Goal: Information Seeking & Learning: Learn about a topic

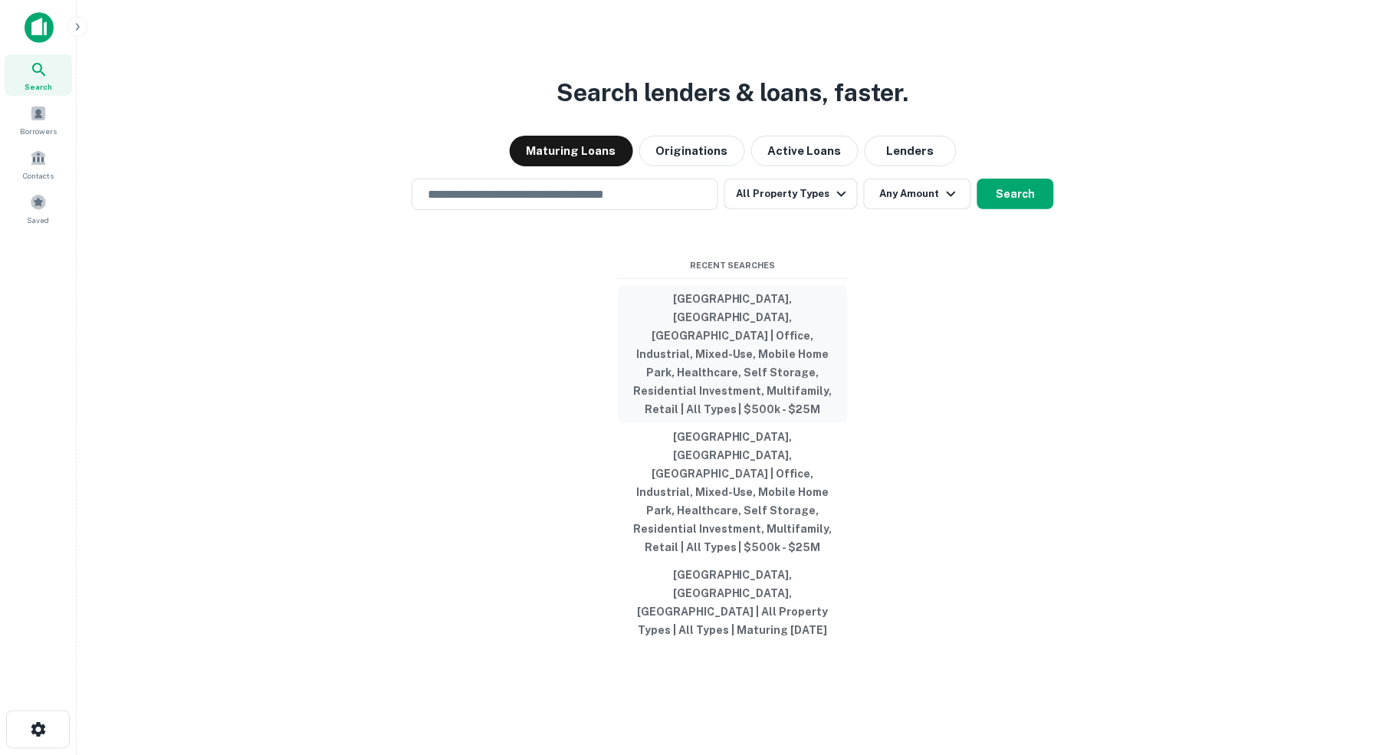
click at [714, 358] on button "Larimer County, CO, USA | Office, Industrial, Mixed-Use, Mobile Home Park, Heal…" at bounding box center [733, 354] width 230 height 138
type input "**********"
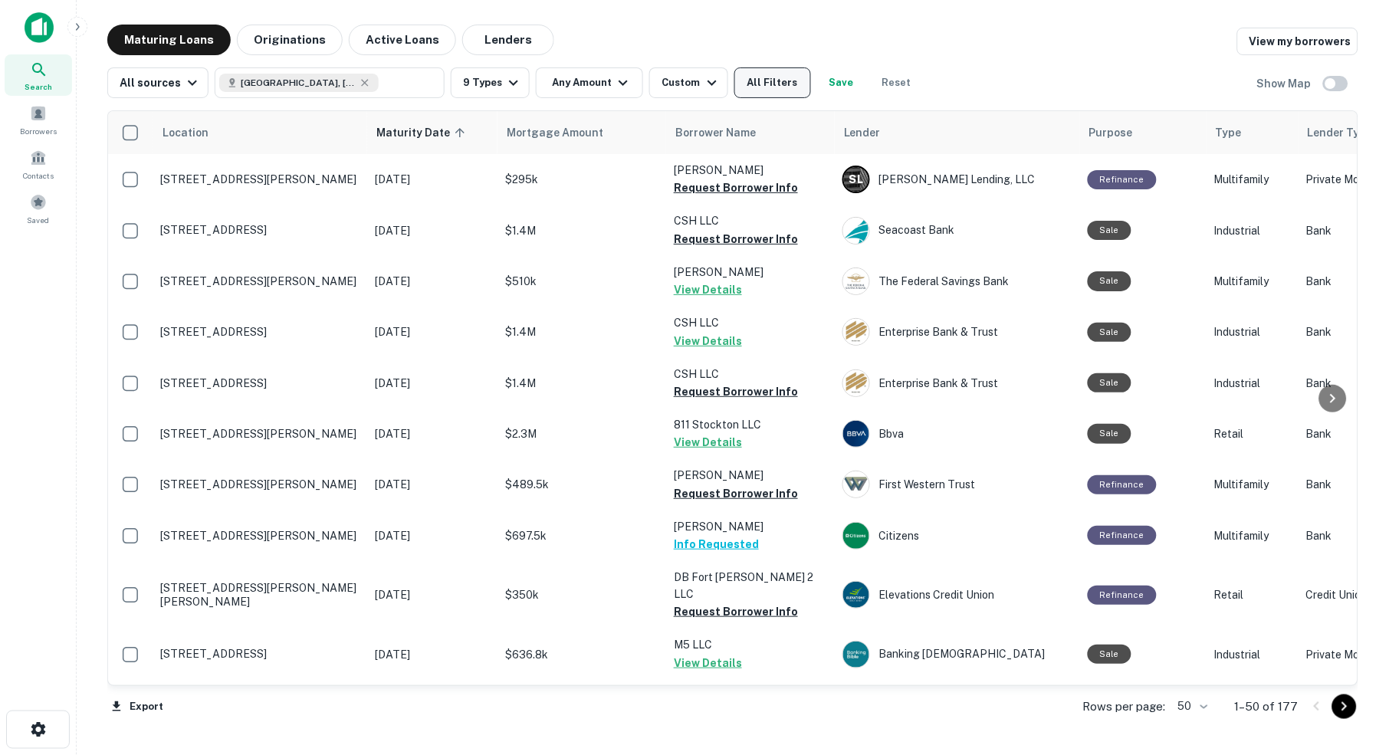
click at [777, 85] on button "All Filters" at bounding box center [772, 82] width 77 height 31
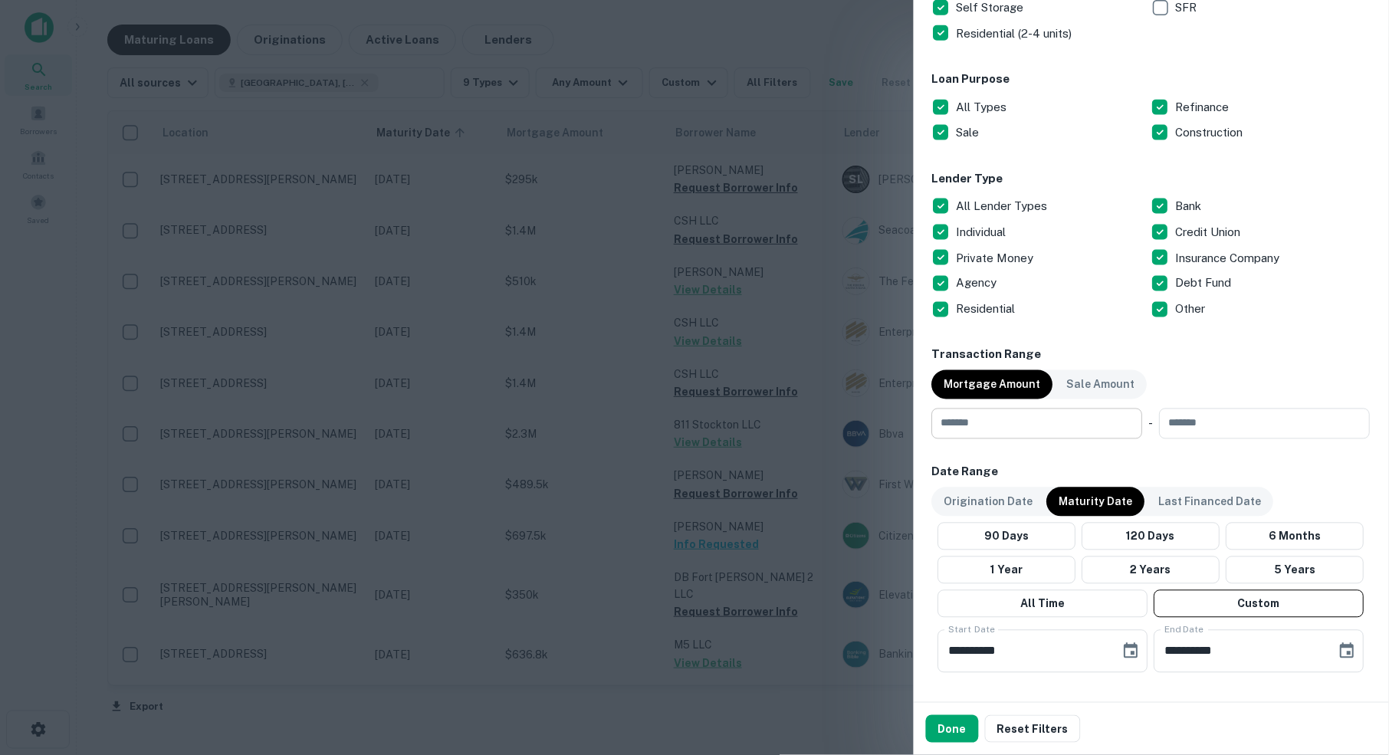
scroll to position [453, 0]
click at [1005, 419] on input "number" at bounding box center [1032, 422] width 200 height 31
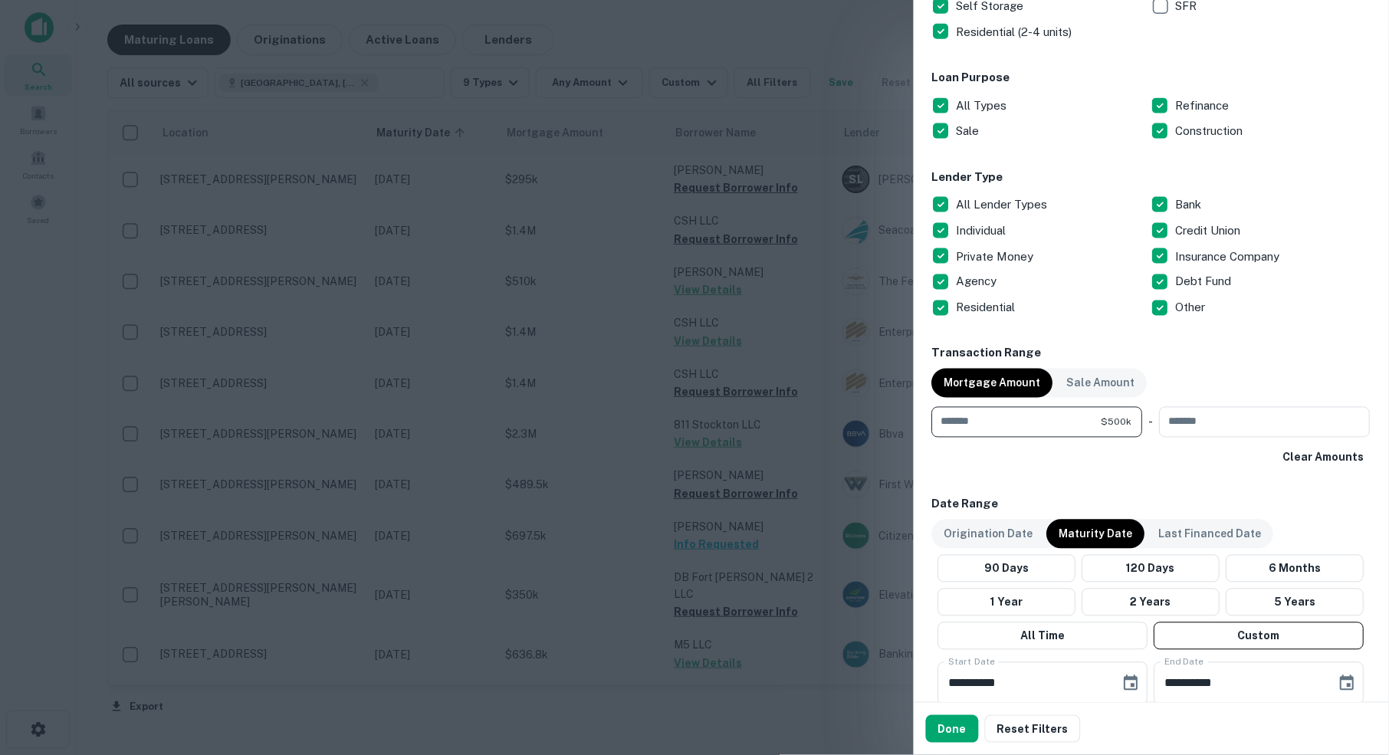
type input "******"
type input "********"
click at [1167, 466] on div "Clear Amounts" at bounding box center [1151, 458] width 438 height 28
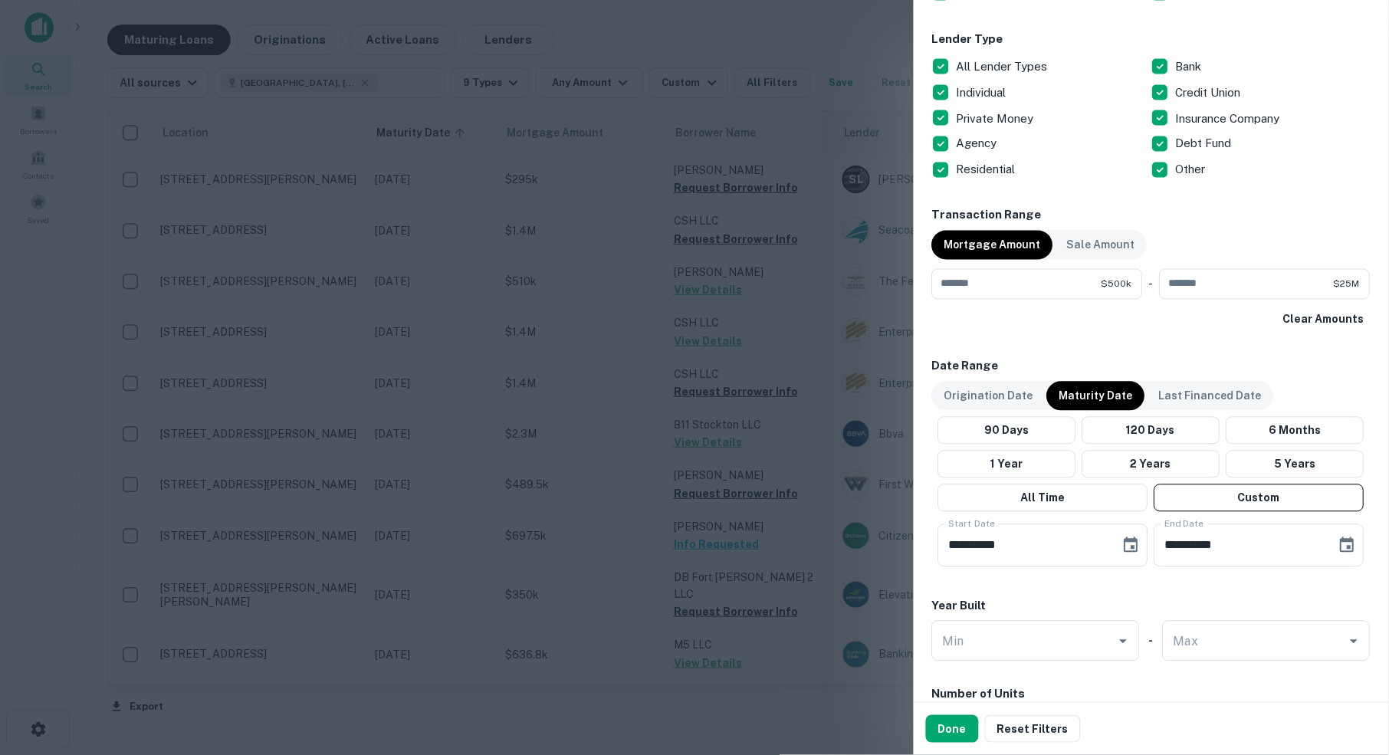
scroll to position [594, 0]
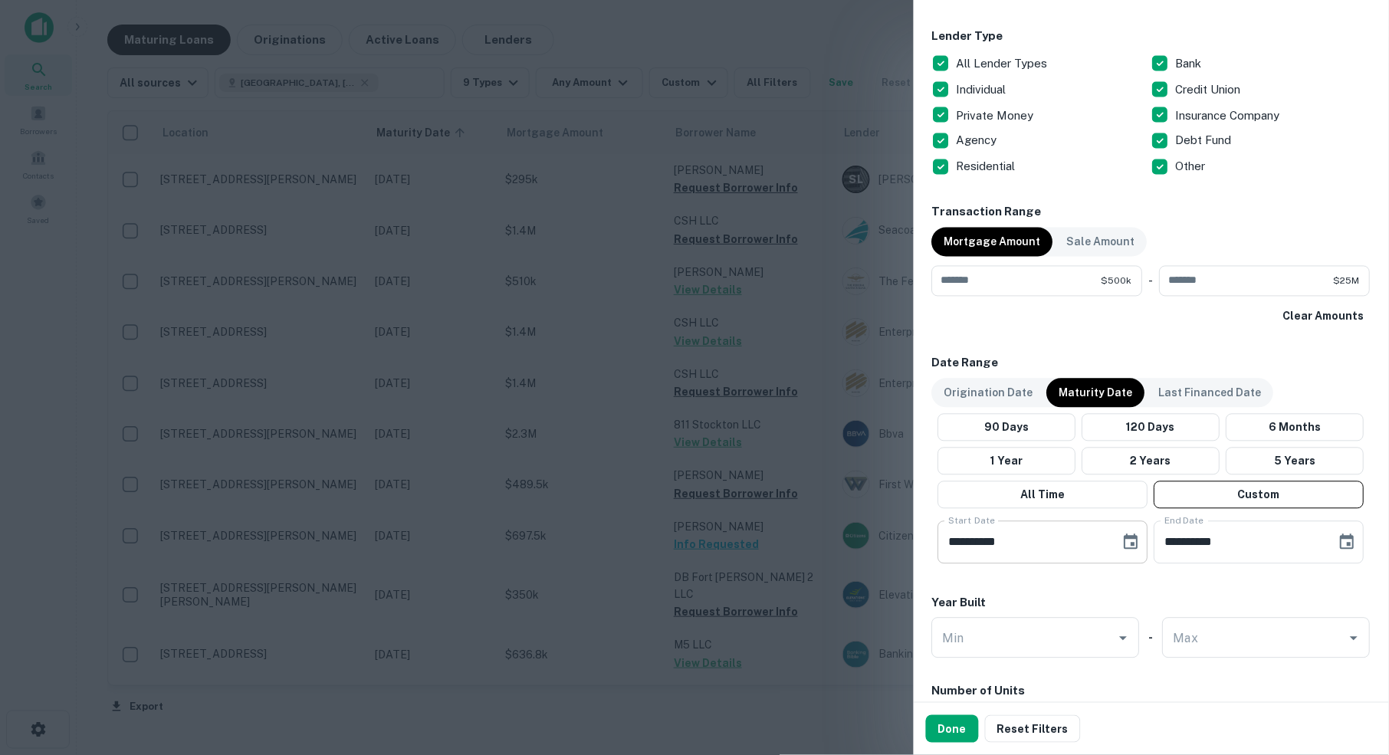
click at [1128, 540] on icon "Choose date, selected date is Oct 1, 2025" at bounding box center [1131, 543] width 18 height 18
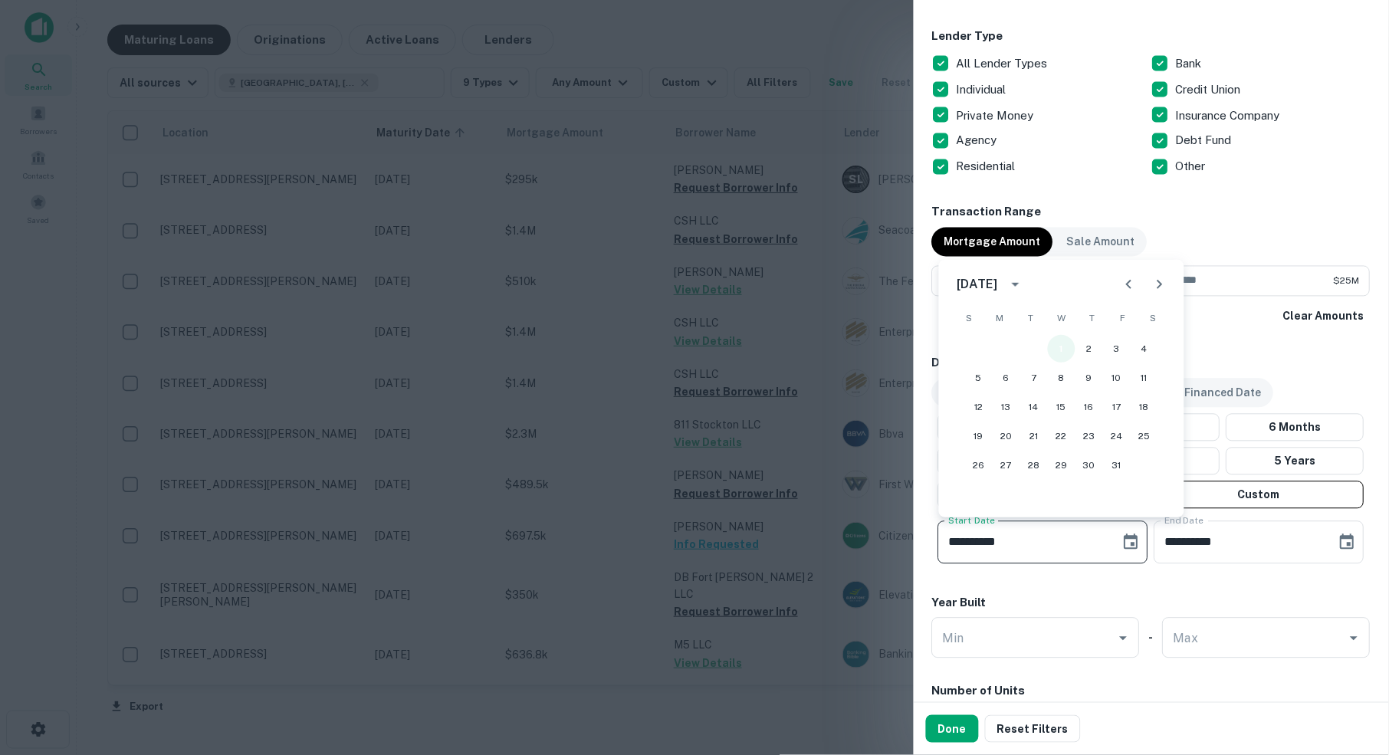
click at [1062, 341] on button "1" at bounding box center [1062, 349] width 28 height 28
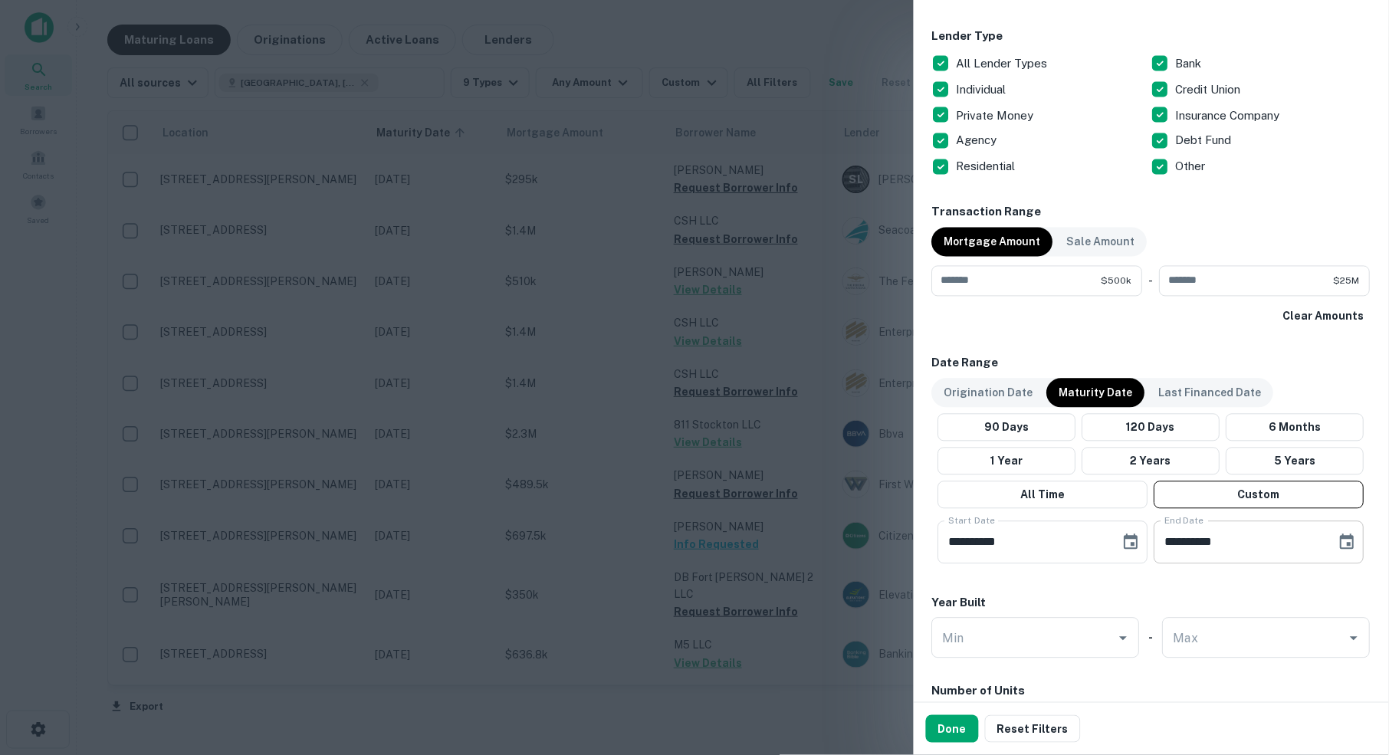
click at [1352, 537] on icon "Choose date, selected date is Apr 30, 2026" at bounding box center [1347, 543] width 18 height 18
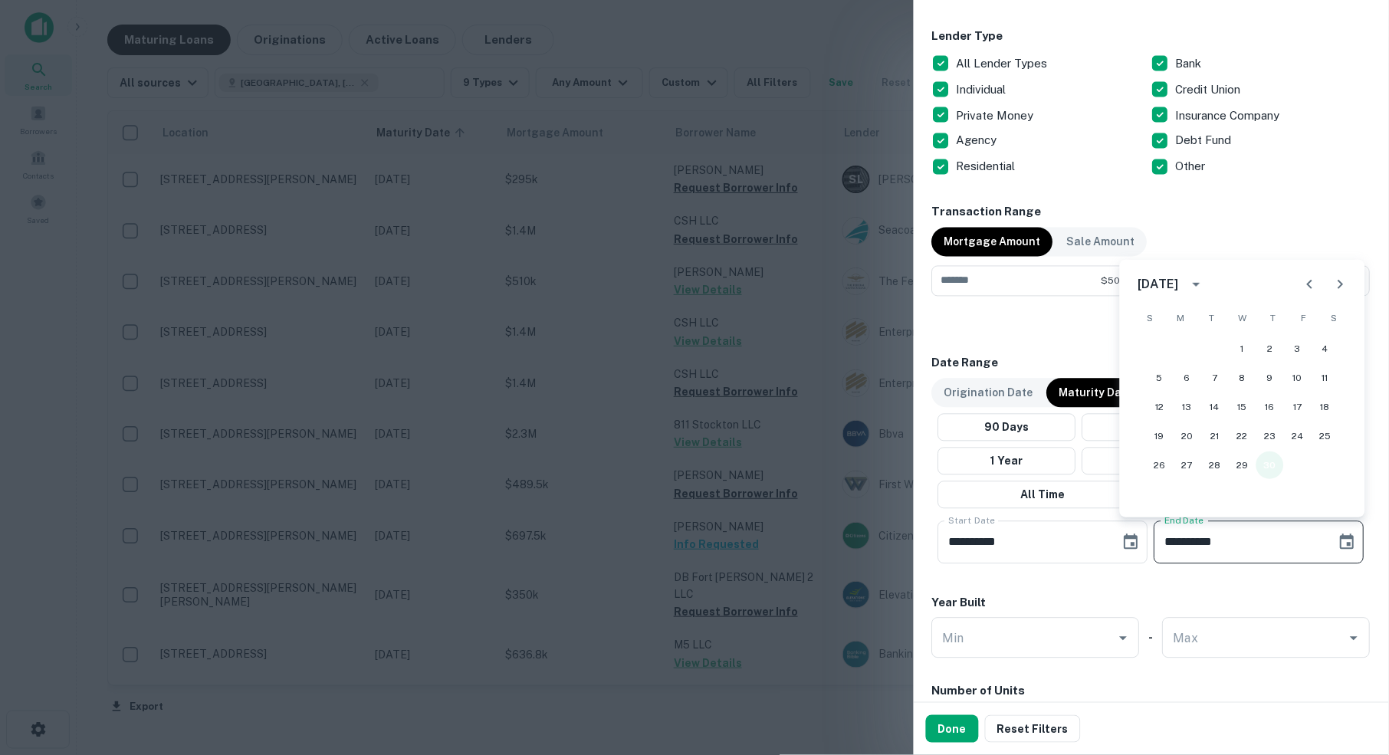
click at [1269, 461] on button "30" at bounding box center [1270, 466] width 28 height 28
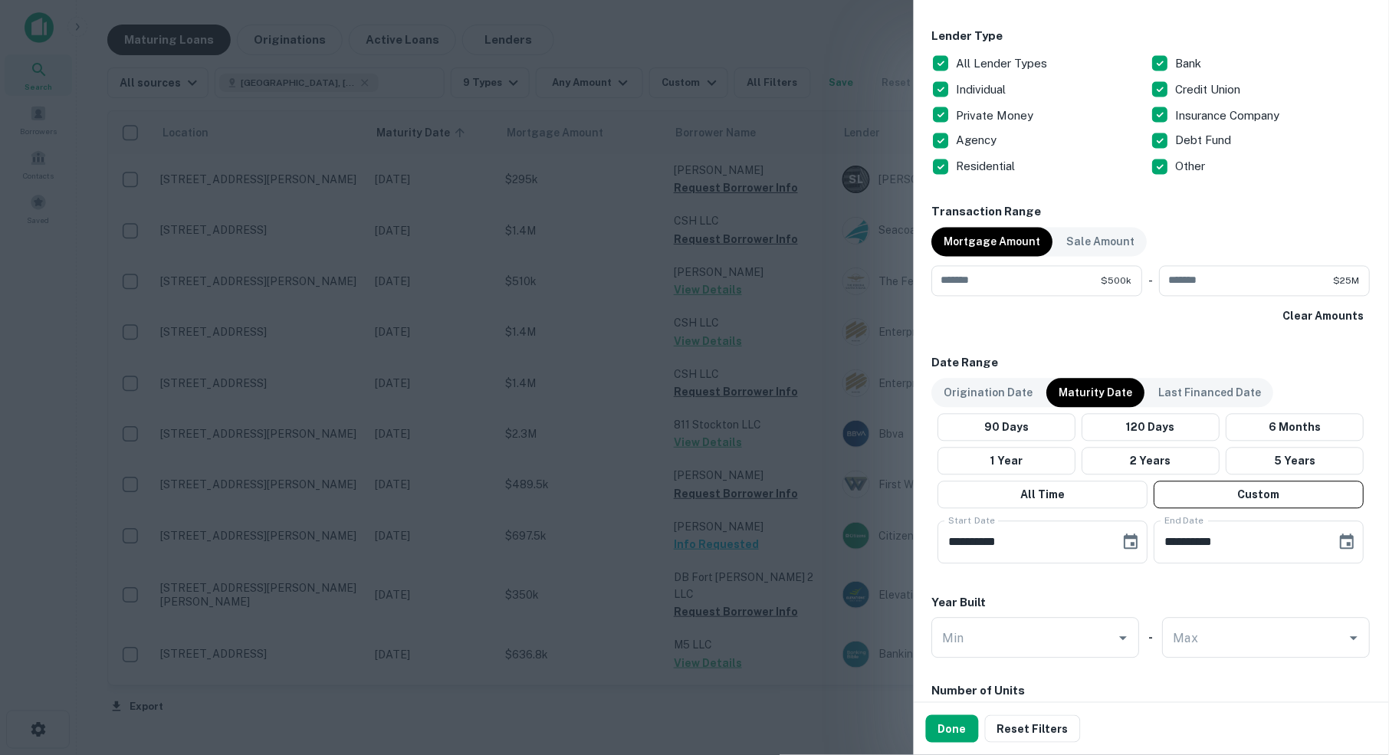
click at [1253, 590] on div "**********" at bounding box center [1151, 174] width 438 height 1336
click at [943, 728] on button "Done" at bounding box center [952, 729] width 53 height 28
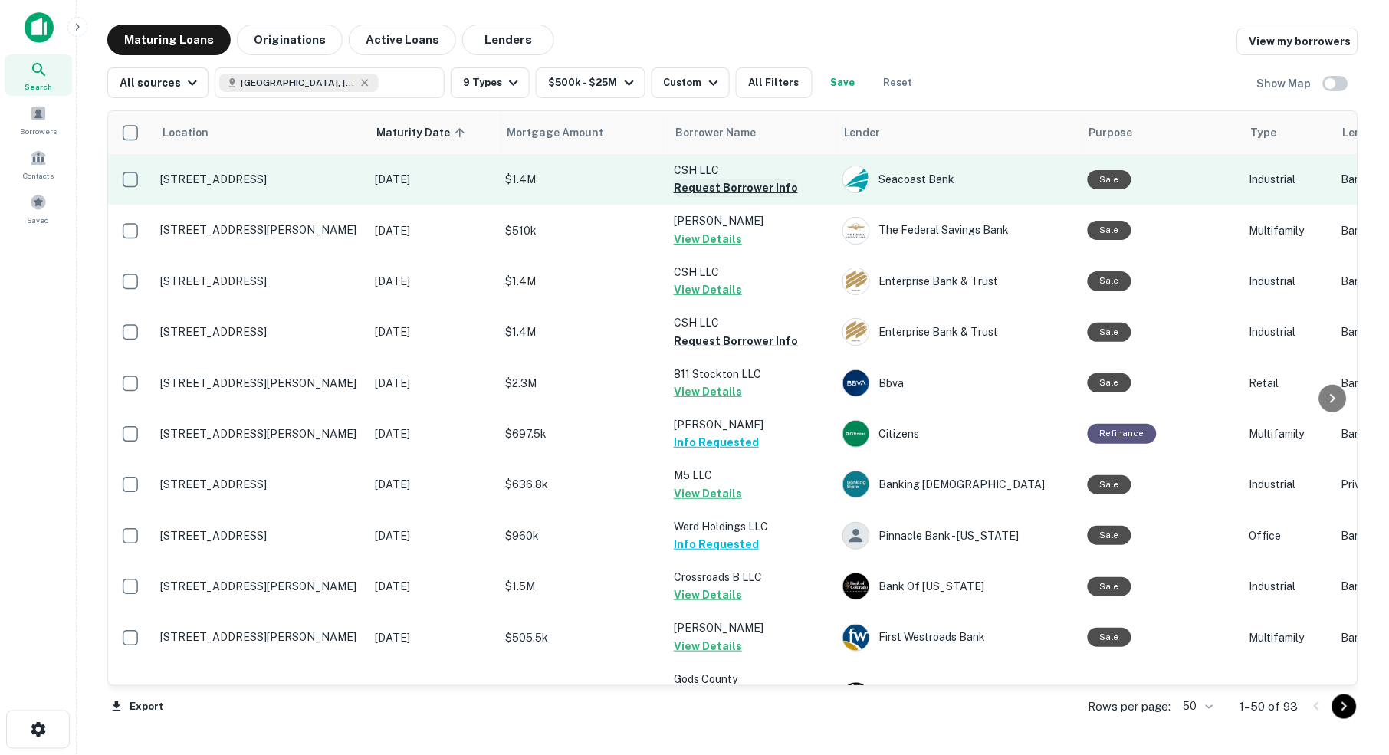
click at [720, 186] on button "Request Borrower Info" at bounding box center [736, 188] width 124 height 18
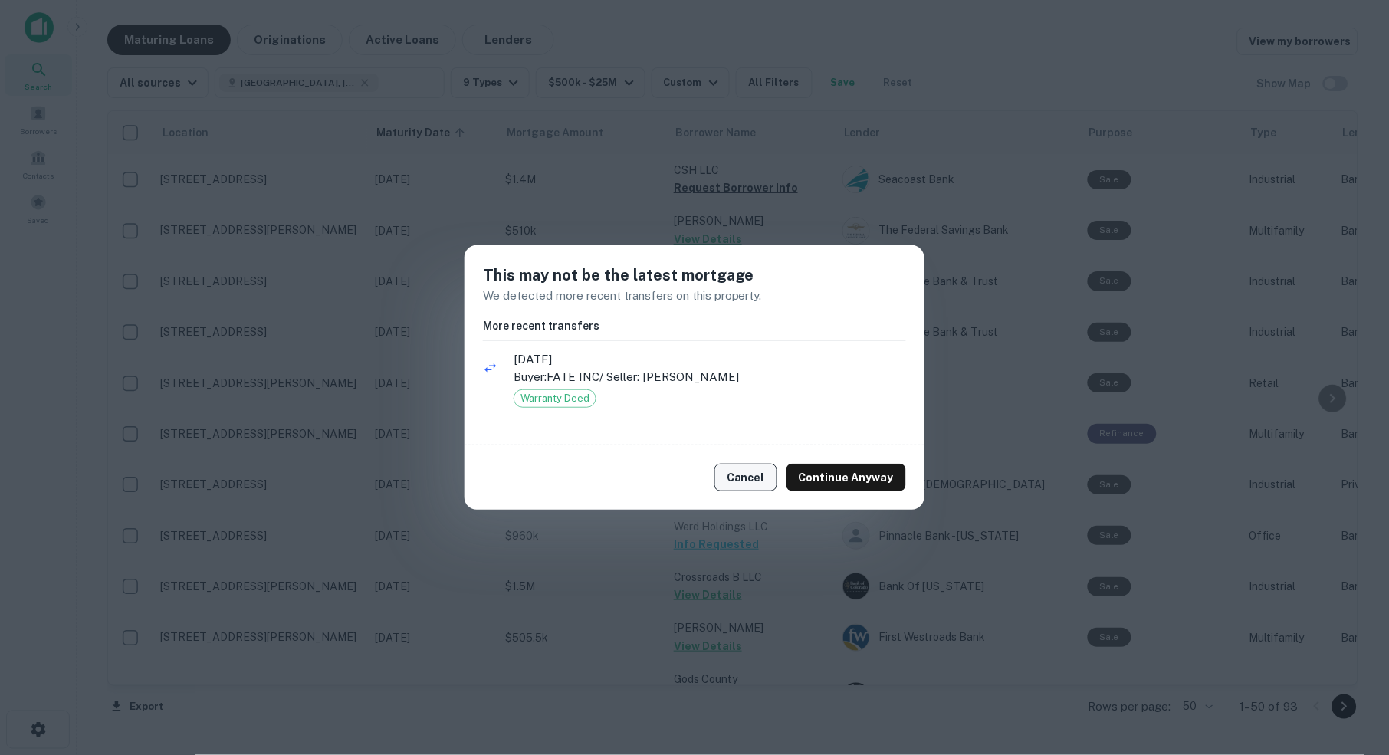
click at [747, 483] on button "Cancel" at bounding box center [745, 478] width 63 height 28
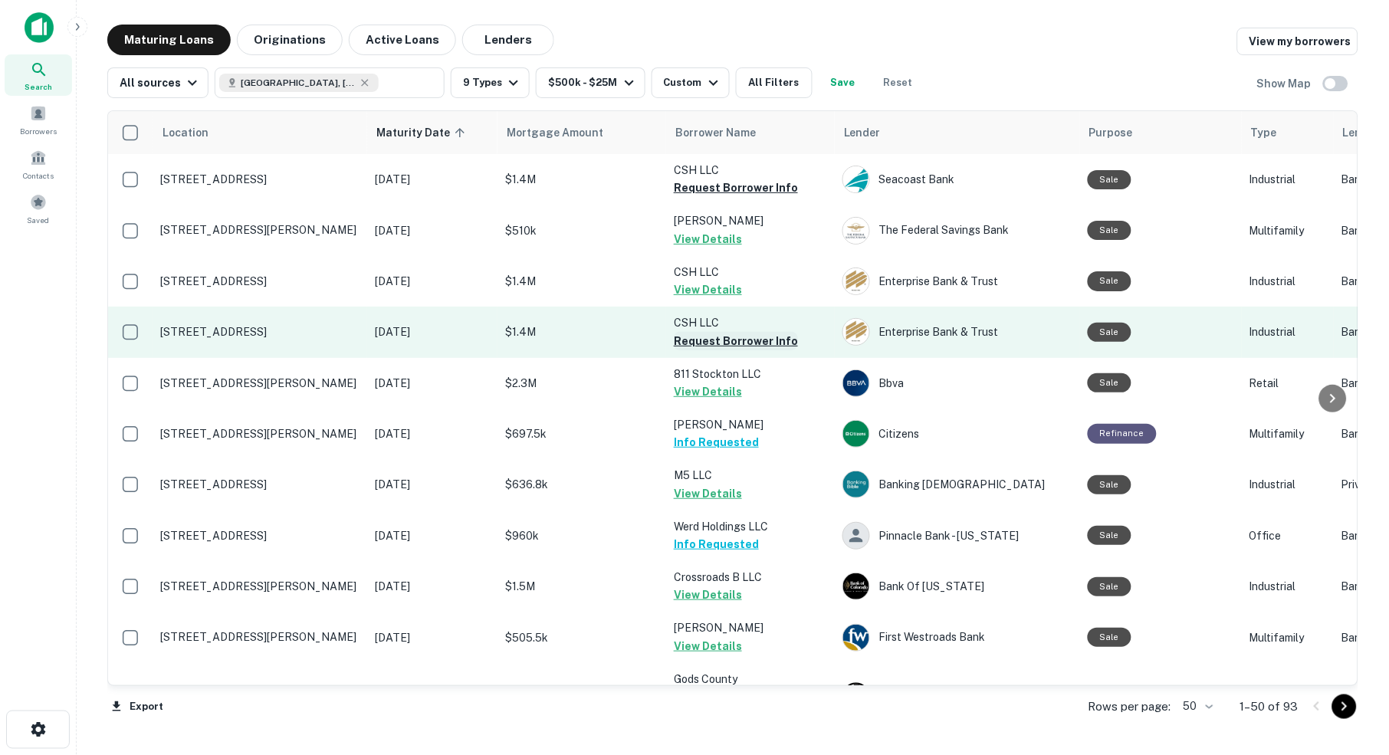
click at [721, 339] on button "Request Borrower Info" at bounding box center [736, 341] width 124 height 18
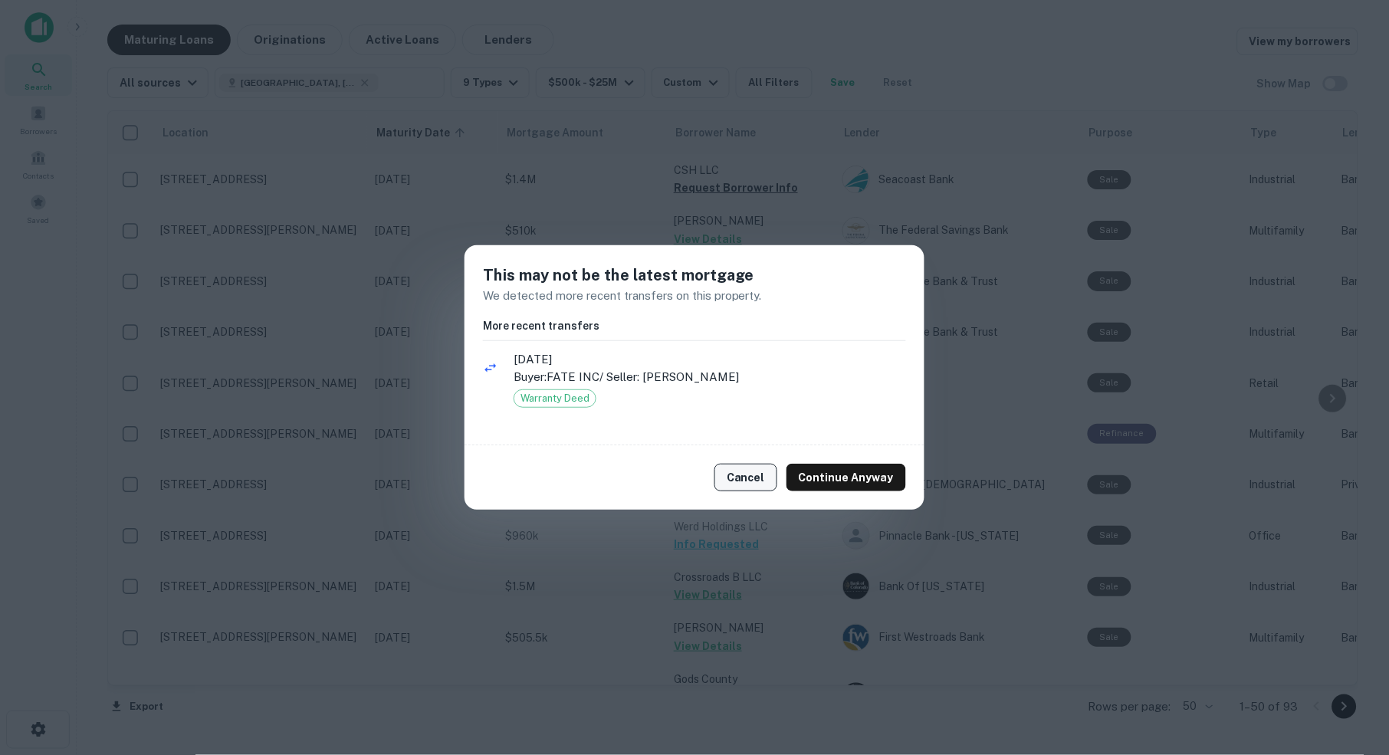
click at [754, 477] on button "Cancel" at bounding box center [745, 478] width 63 height 28
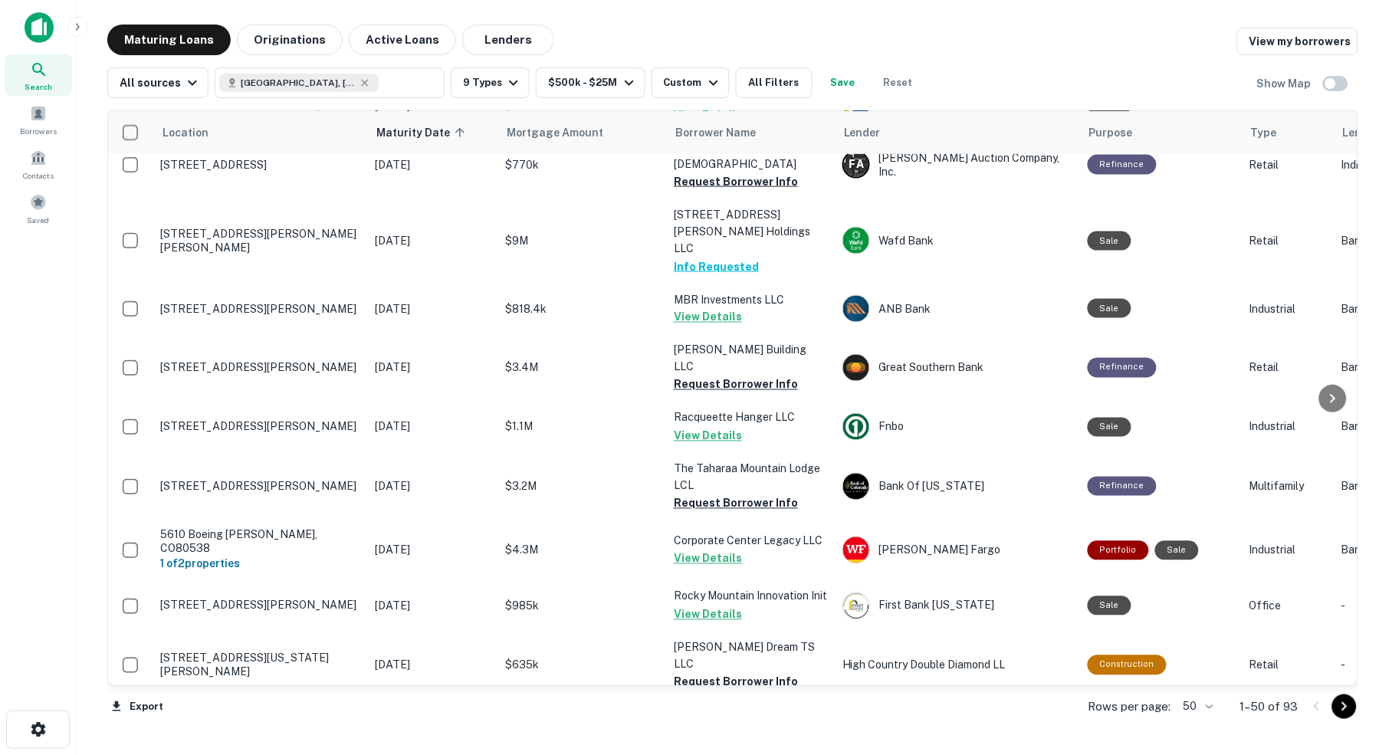
scroll to position [535, 0]
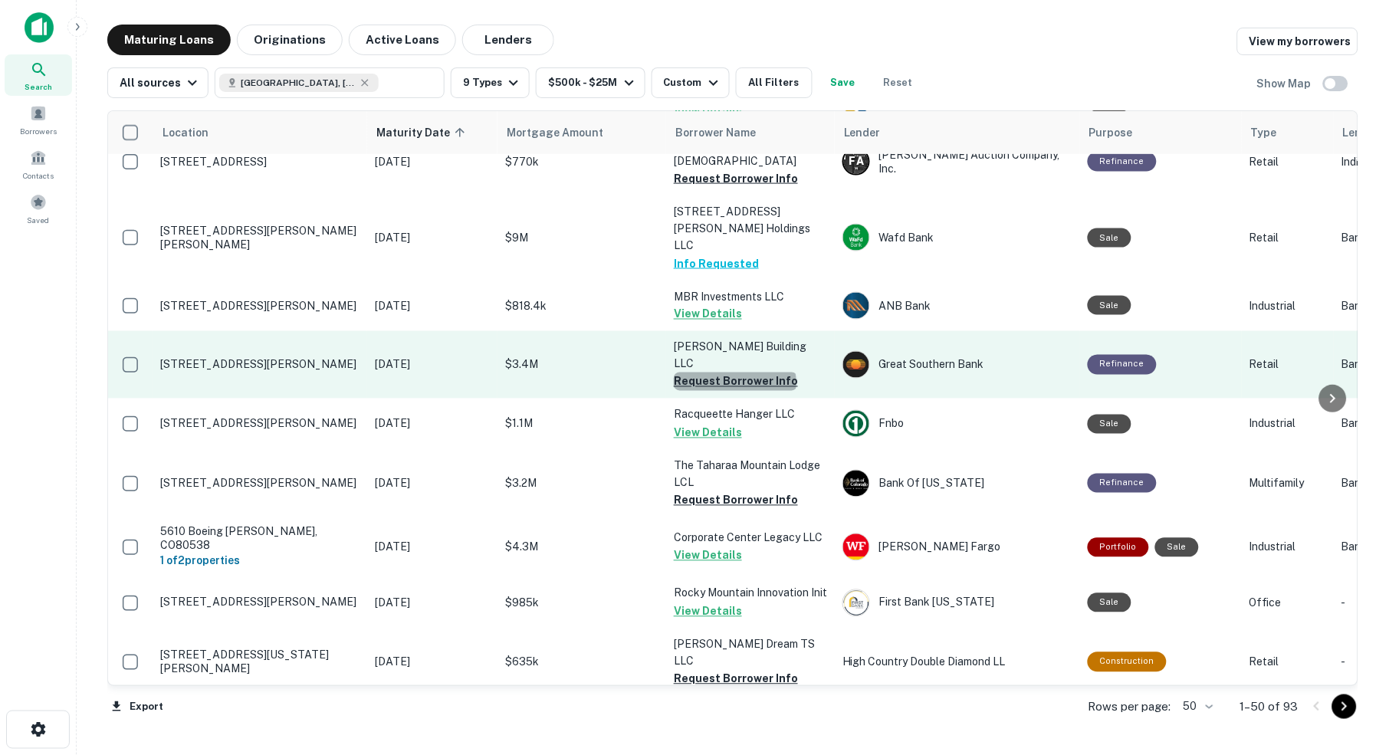
click at [734, 373] on button "Request Borrower Info" at bounding box center [736, 382] width 124 height 18
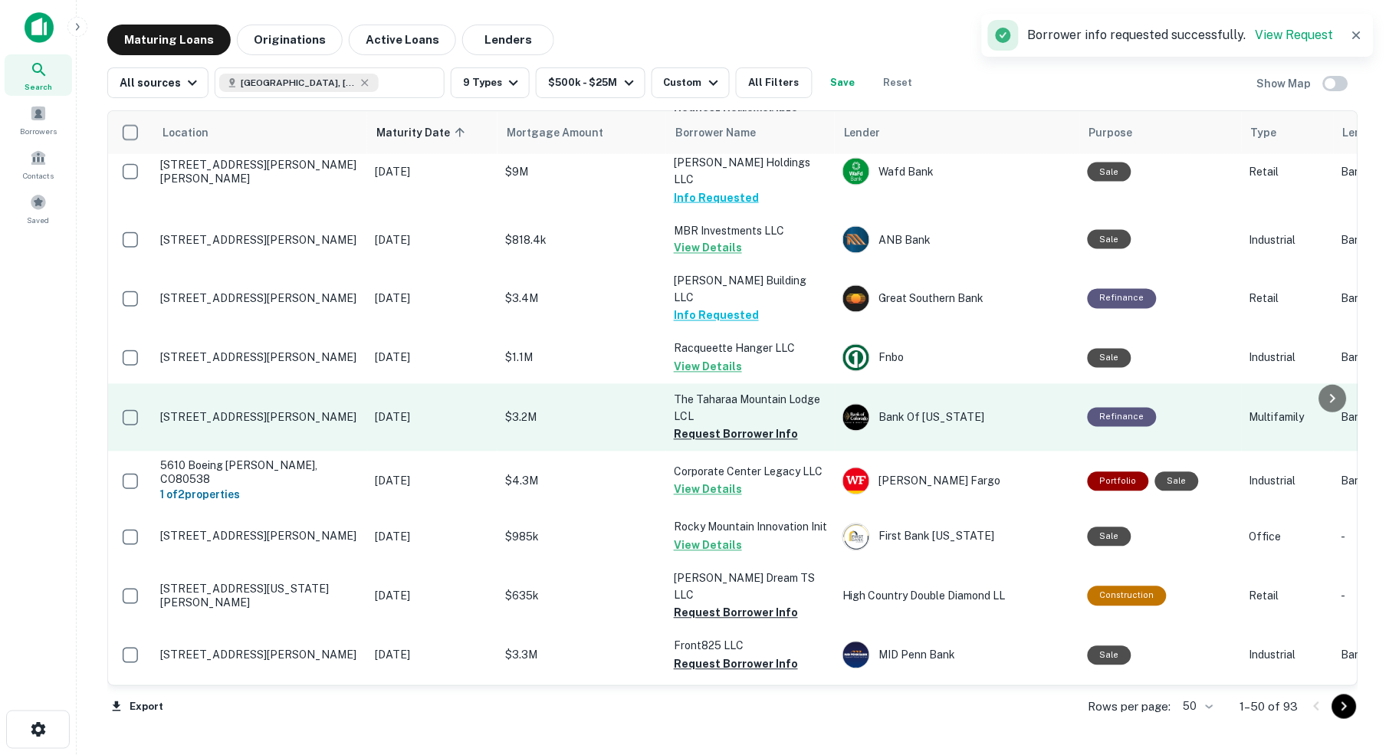
scroll to position [609, 0]
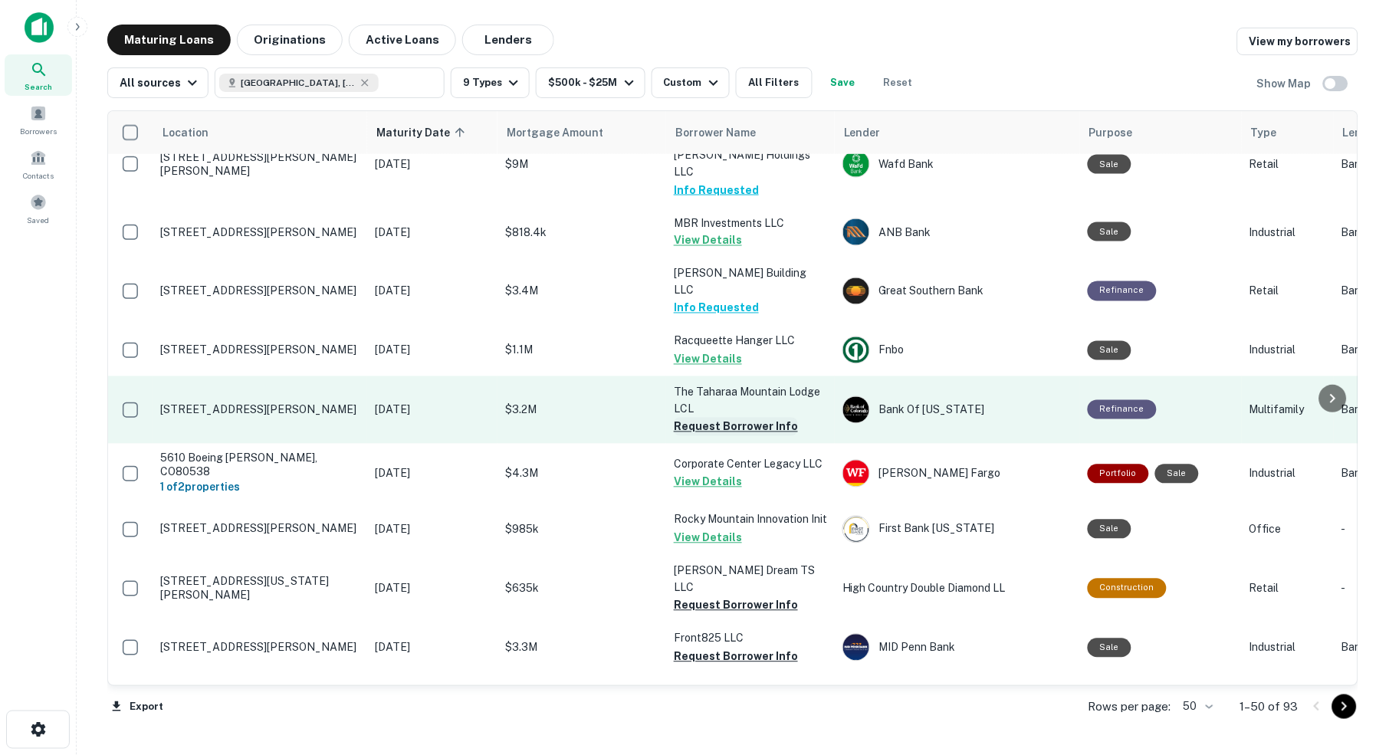
click at [744, 418] on button "Request Borrower Info" at bounding box center [736, 427] width 124 height 18
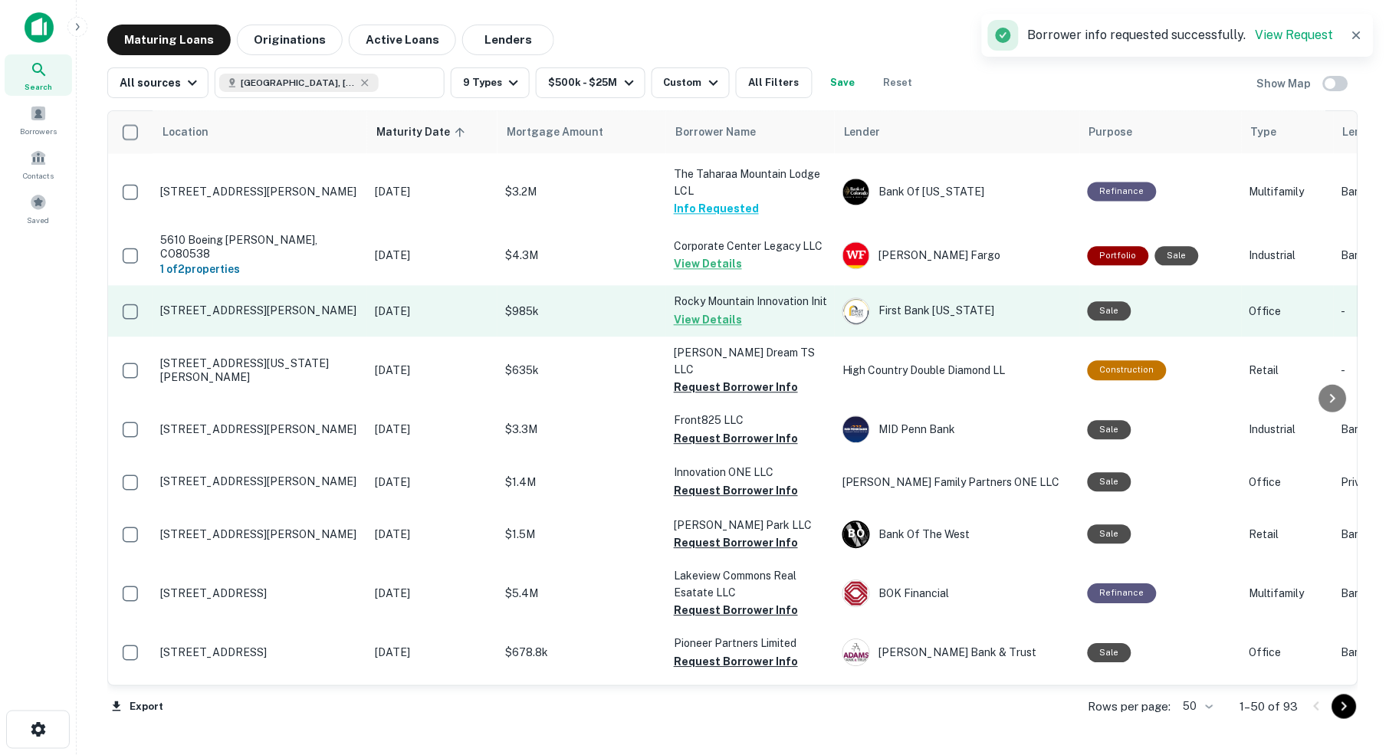
scroll to position [828, 0]
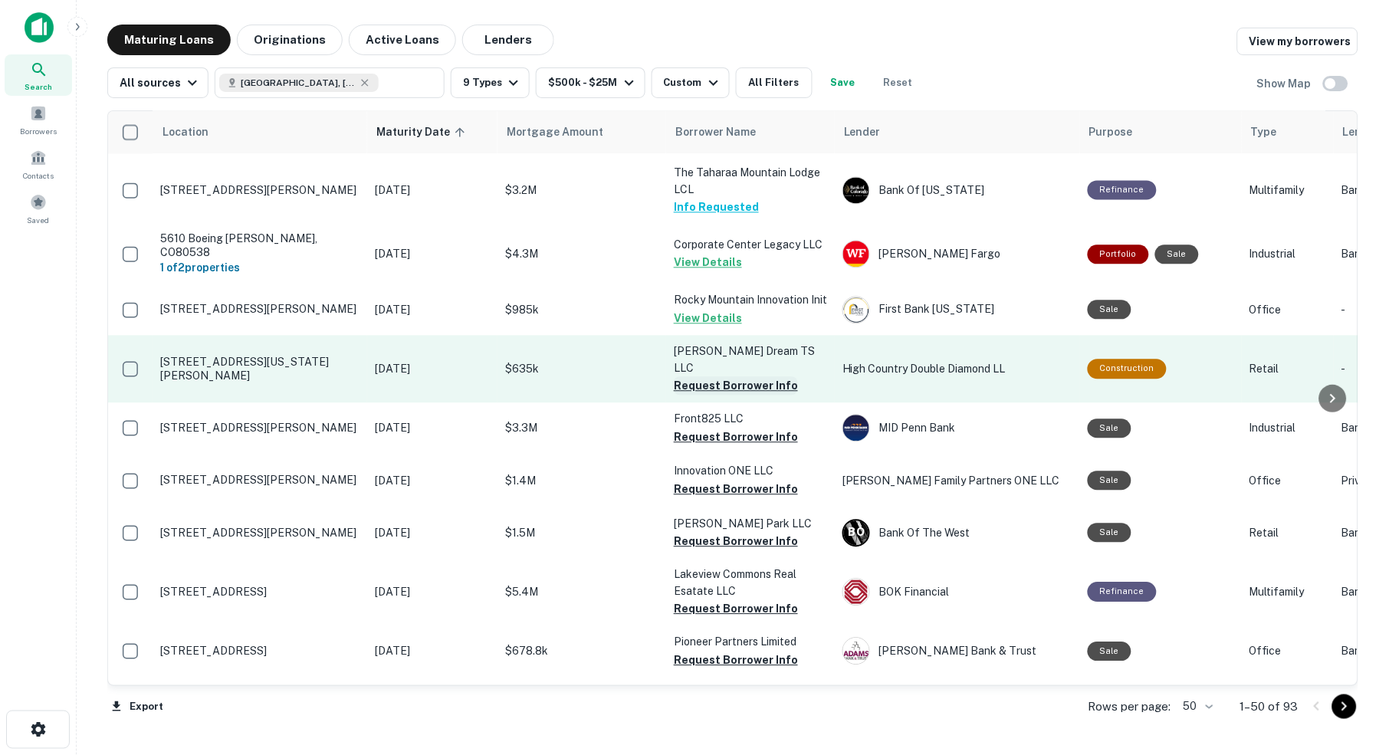
click at [755, 377] on button "Request Borrower Info" at bounding box center [736, 386] width 124 height 18
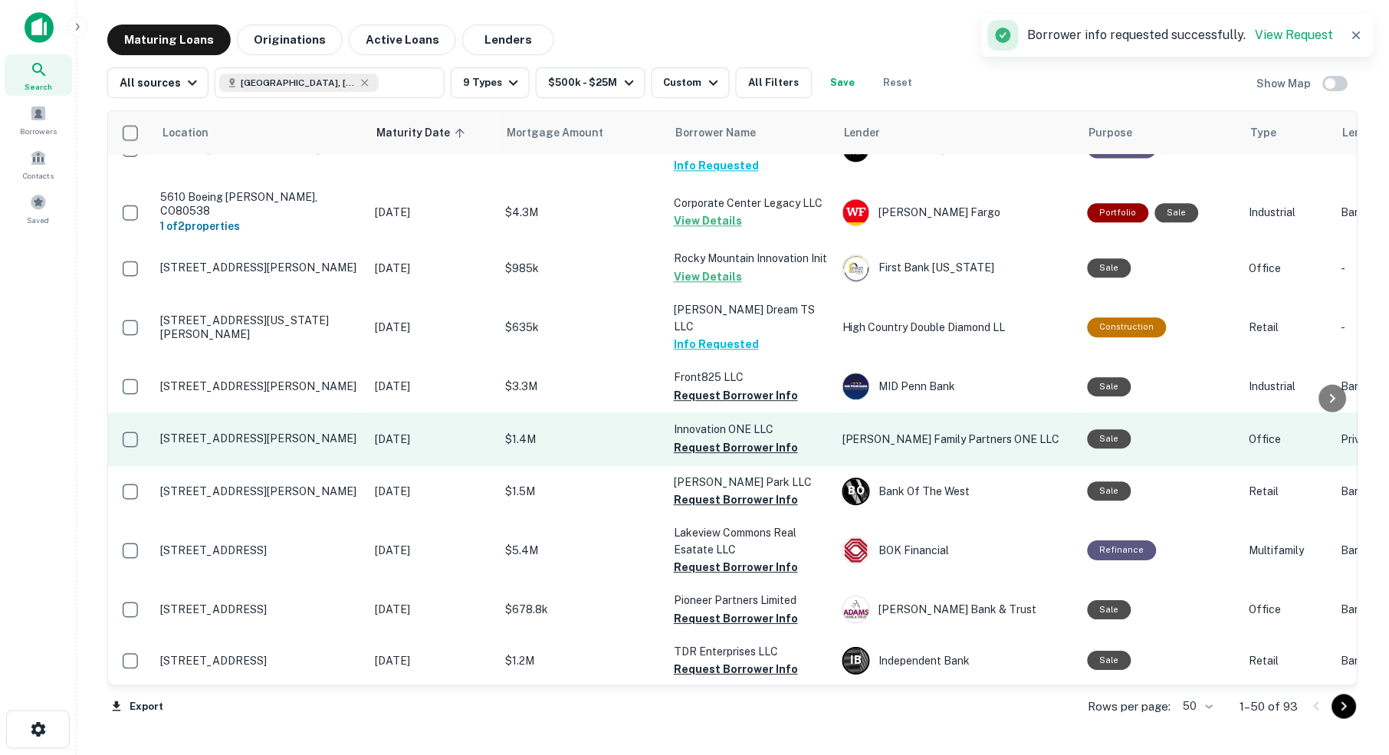
scroll to position [876, 0]
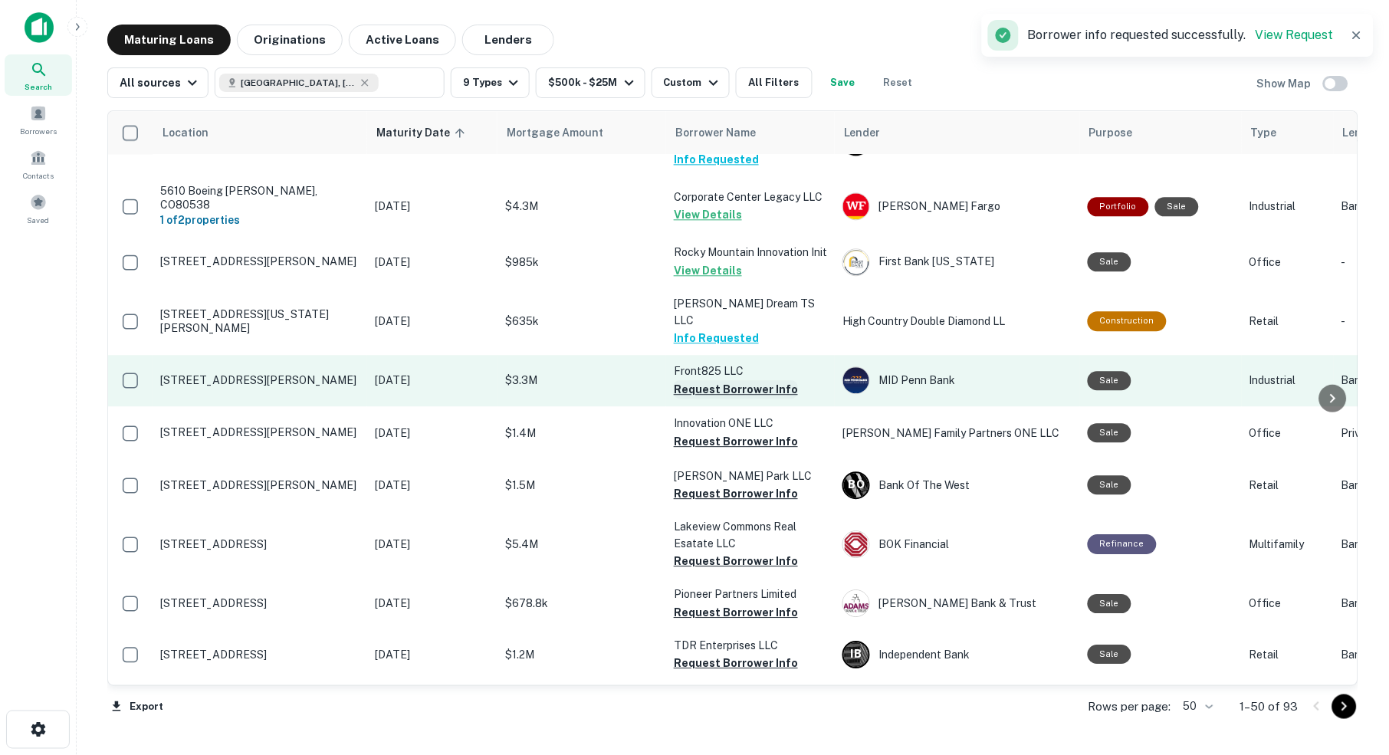
click at [743, 380] on button "Request Borrower Info" at bounding box center [736, 389] width 124 height 18
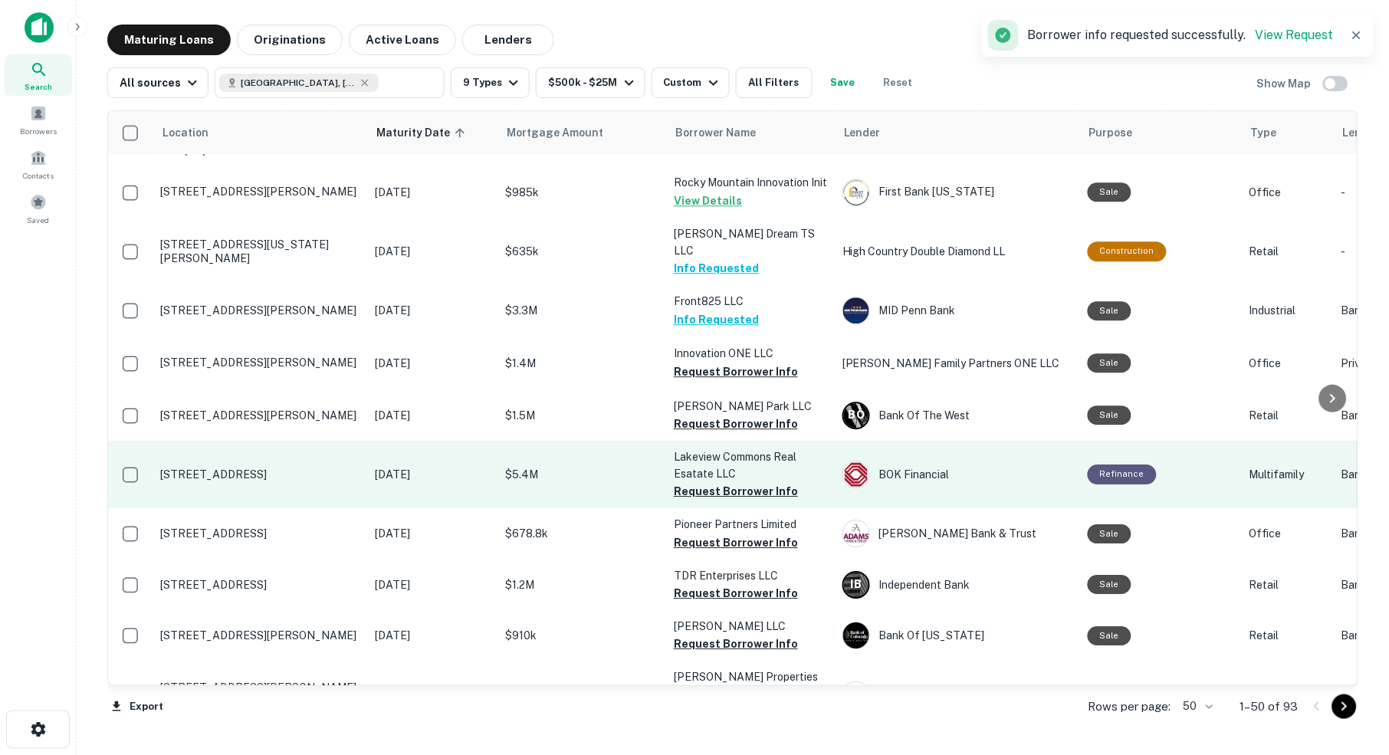
scroll to position [952, 0]
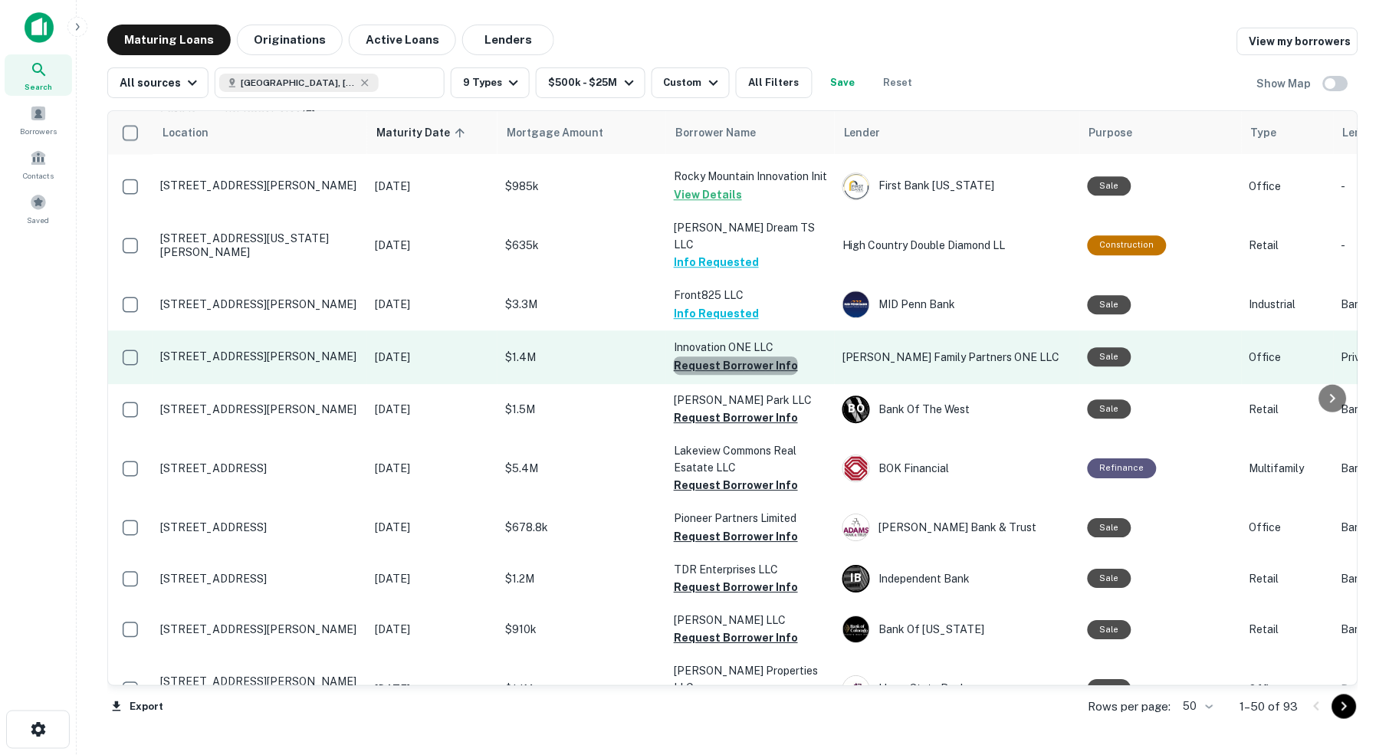
click at [749, 356] on button "Request Borrower Info" at bounding box center [736, 365] width 124 height 18
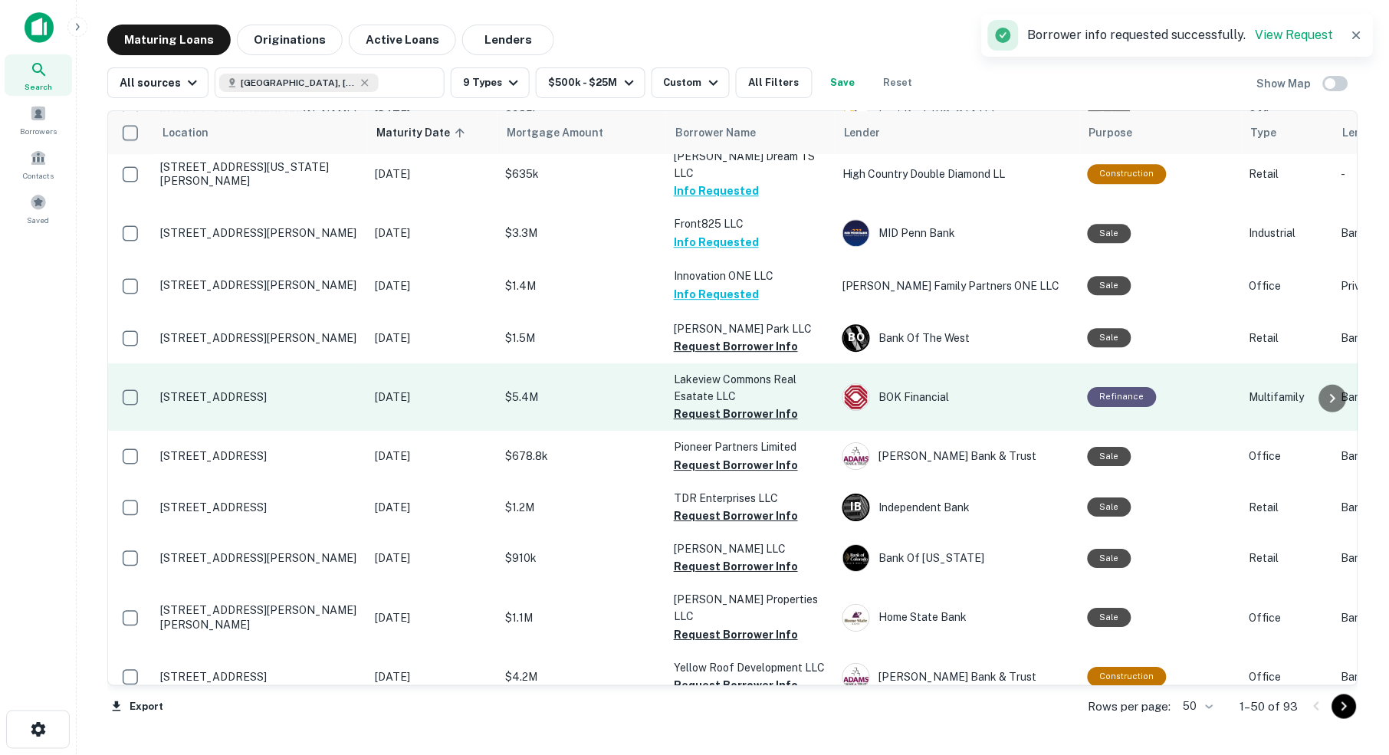
scroll to position [1033, 0]
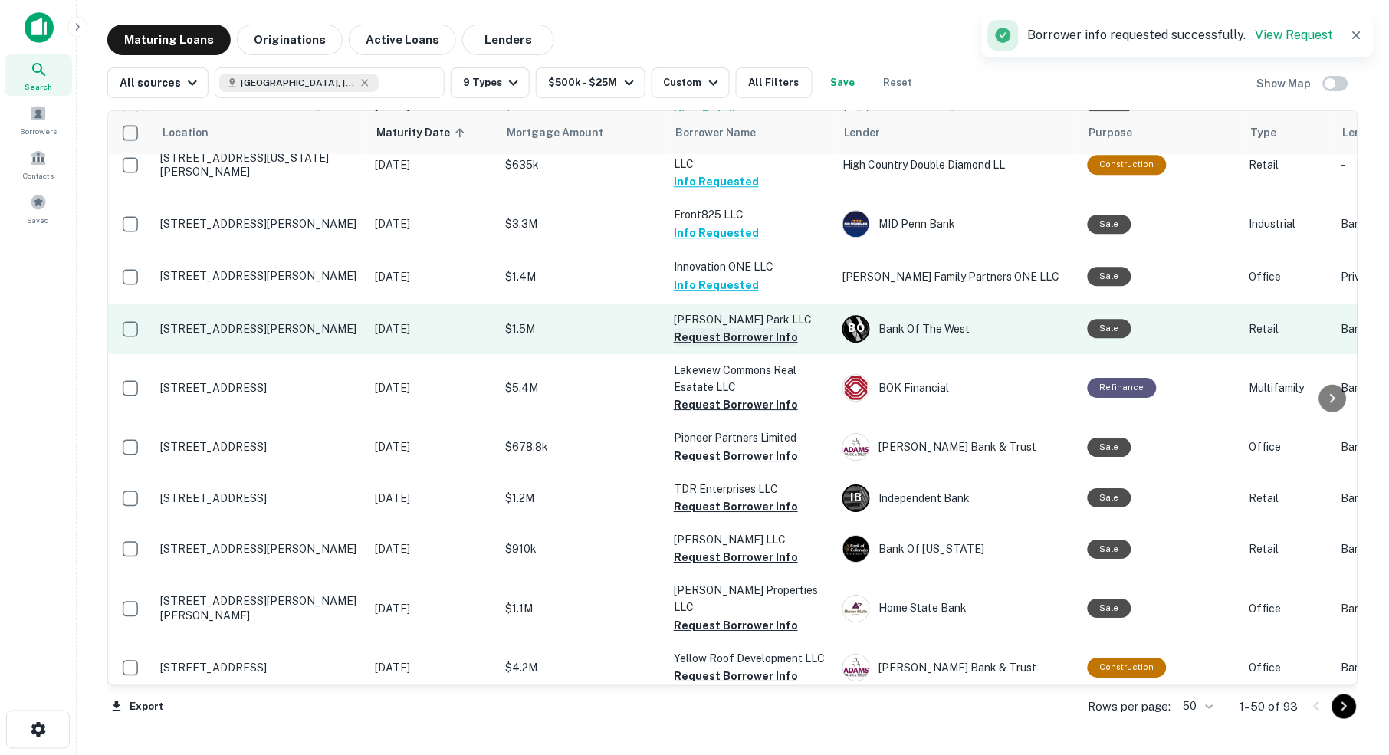
click at [724, 328] on button "Request Borrower Info" at bounding box center [736, 337] width 124 height 18
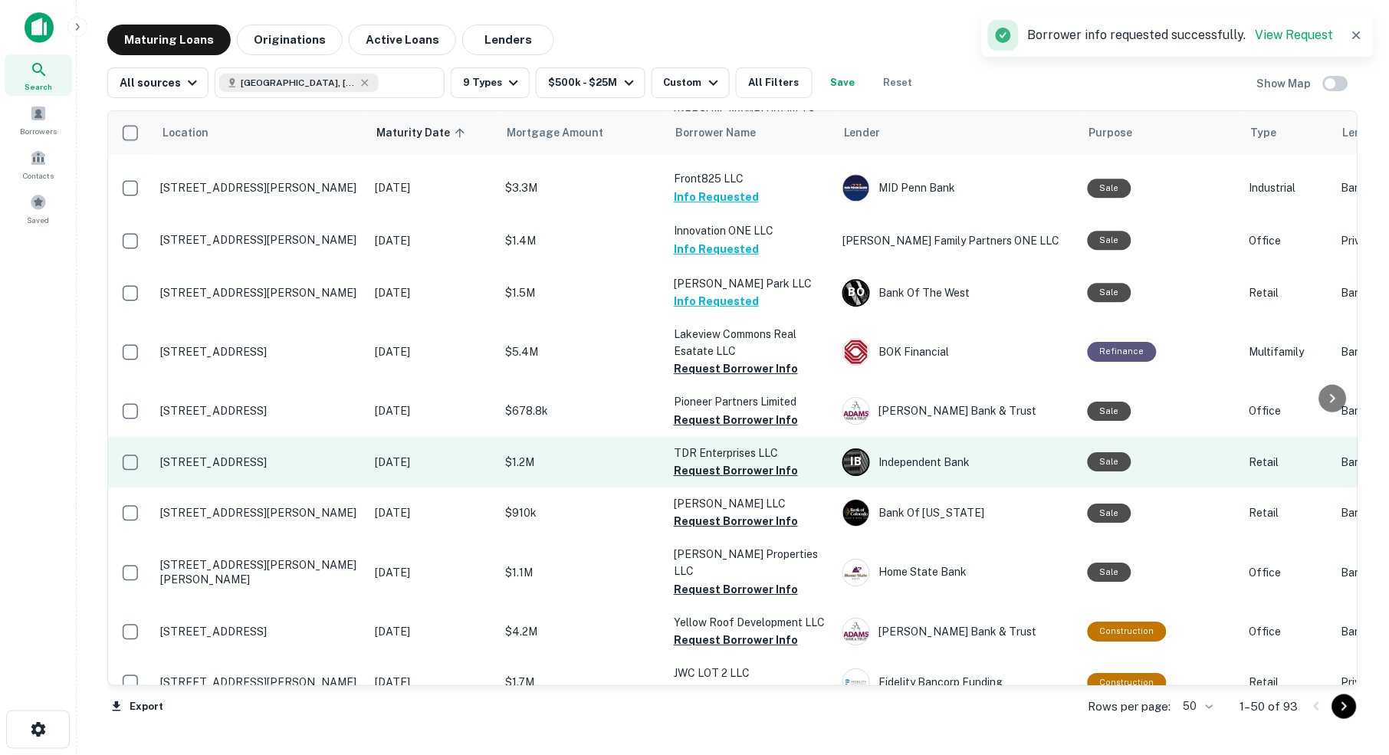
scroll to position [1080, 0]
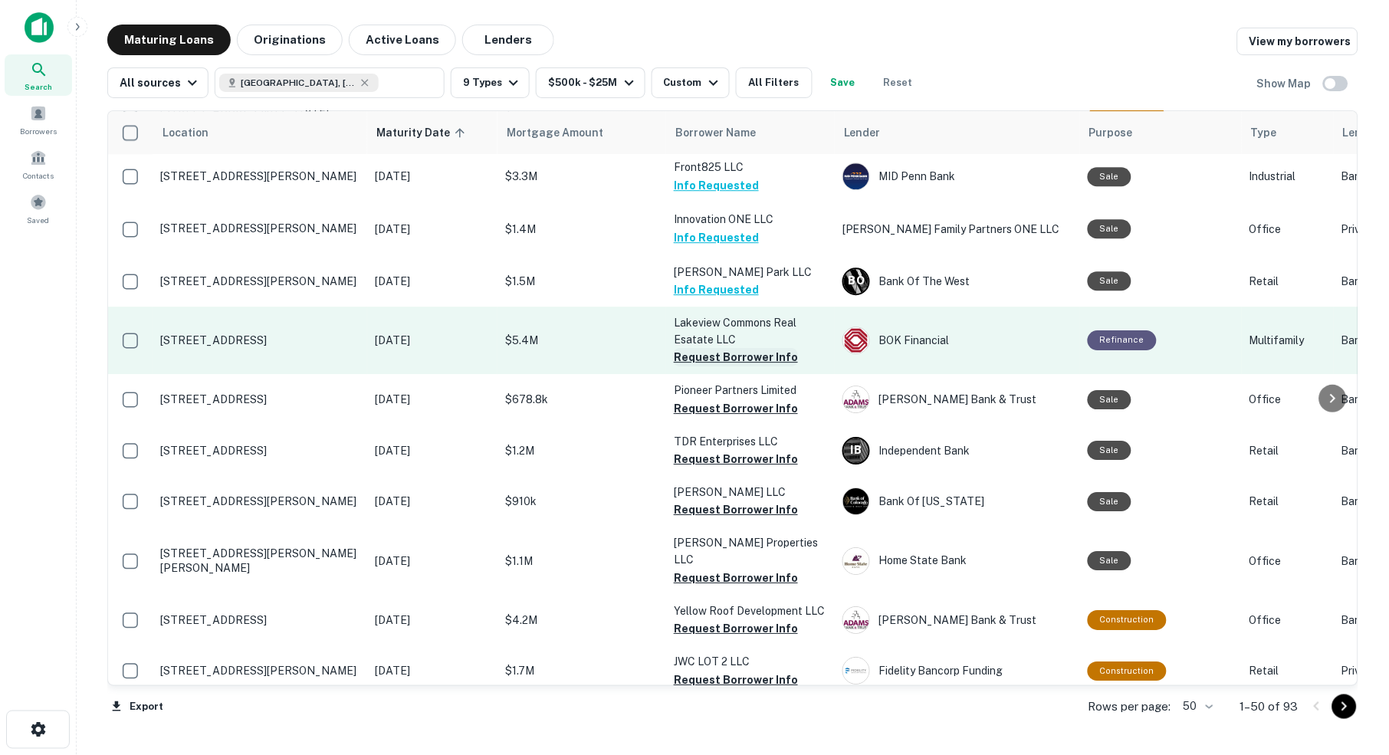
click at [734, 348] on button "Request Borrower Info" at bounding box center [736, 357] width 124 height 18
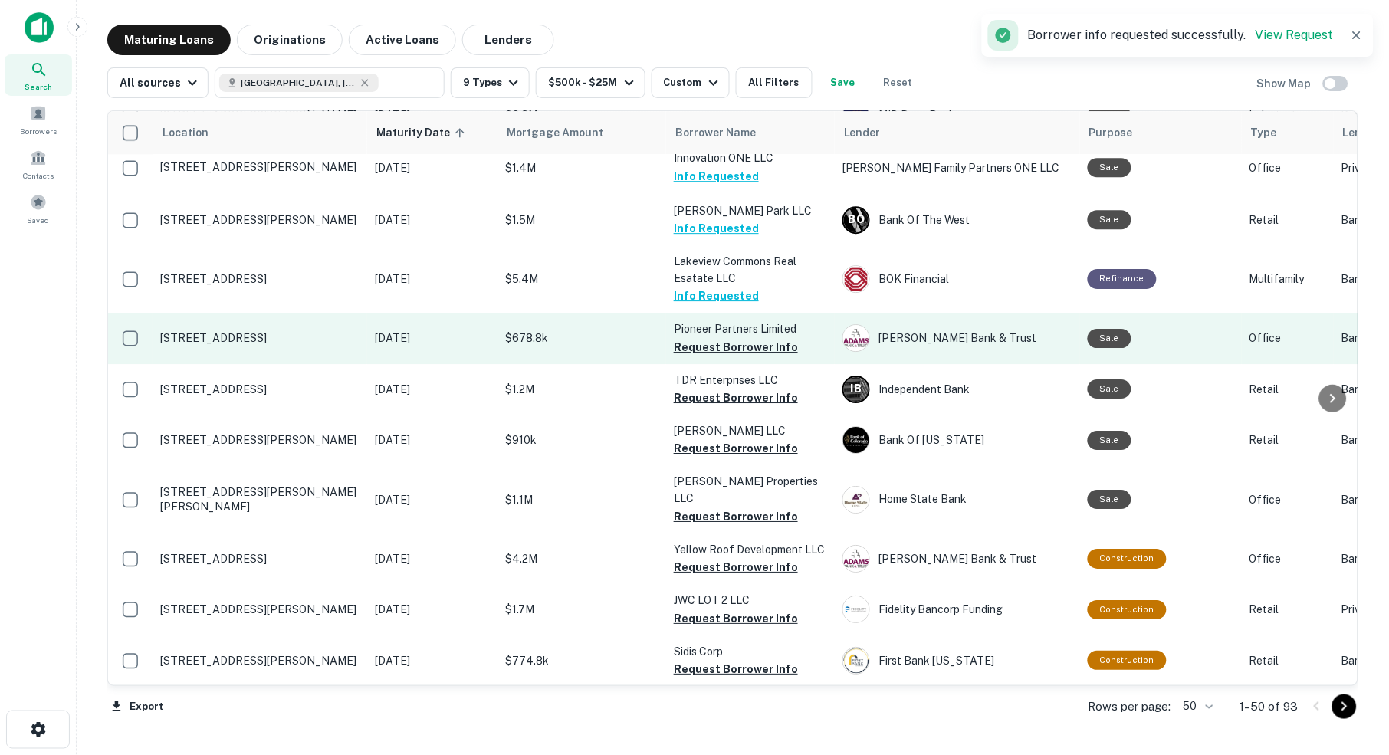
scroll to position [1153, 0]
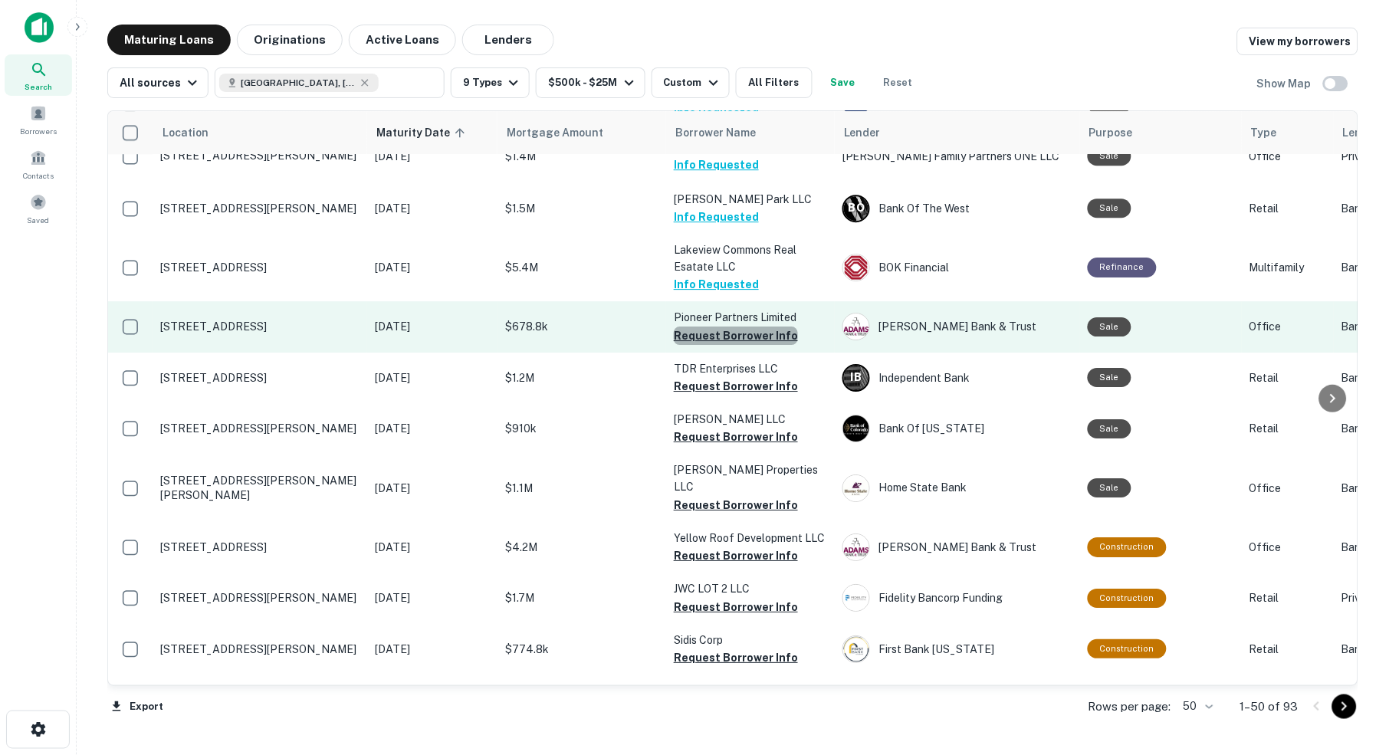
click at [740, 327] on button "Request Borrower Info" at bounding box center [736, 336] width 124 height 18
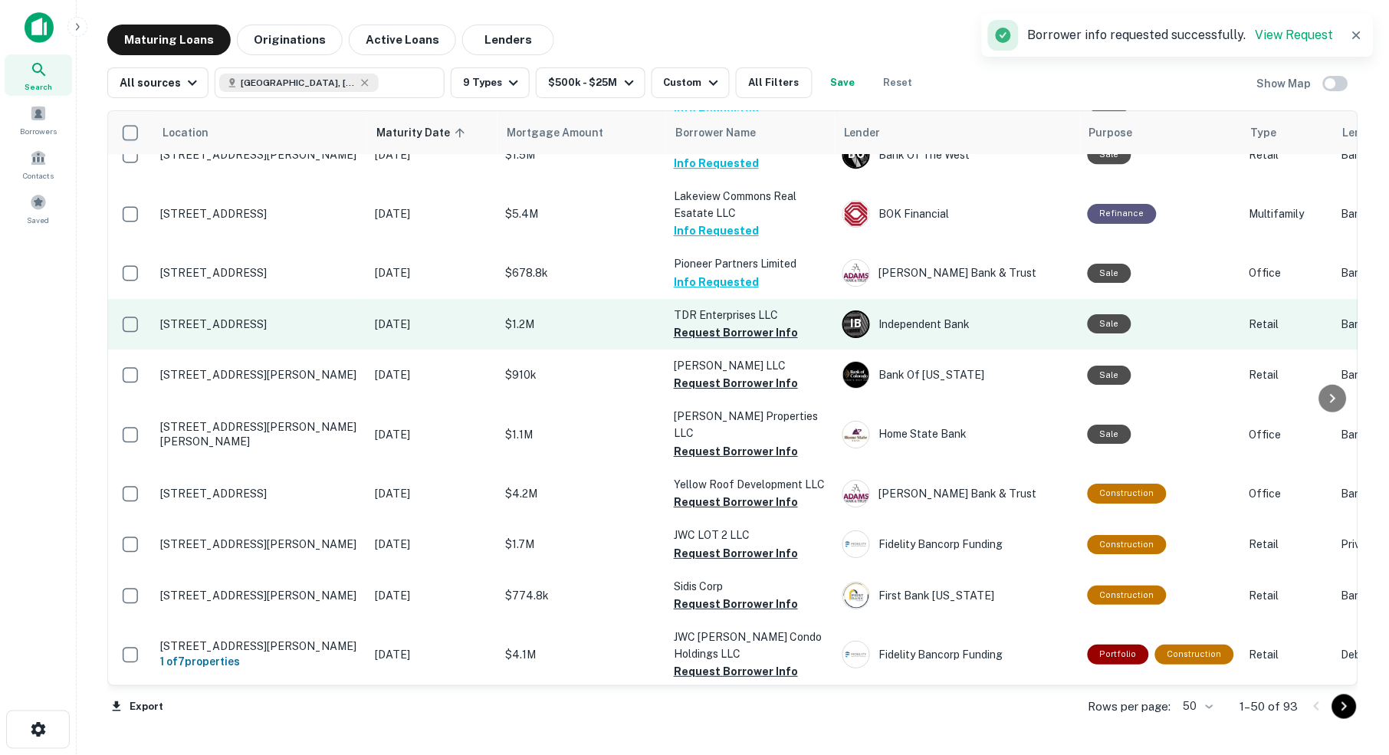
scroll to position [1211, 0]
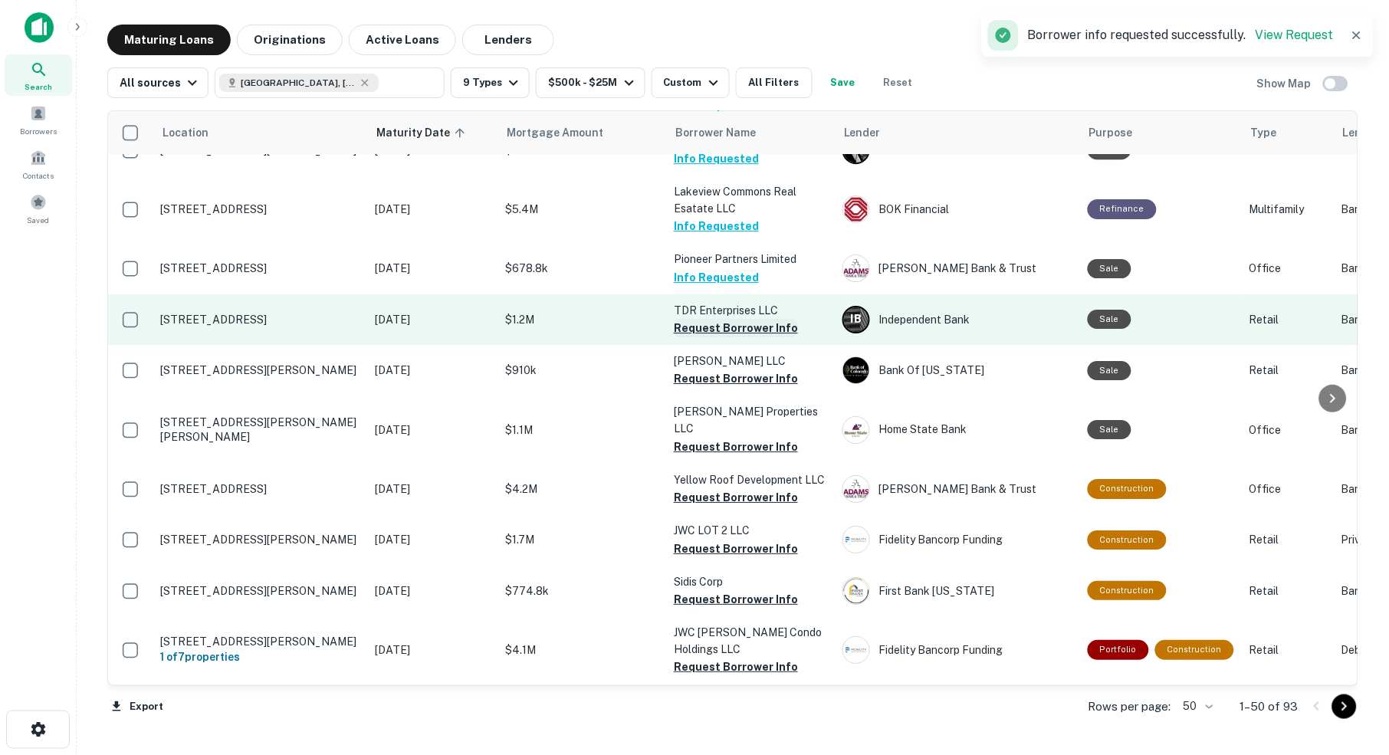
click at [733, 319] on button "Request Borrower Info" at bounding box center [736, 328] width 124 height 18
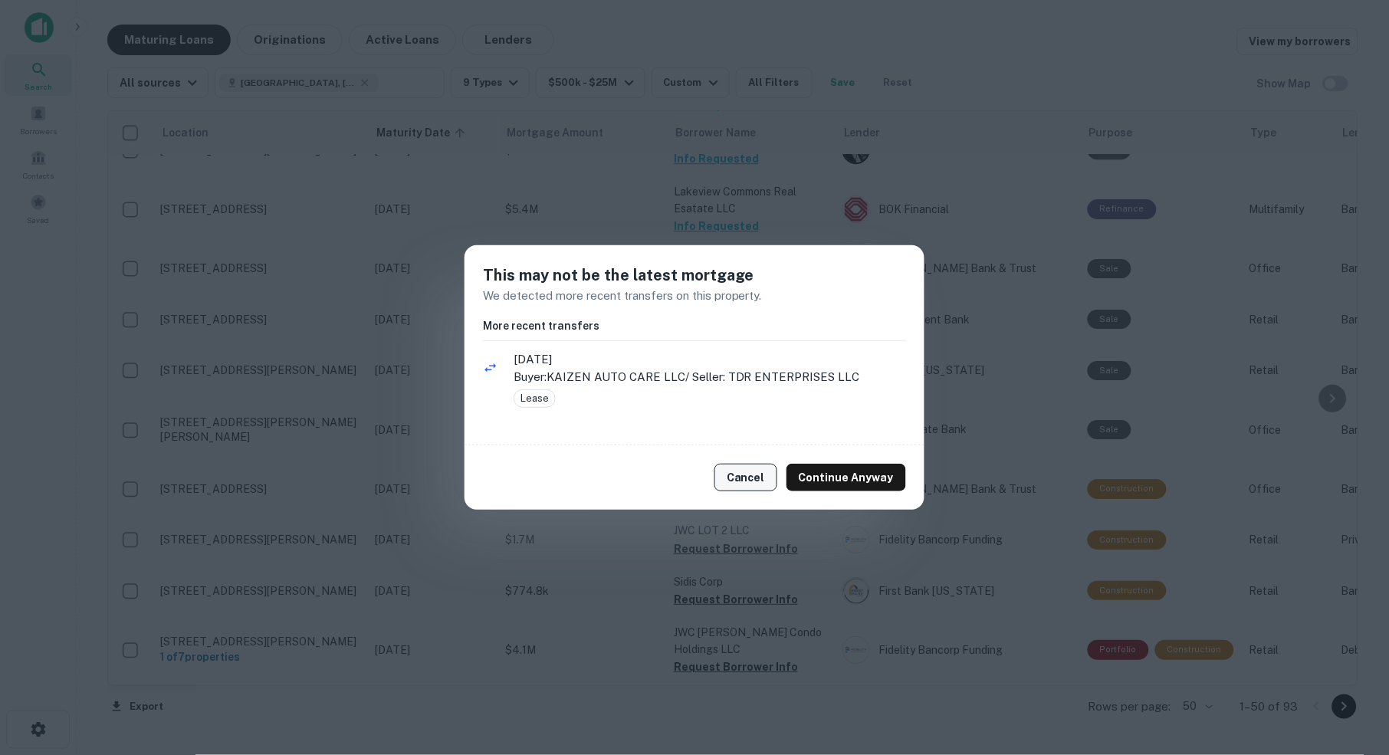
click at [747, 478] on button "Cancel" at bounding box center [745, 478] width 63 height 28
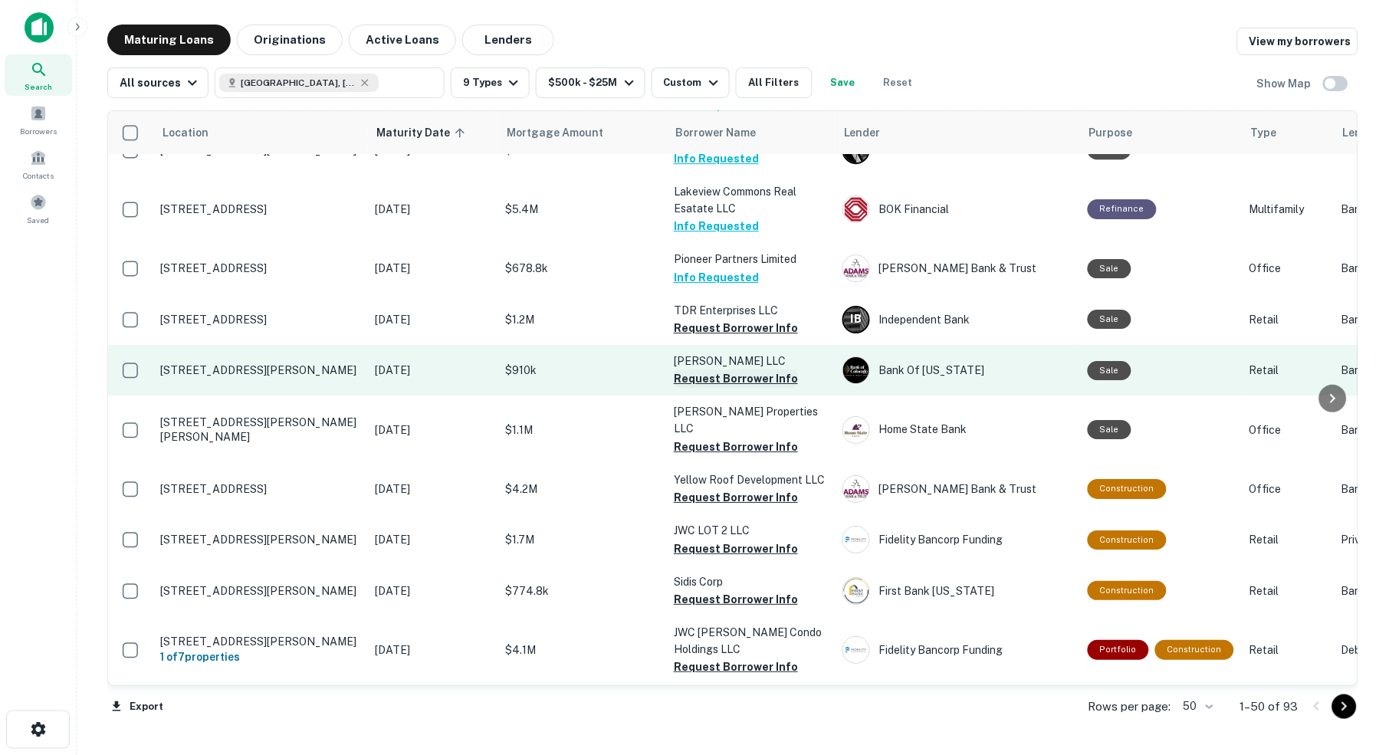
click at [740, 370] on button "Request Borrower Info" at bounding box center [736, 379] width 124 height 18
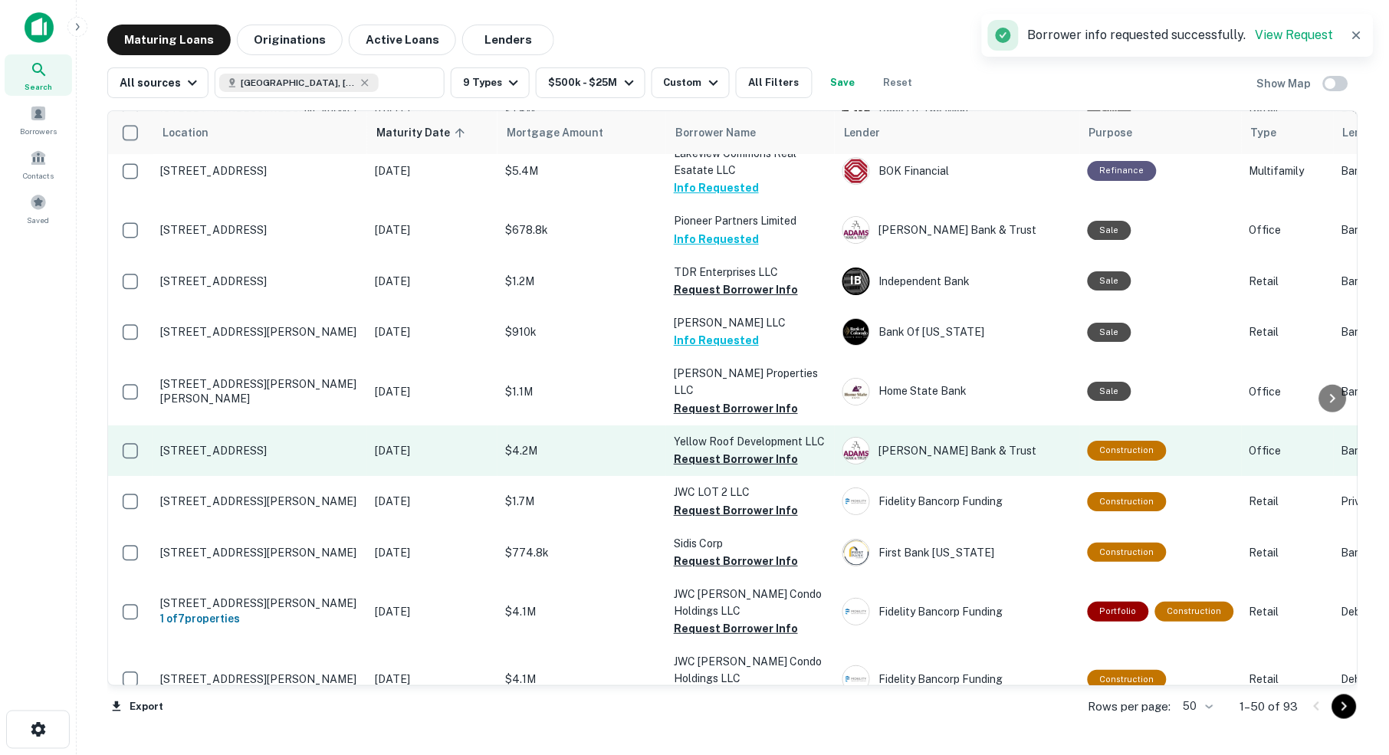
scroll to position [1259, 0]
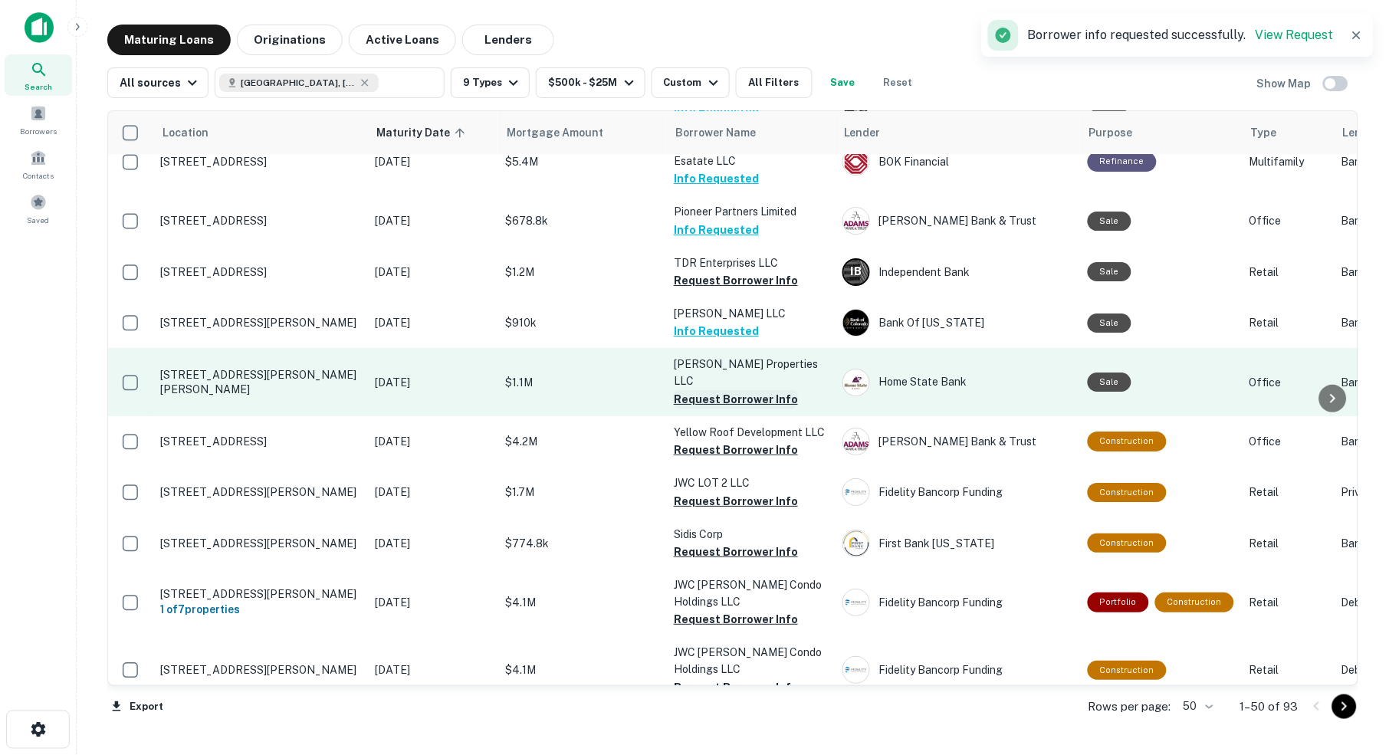
click at [741, 390] on button "Request Borrower Info" at bounding box center [736, 399] width 124 height 18
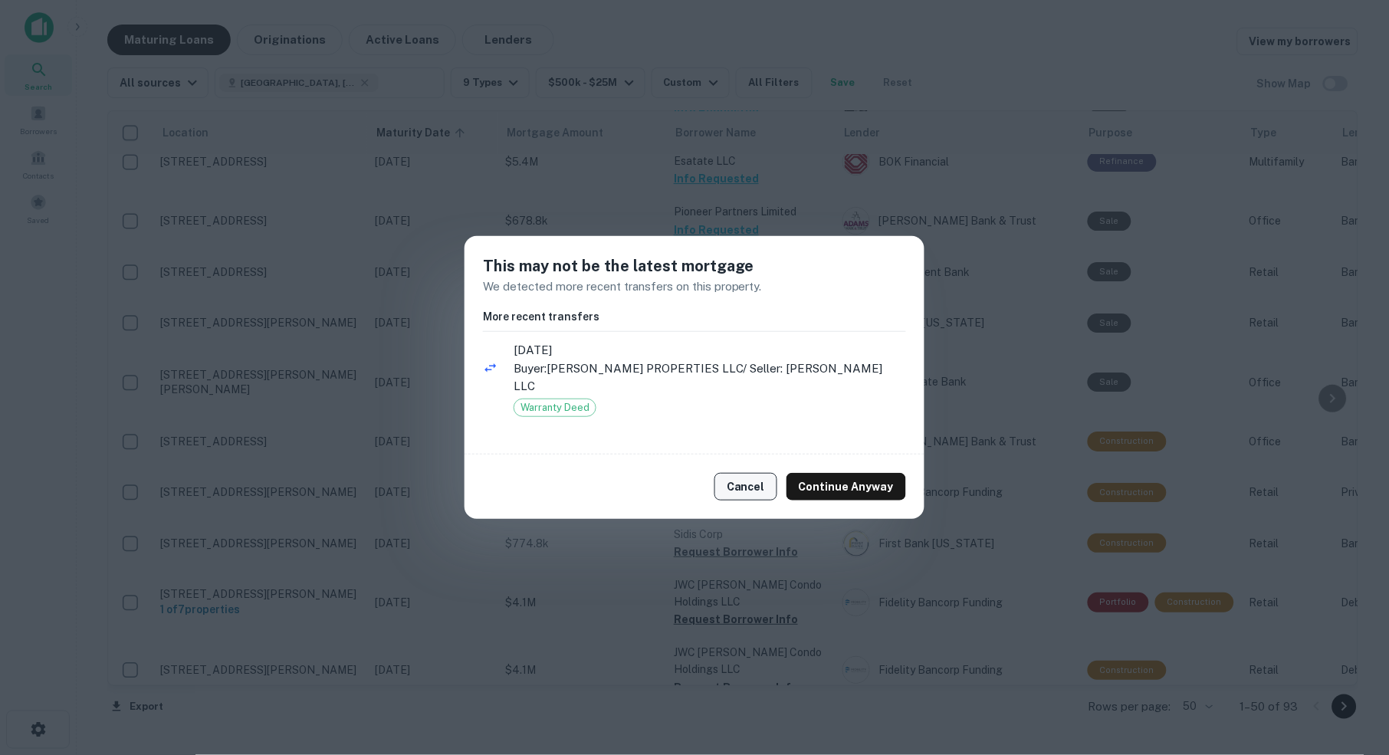
click at [752, 479] on button "Cancel" at bounding box center [745, 487] width 63 height 28
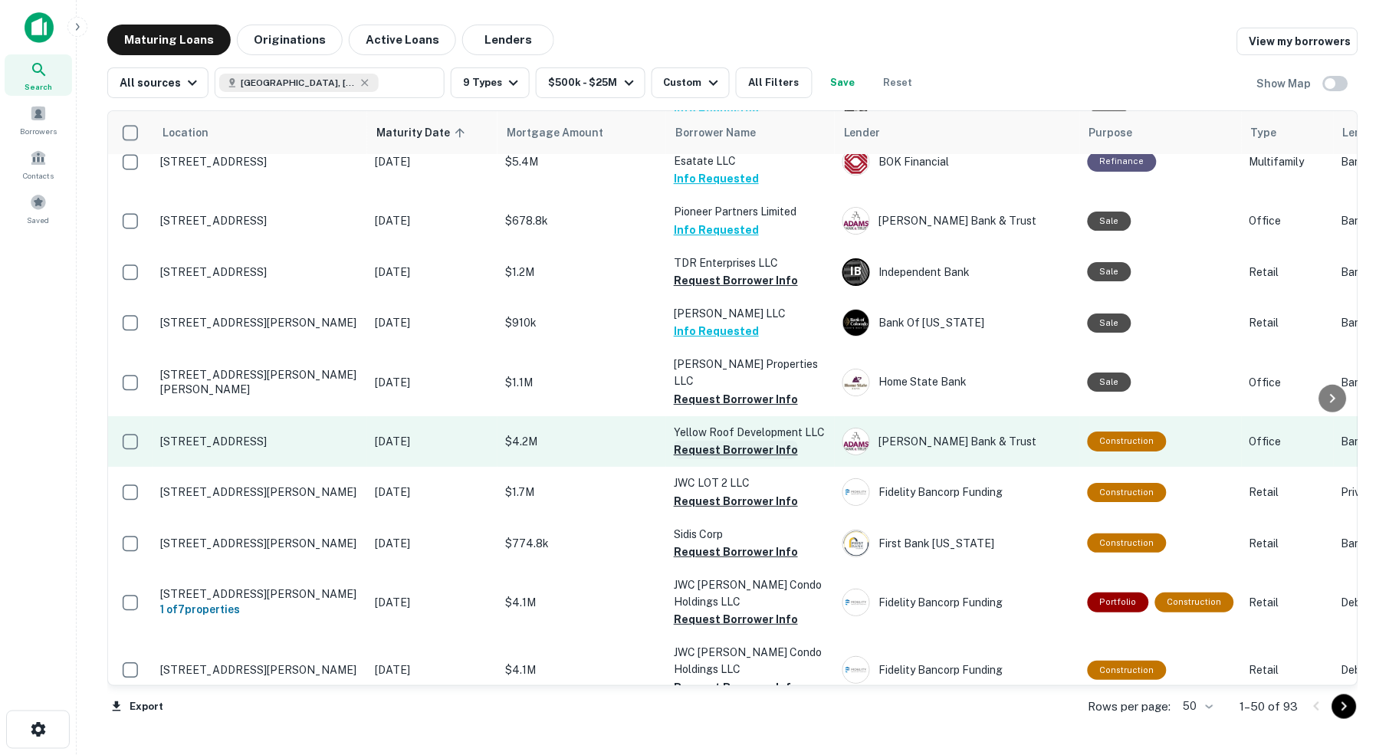
click at [732, 441] on button "Request Borrower Info" at bounding box center [736, 450] width 124 height 18
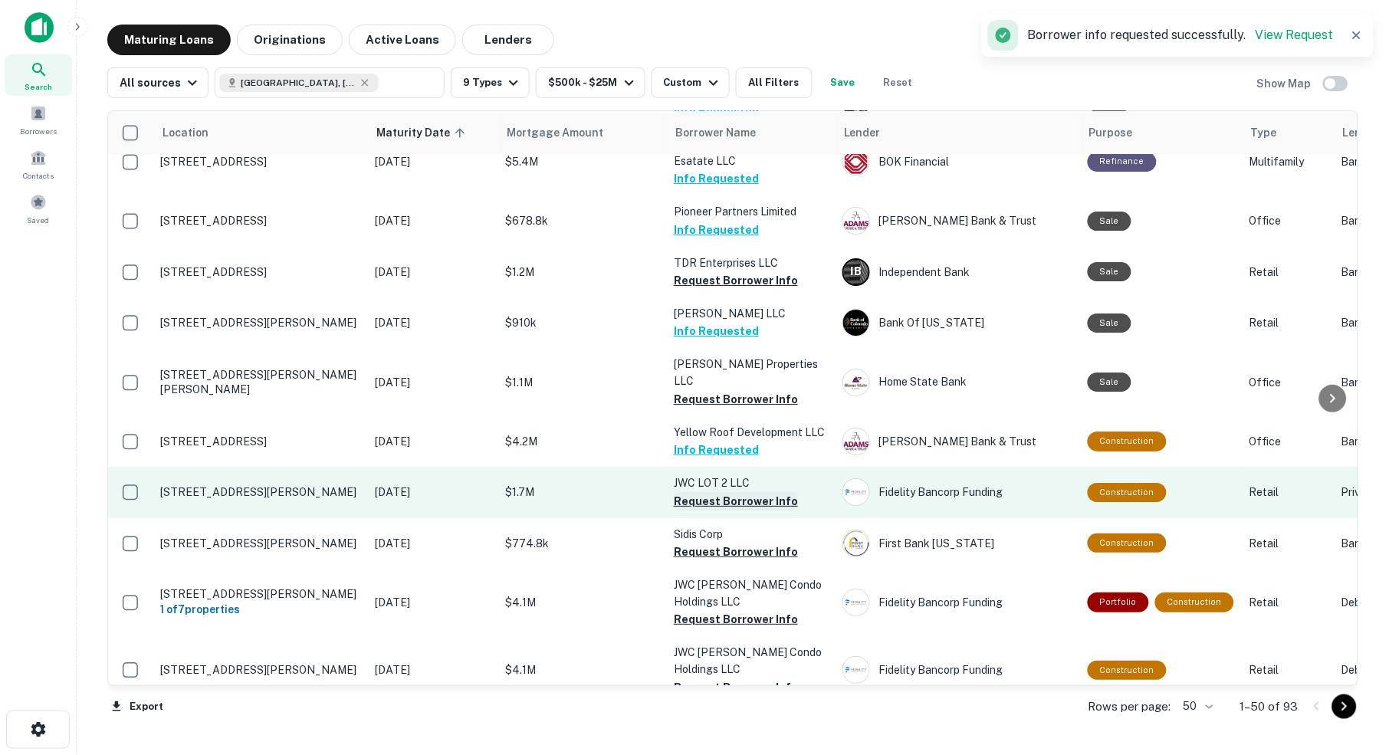
click at [744, 492] on button "Request Borrower Info" at bounding box center [736, 501] width 124 height 18
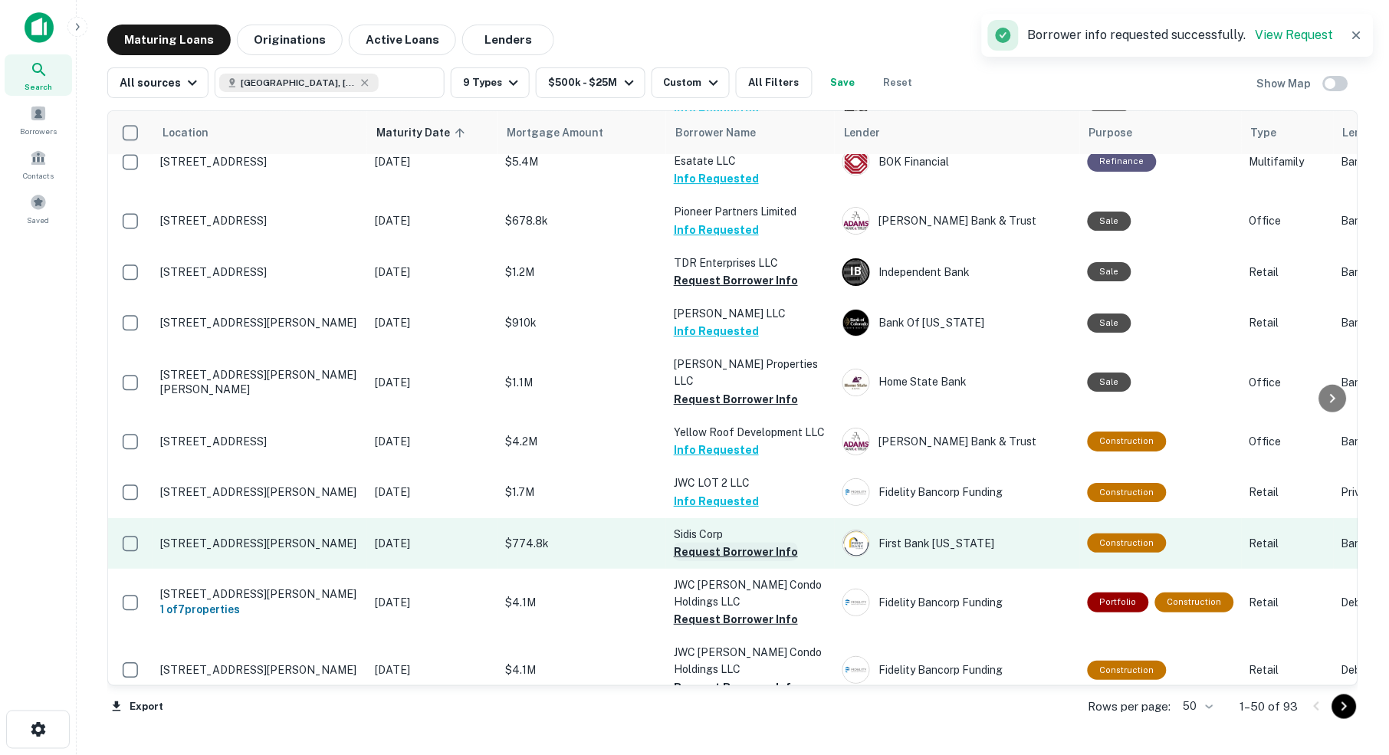
click at [737, 543] on button "Request Borrower Info" at bounding box center [736, 552] width 124 height 18
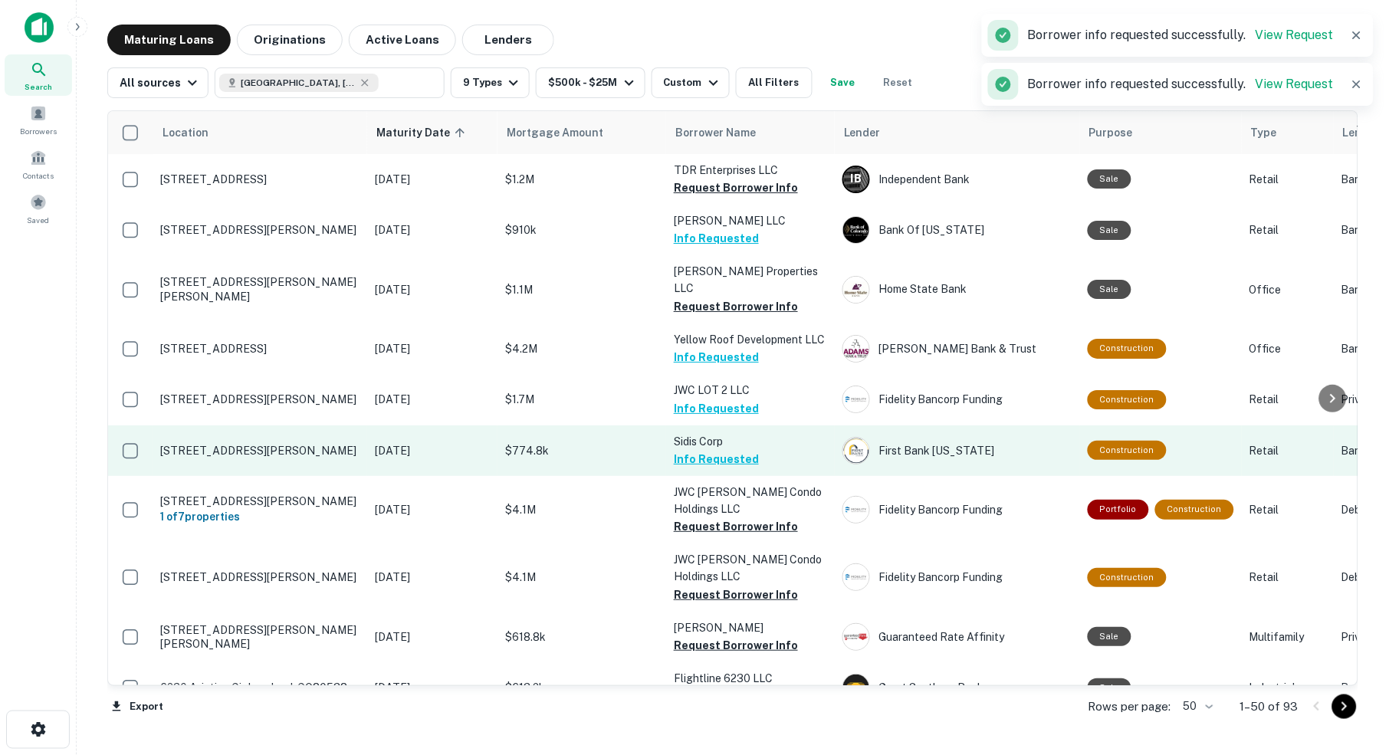
scroll to position [1358, 0]
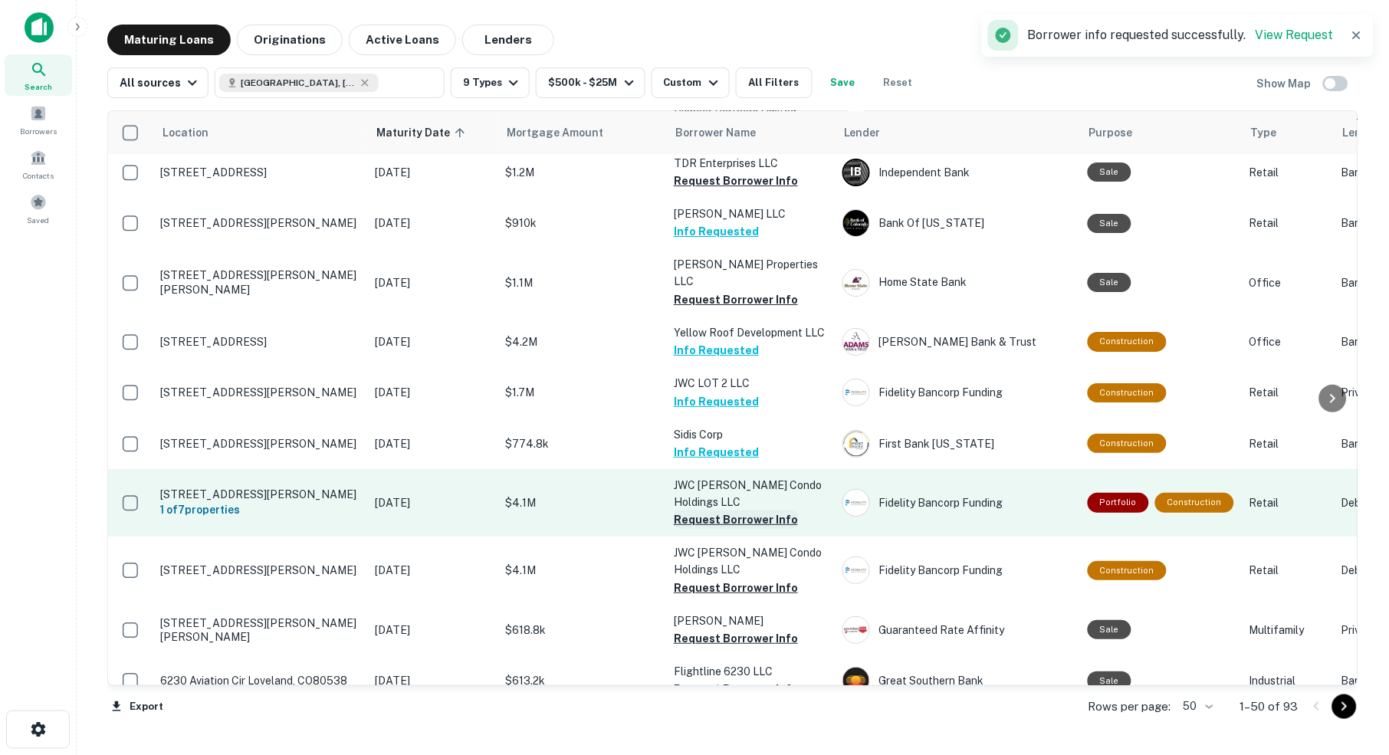
click at [745, 511] on button "Request Borrower Info" at bounding box center [736, 520] width 124 height 18
click at [730, 511] on button "Request Borrower Info" at bounding box center [736, 520] width 124 height 18
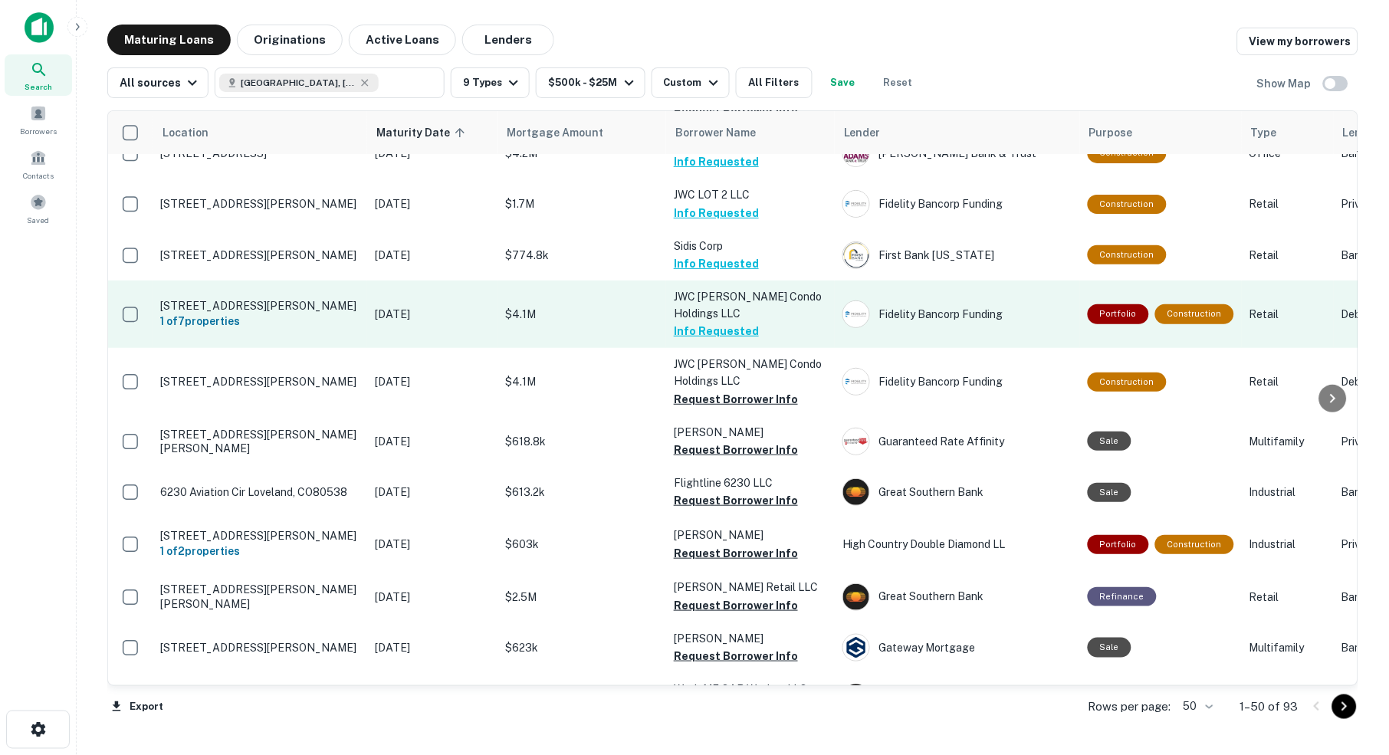
scroll to position [1549, 0]
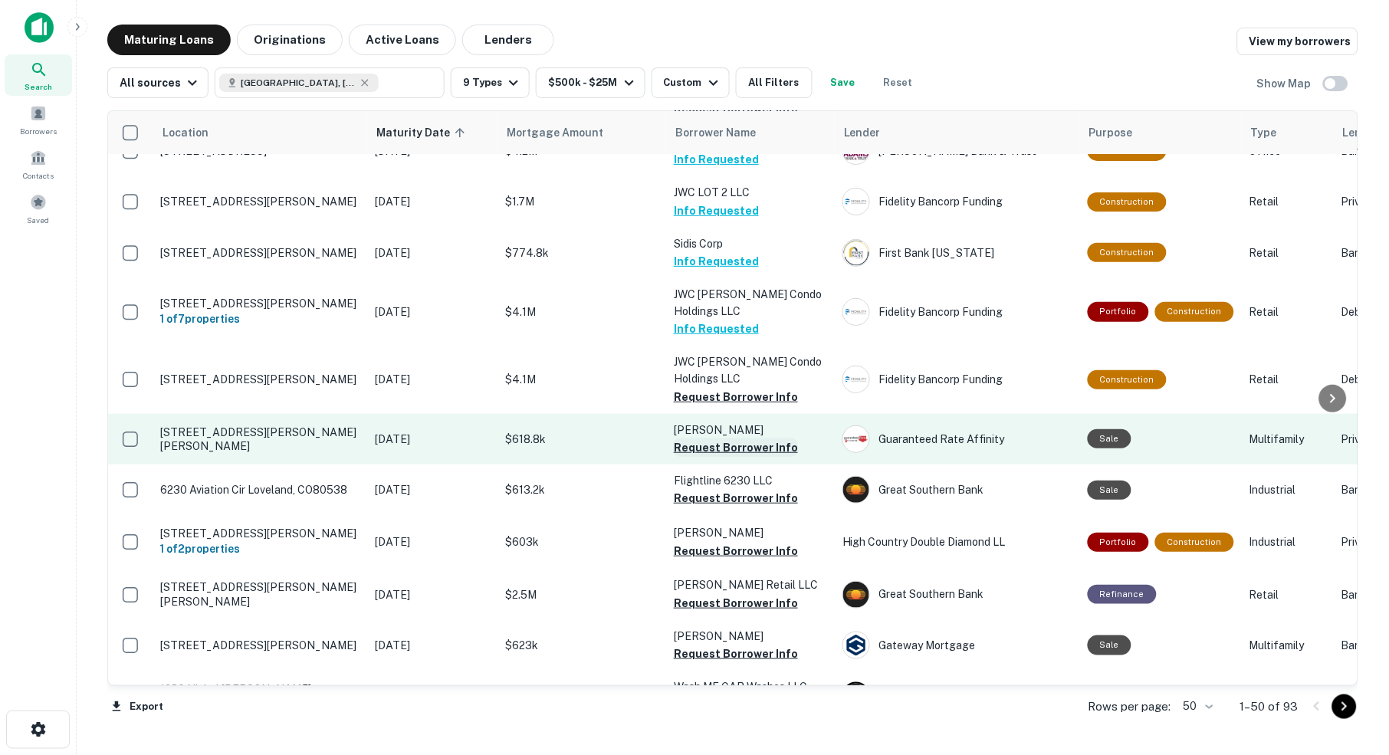
click at [745, 438] on button "Request Borrower Info" at bounding box center [736, 447] width 124 height 18
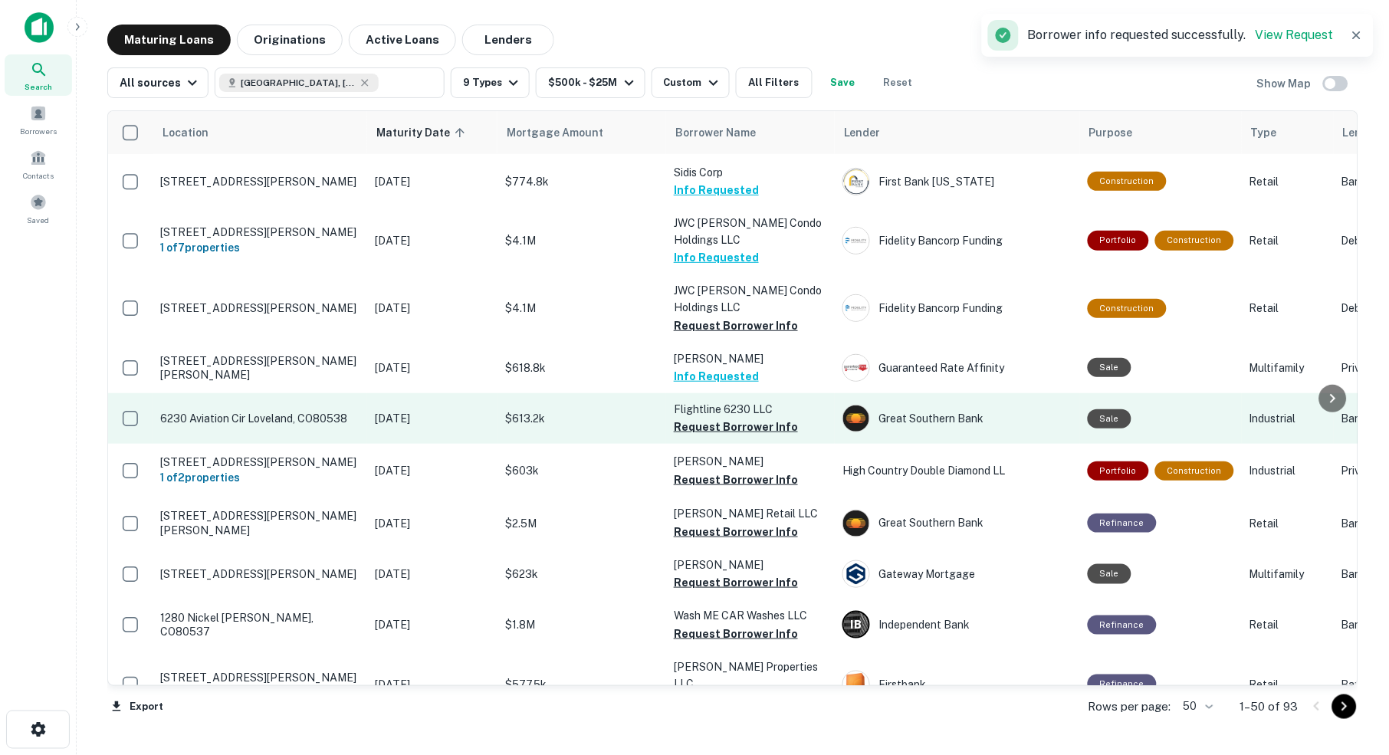
scroll to position [1622, 0]
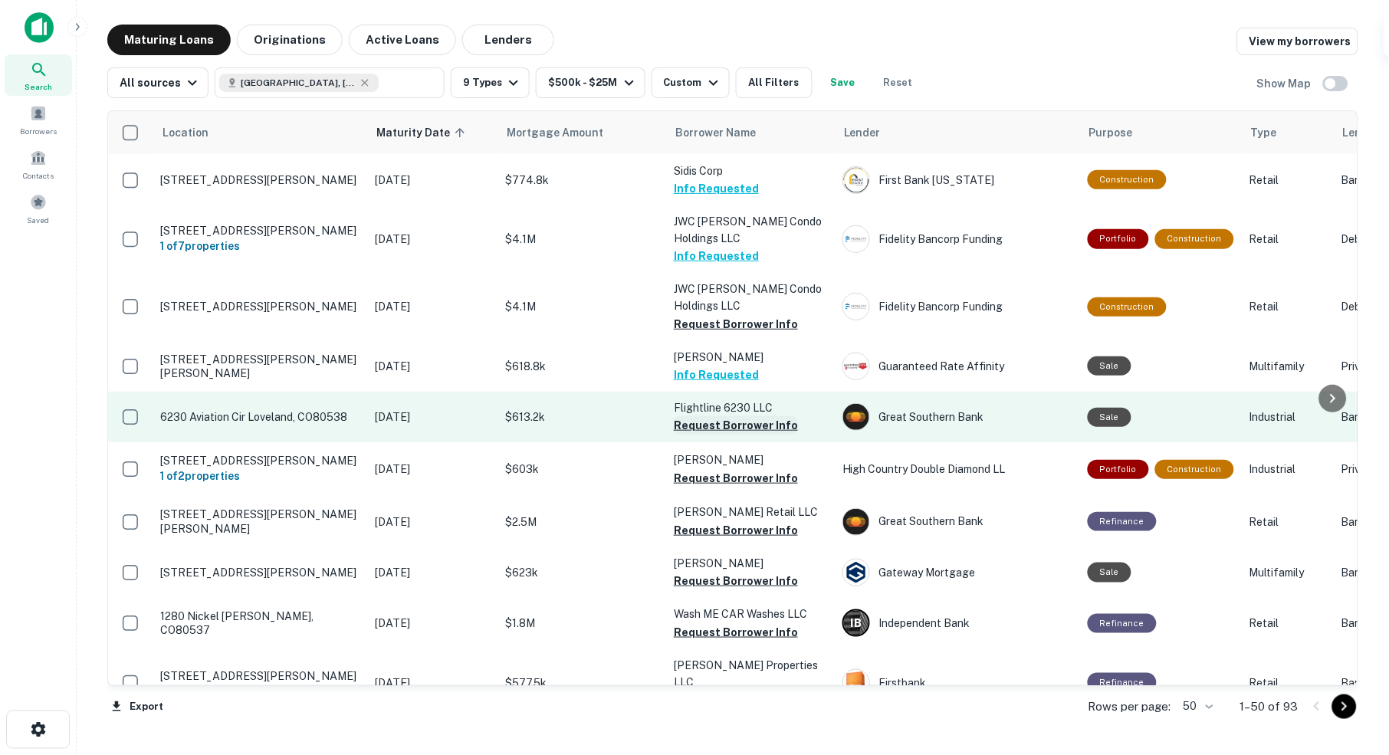
click at [744, 416] on button "Request Borrower Info" at bounding box center [736, 425] width 124 height 18
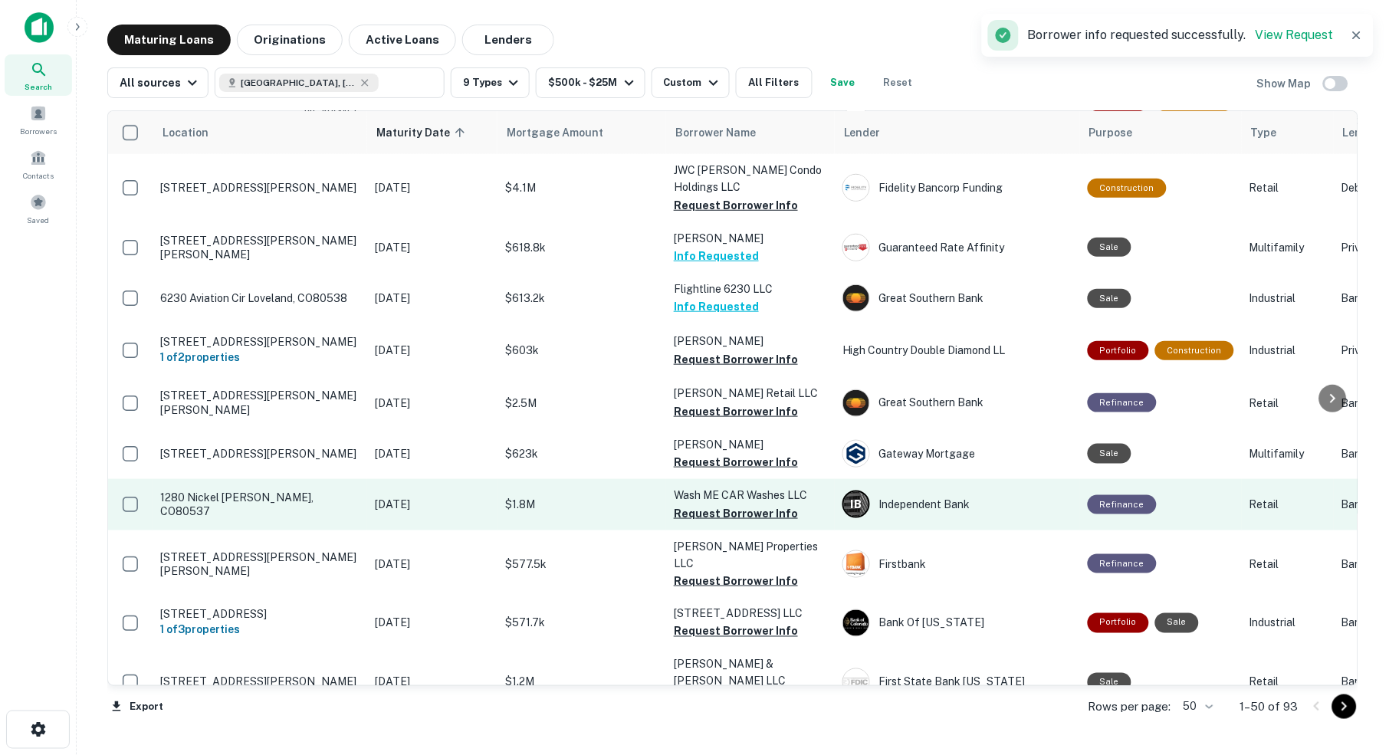
scroll to position [1744, 0]
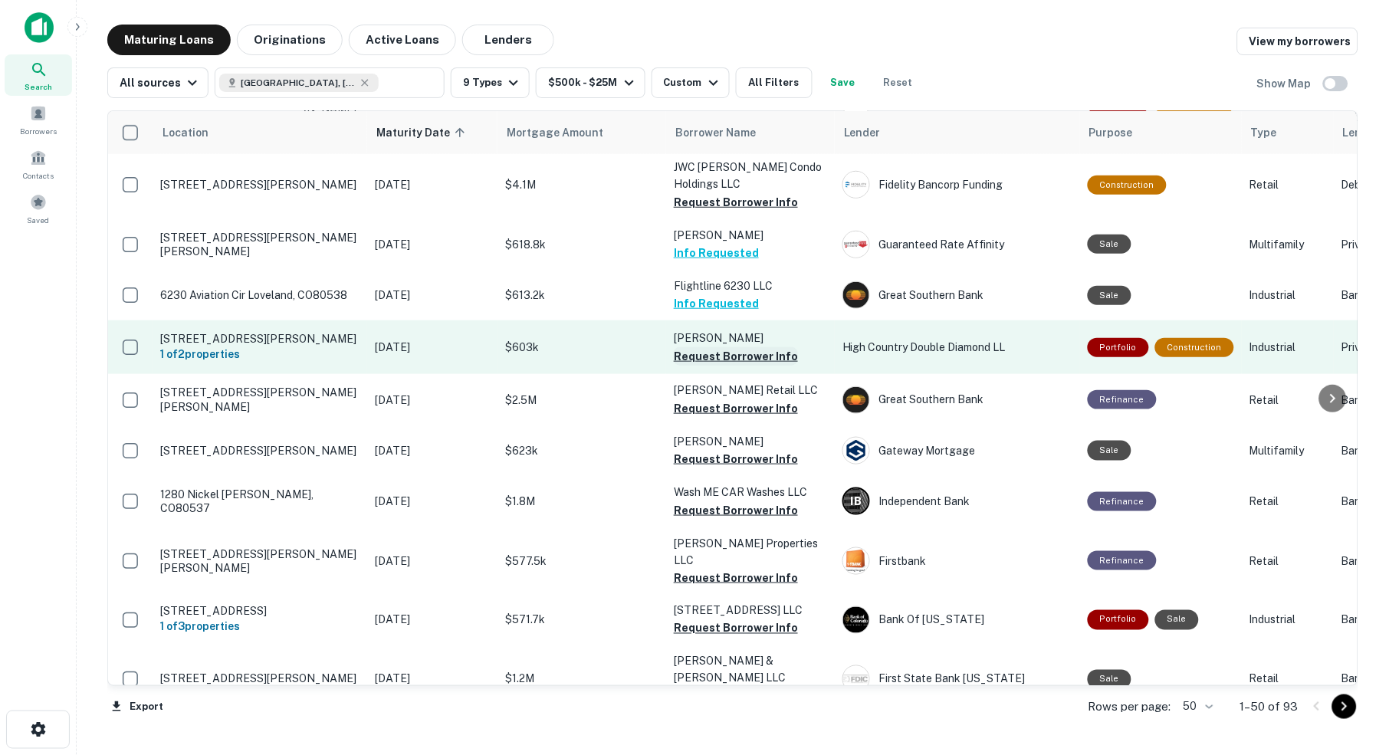
click at [731, 347] on button "Request Borrower Info" at bounding box center [736, 356] width 124 height 18
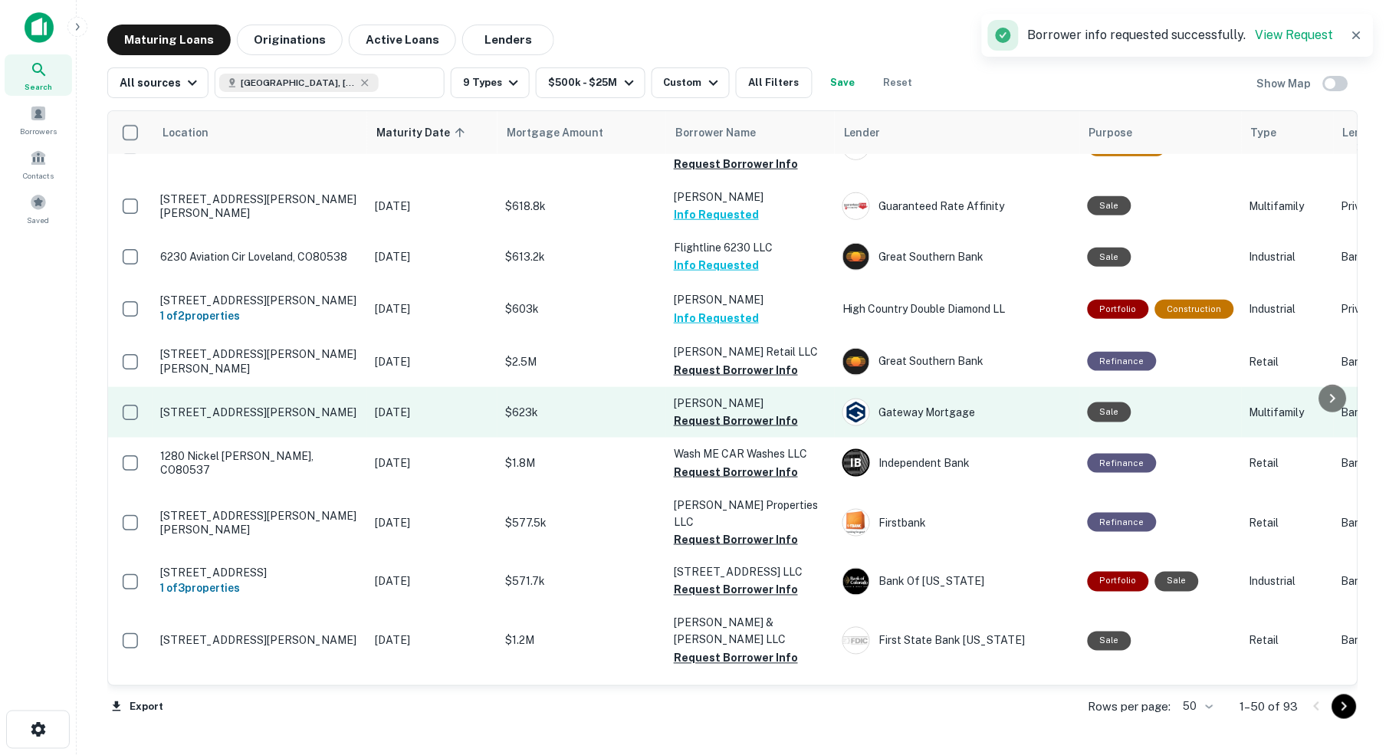
scroll to position [1785, 0]
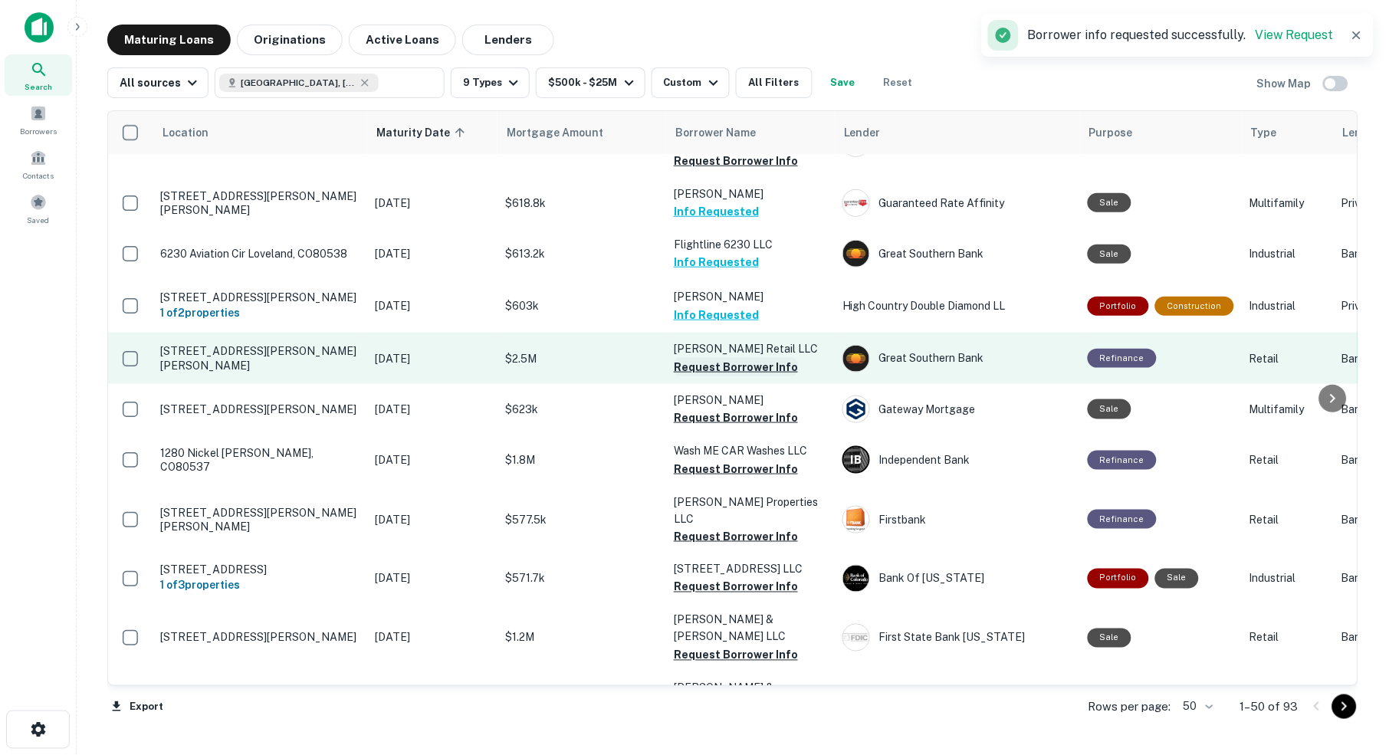
click at [744, 358] on button "Request Borrower Info" at bounding box center [736, 367] width 124 height 18
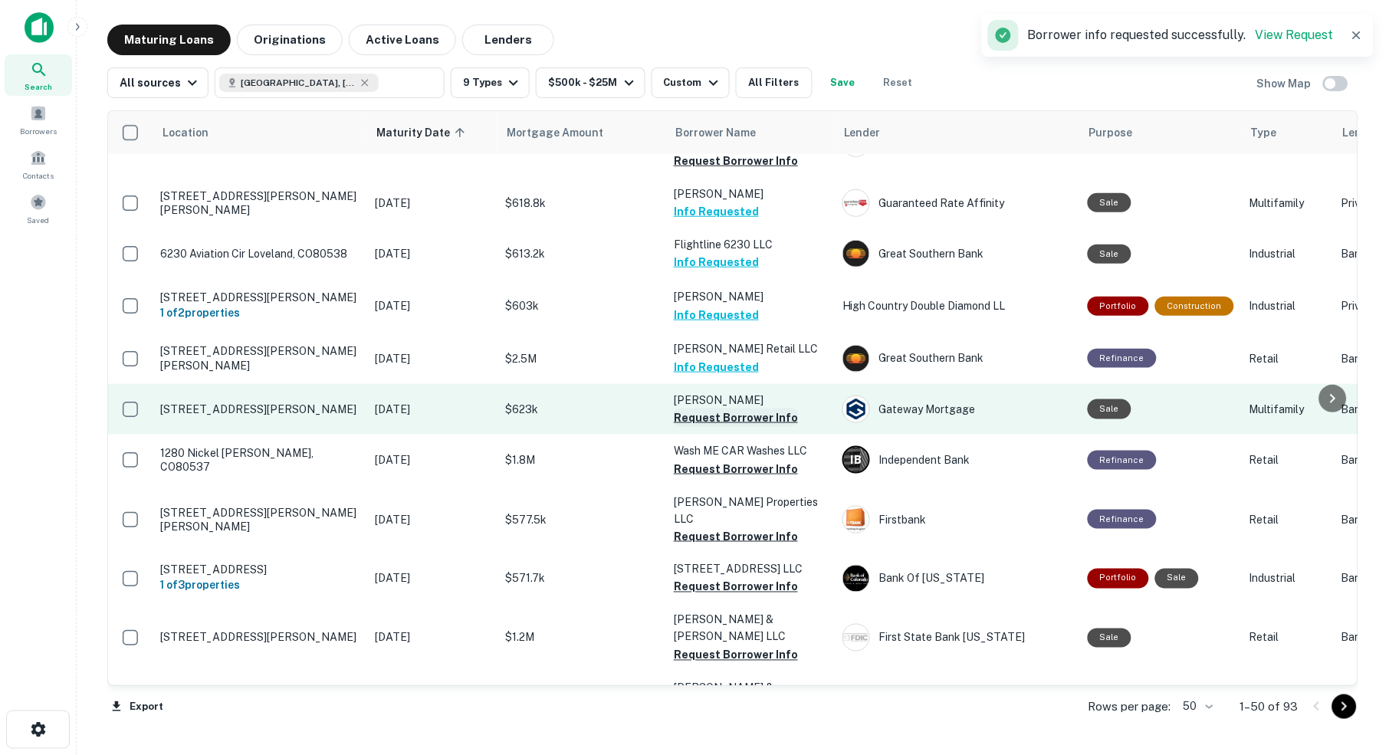
click at [699, 409] on button "Request Borrower Info" at bounding box center [736, 418] width 124 height 18
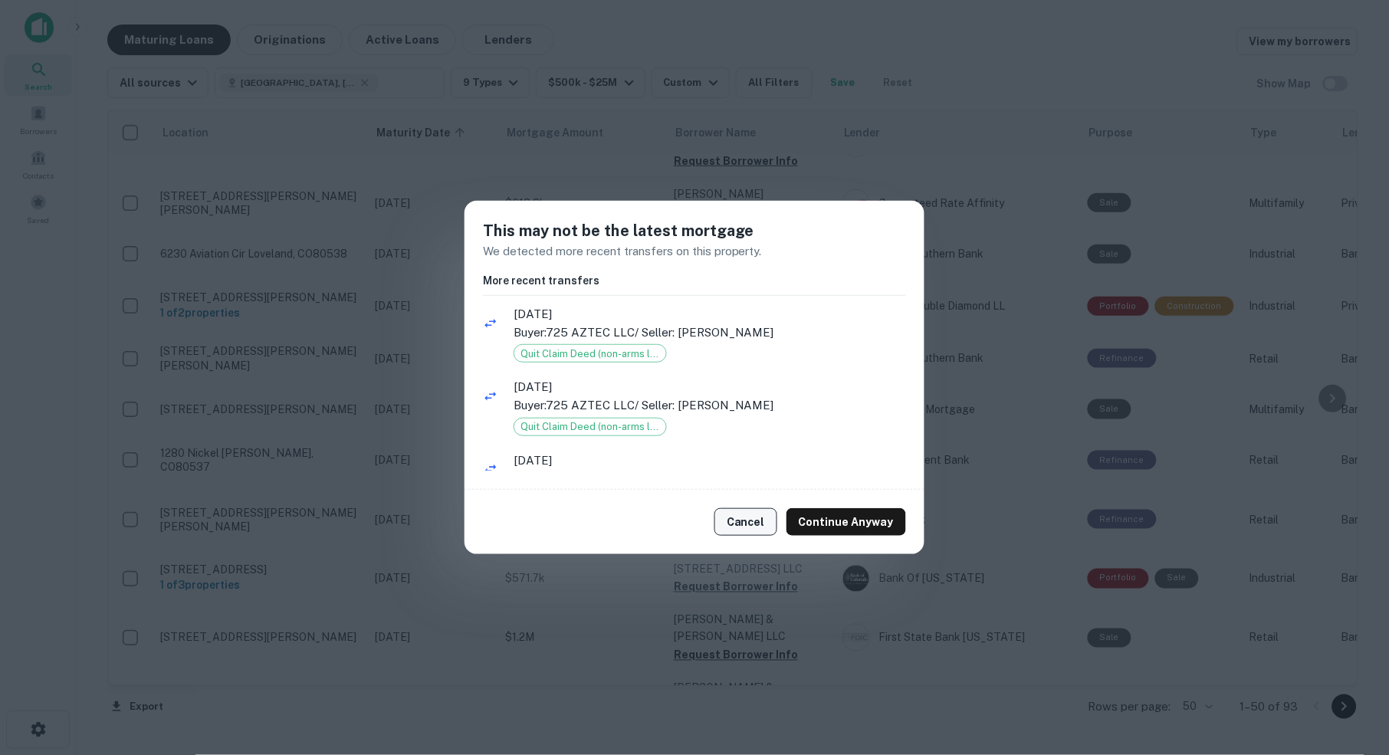
click at [750, 524] on button "Cancel" at bounding box center [745, 522] width 63 height 28
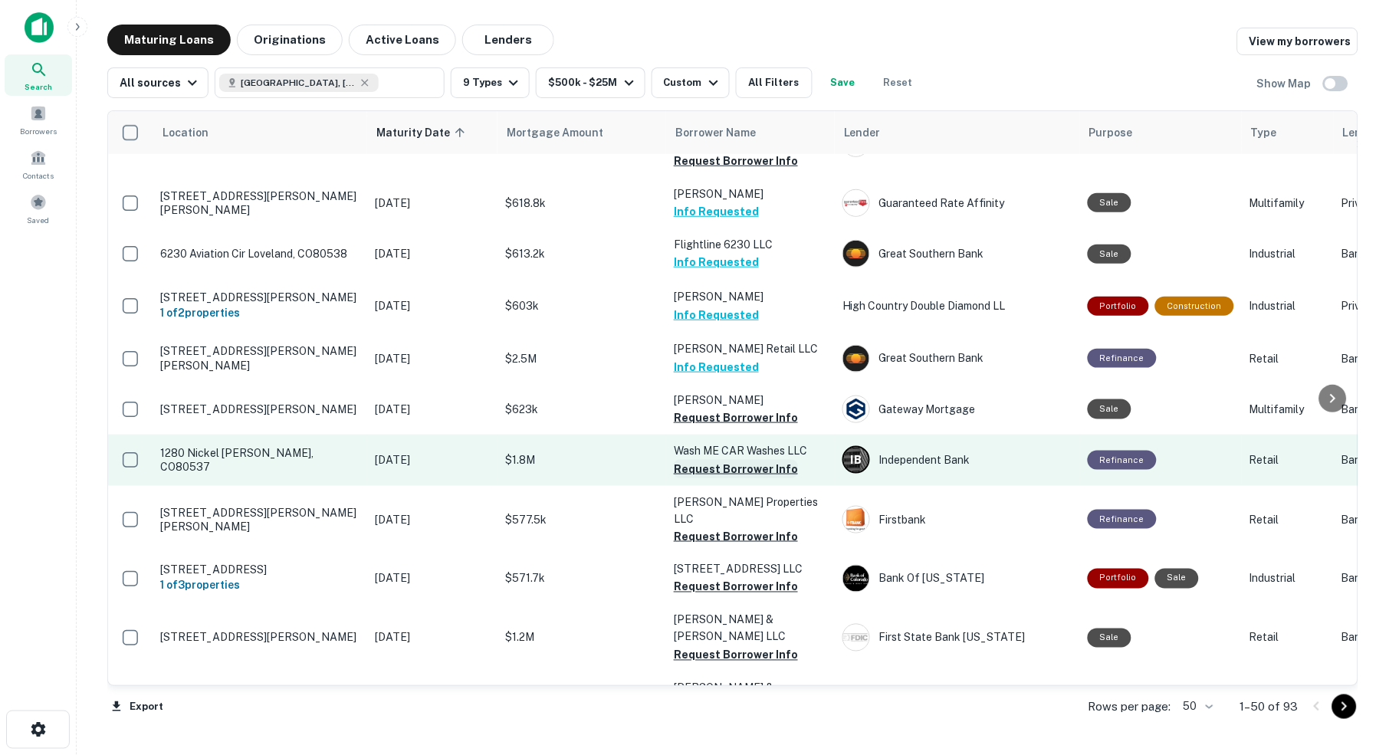
click at [705, 460] on button "Request Borrower Info" at bounding box center [736, 469] width 124 height 18
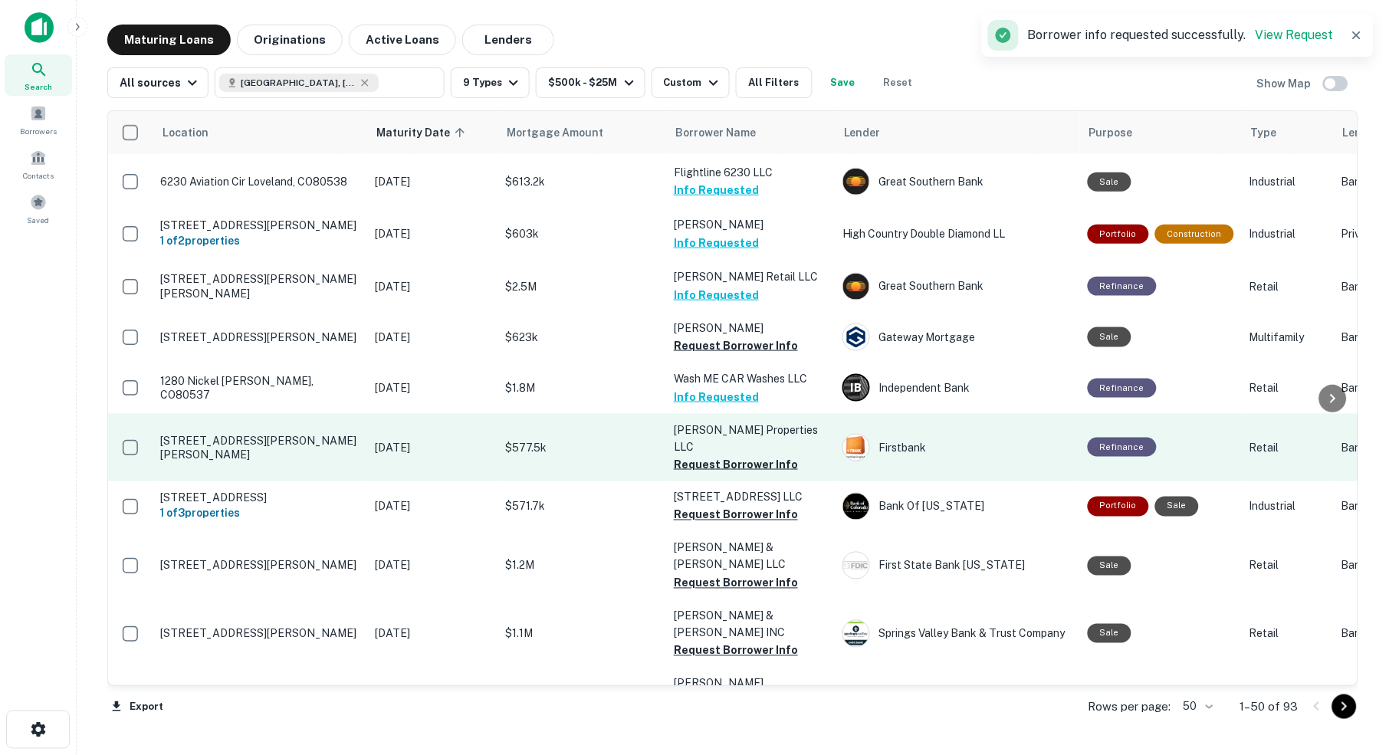
scroll to position [1872, 0]
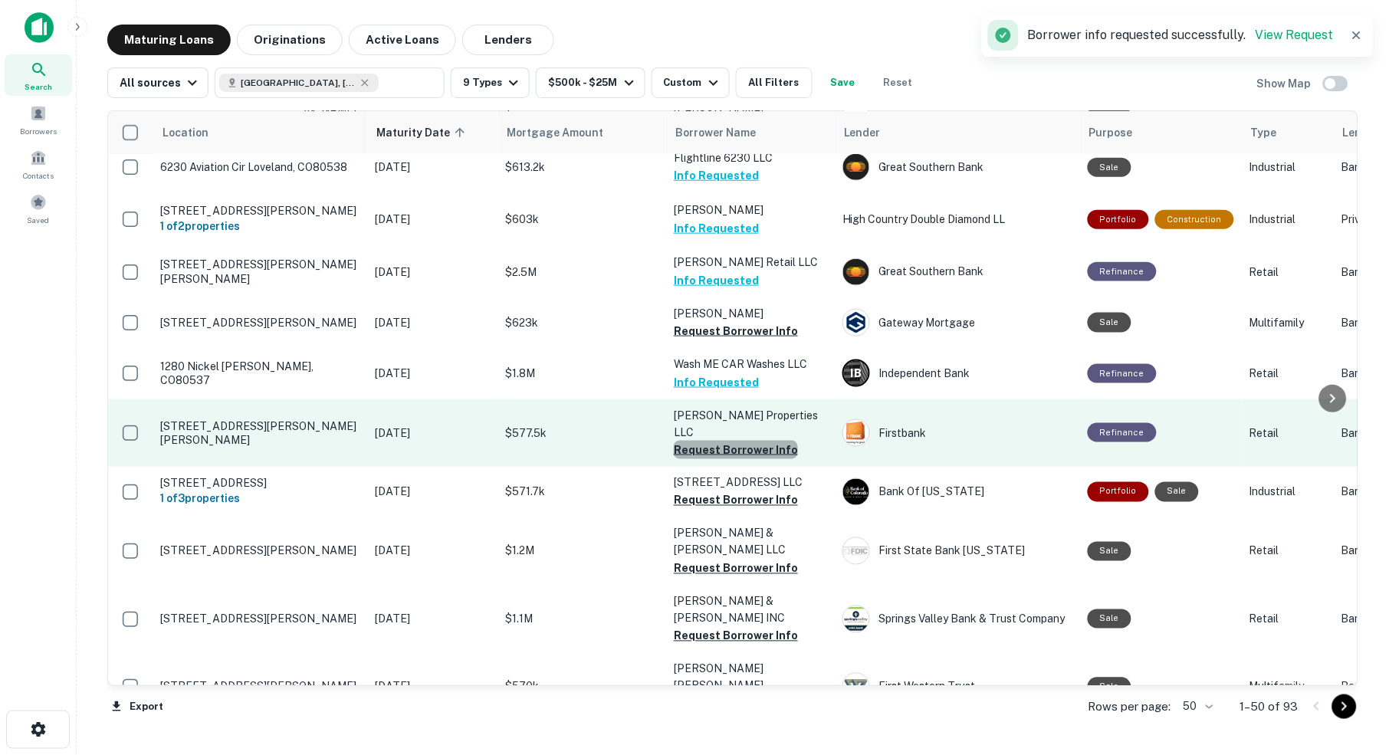
click at [749, 441] on button "Request Borrower Info" at bounding box center [736, 450] width 124 height 18
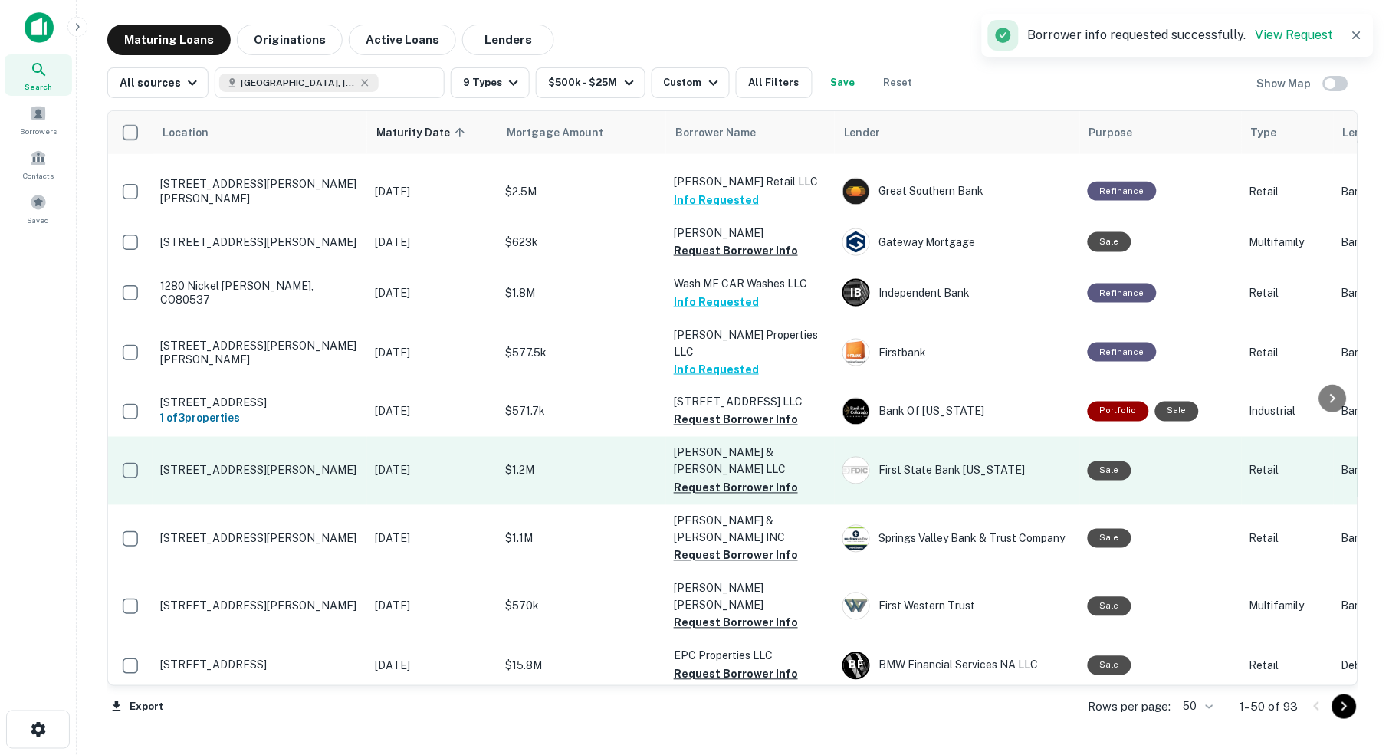
scroll to position [1964, 0]
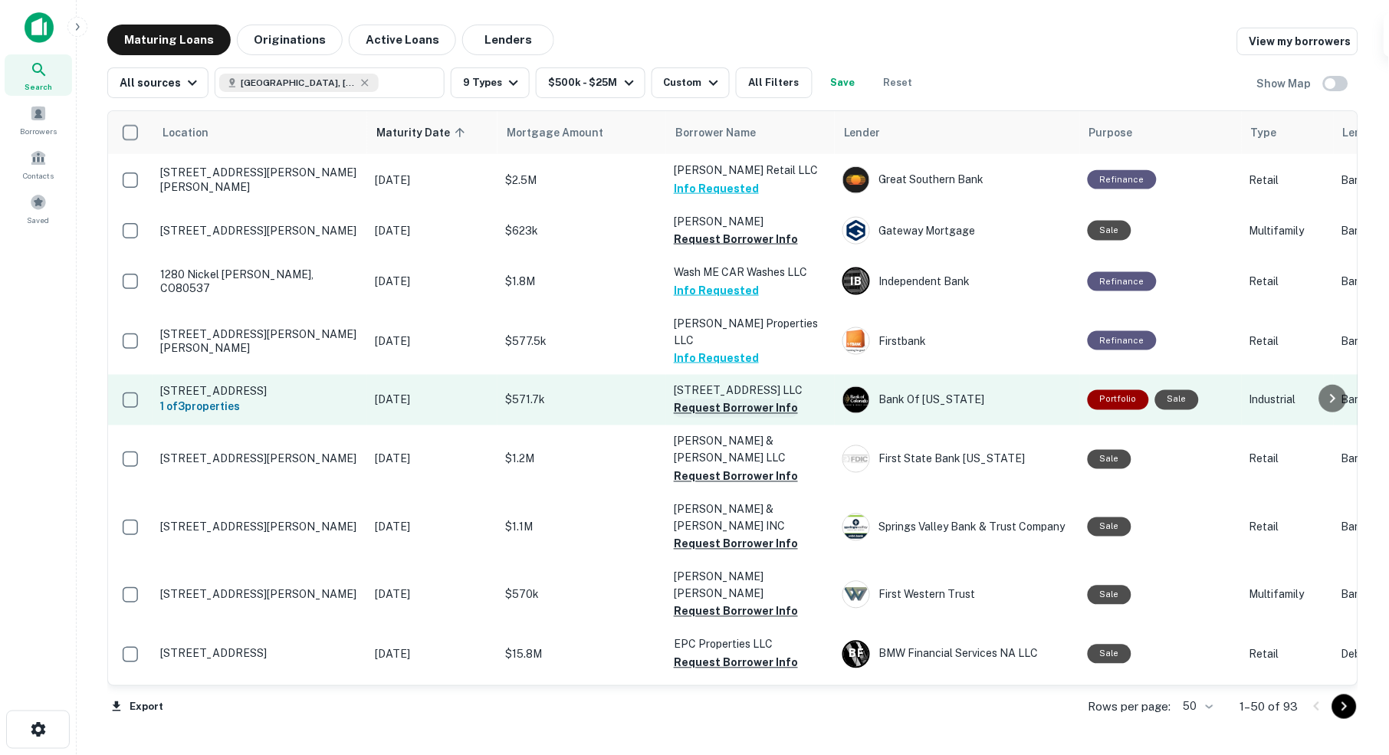
click at [714, 399] on button "Request Borrower Info" at bounding box center [736, 408] width 124 height 18
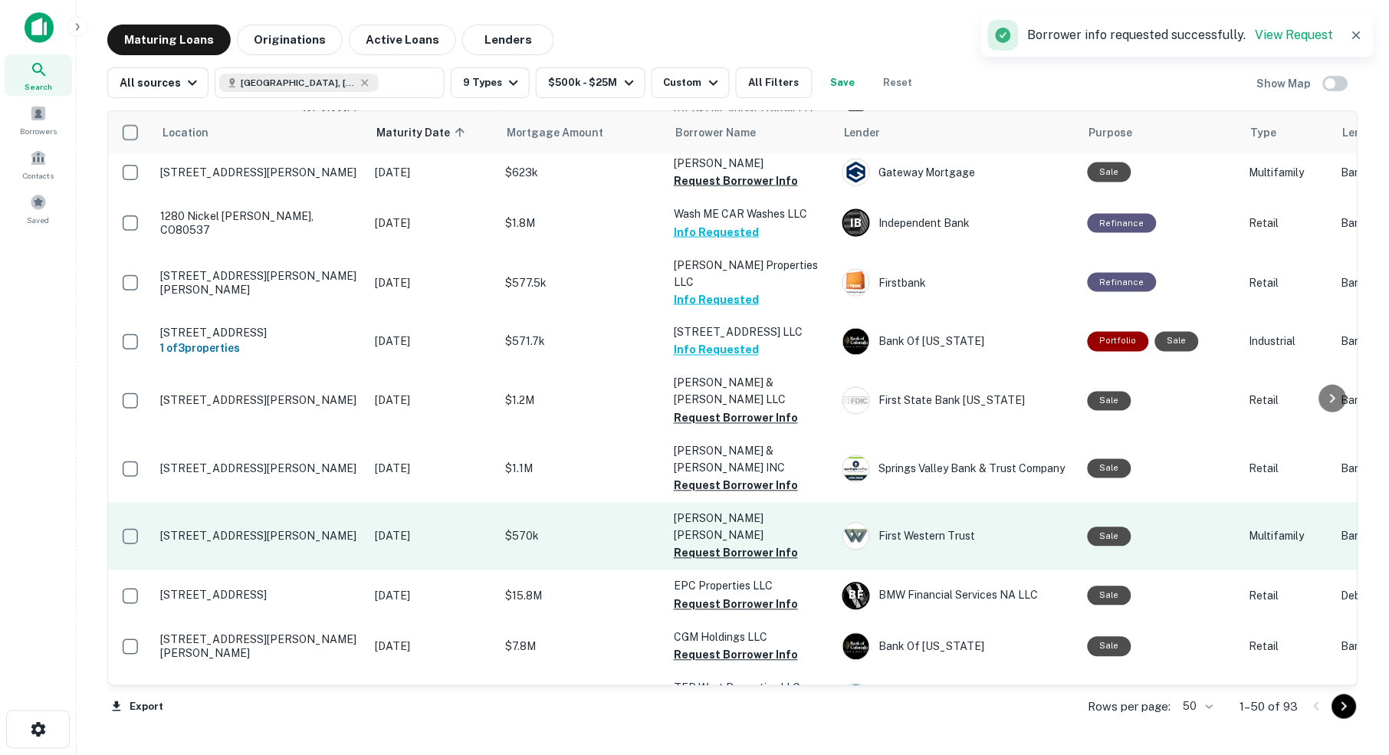
scroll to position [2025, 0]
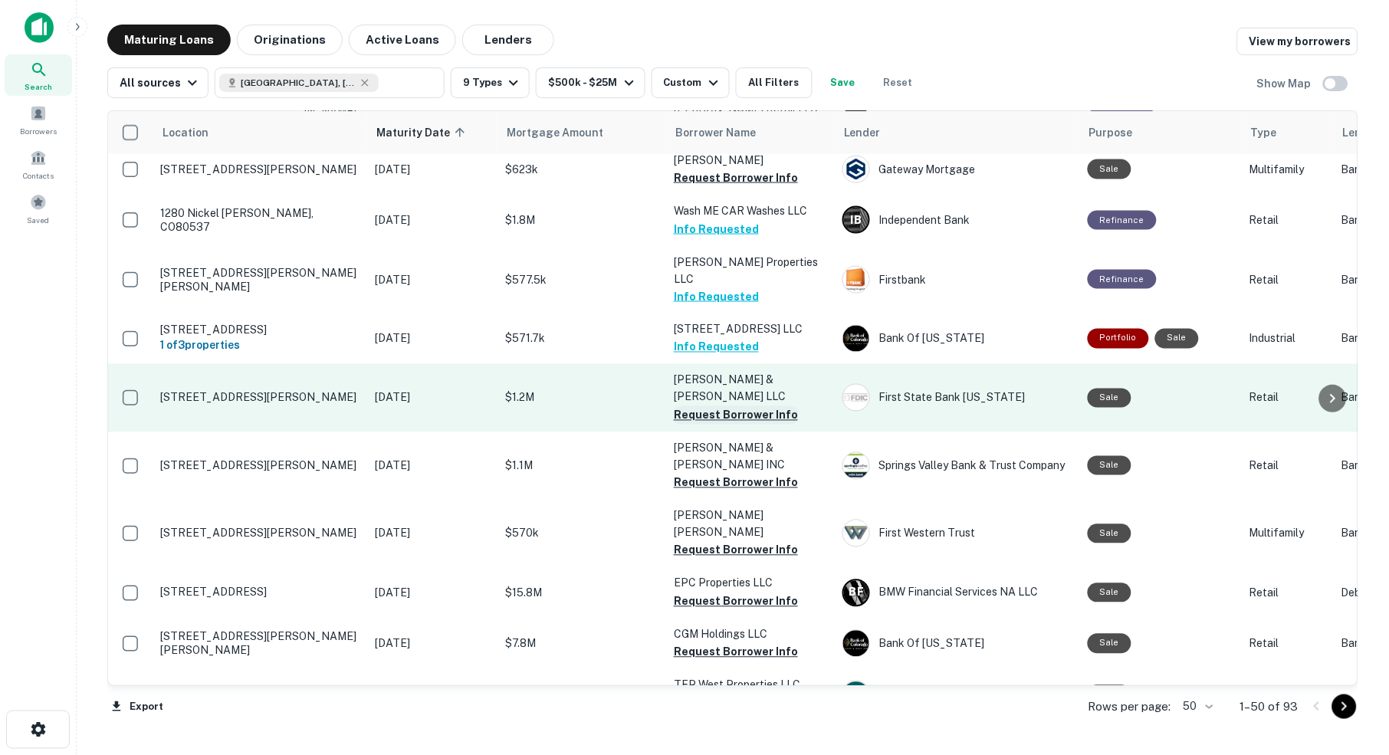
click at [703, 406] on button "Request Borrower Info" at bounding box center [736, 415] width 124 height 18
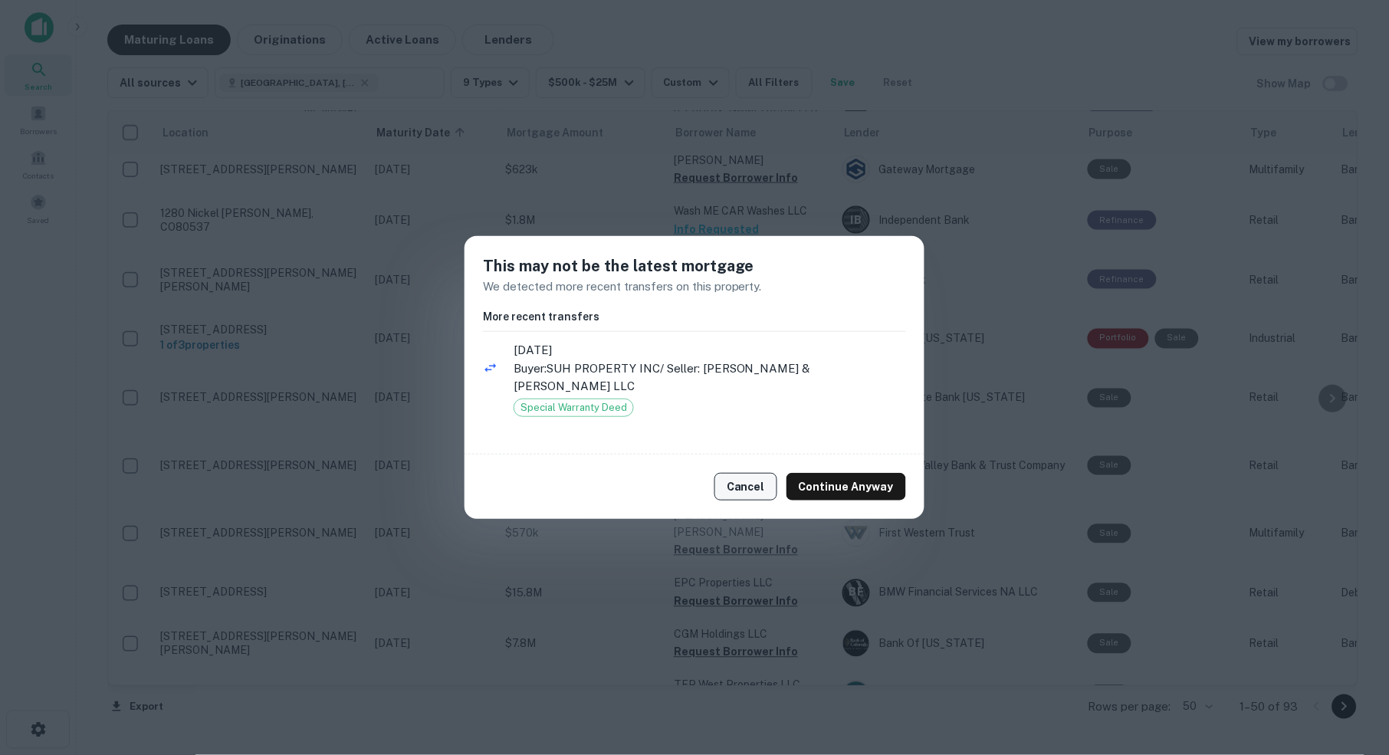
click at [751, 478] on button "Cancel" at bounding box center [745, 487] width 63 height 28
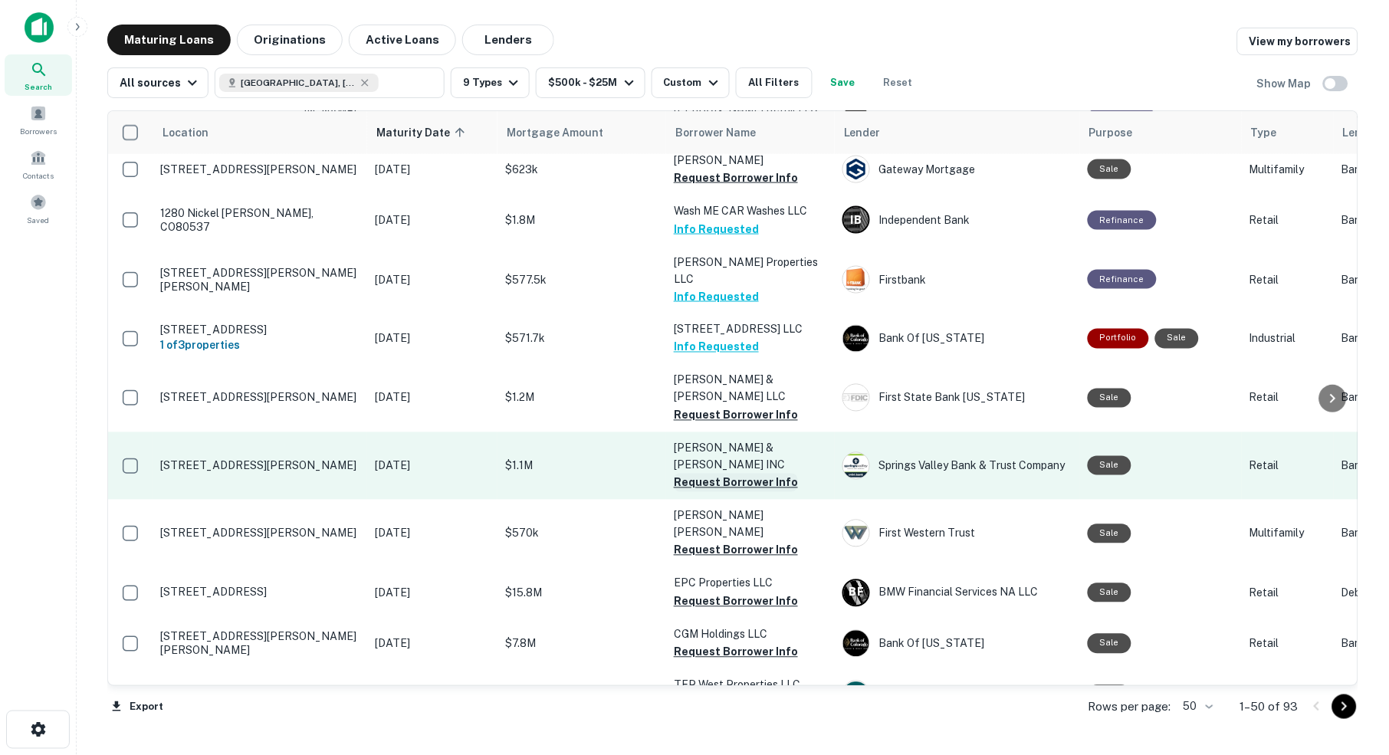
click at [727, 474] on button "Request Borrower Info" at bounding box center [736, 483] width 124 height 18
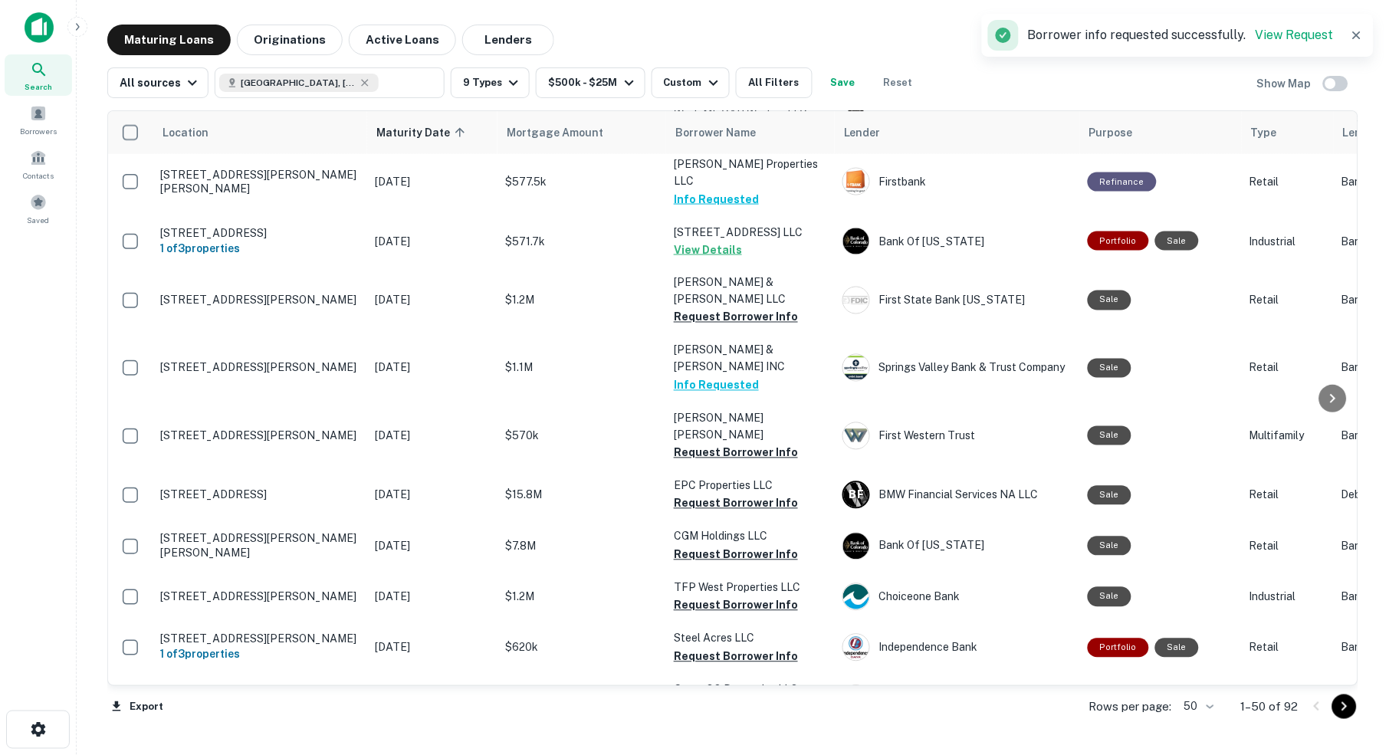
scroll to position [2055, 0]
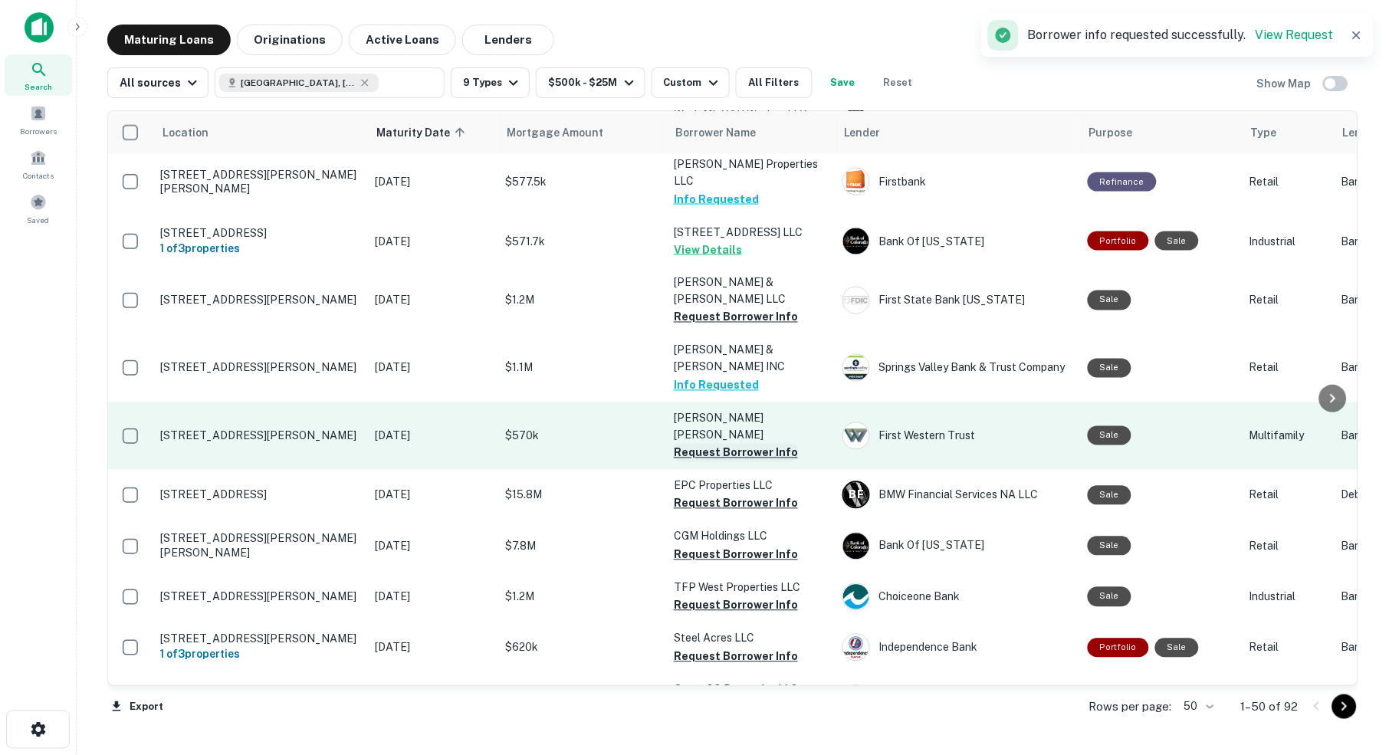
click at [724, 444] on button "Request Borrower Info" at bounding box center [736, 453] width 124 height 18
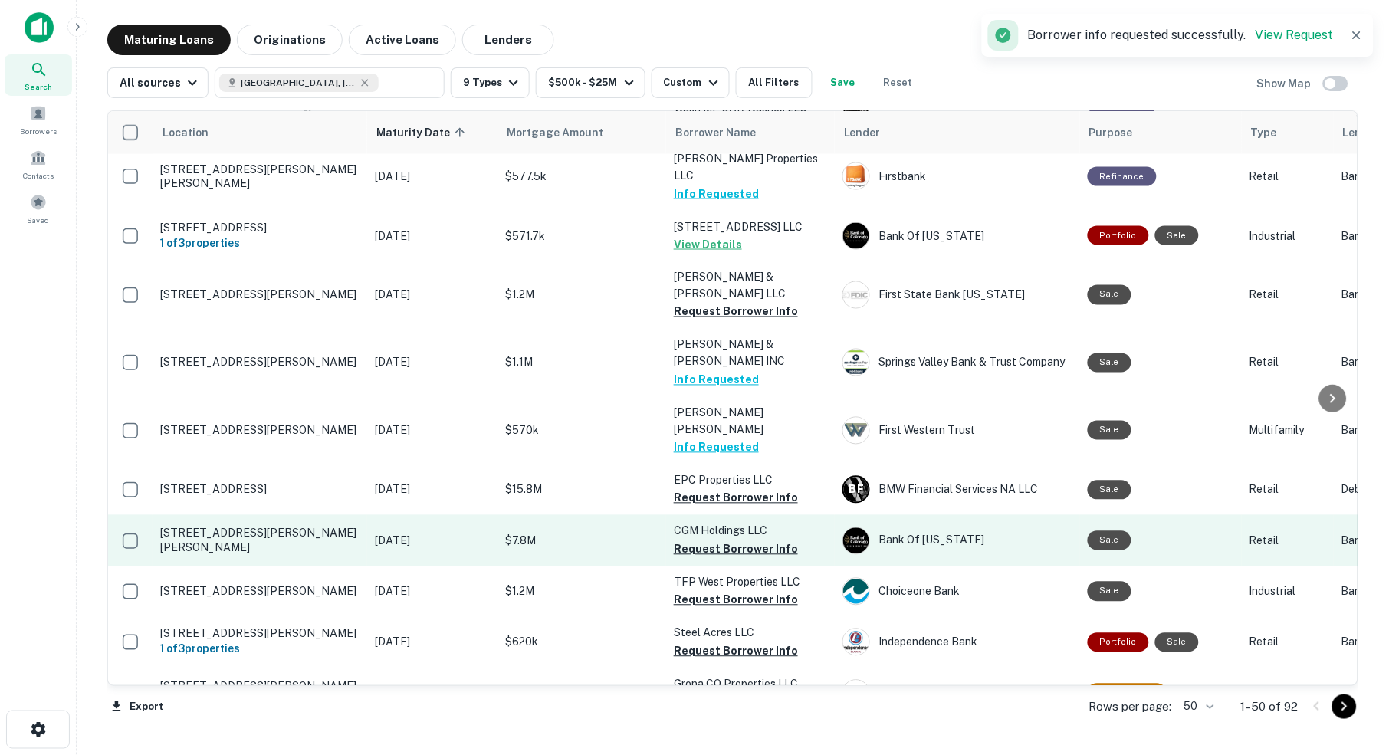
scroll to position [2058, 0]
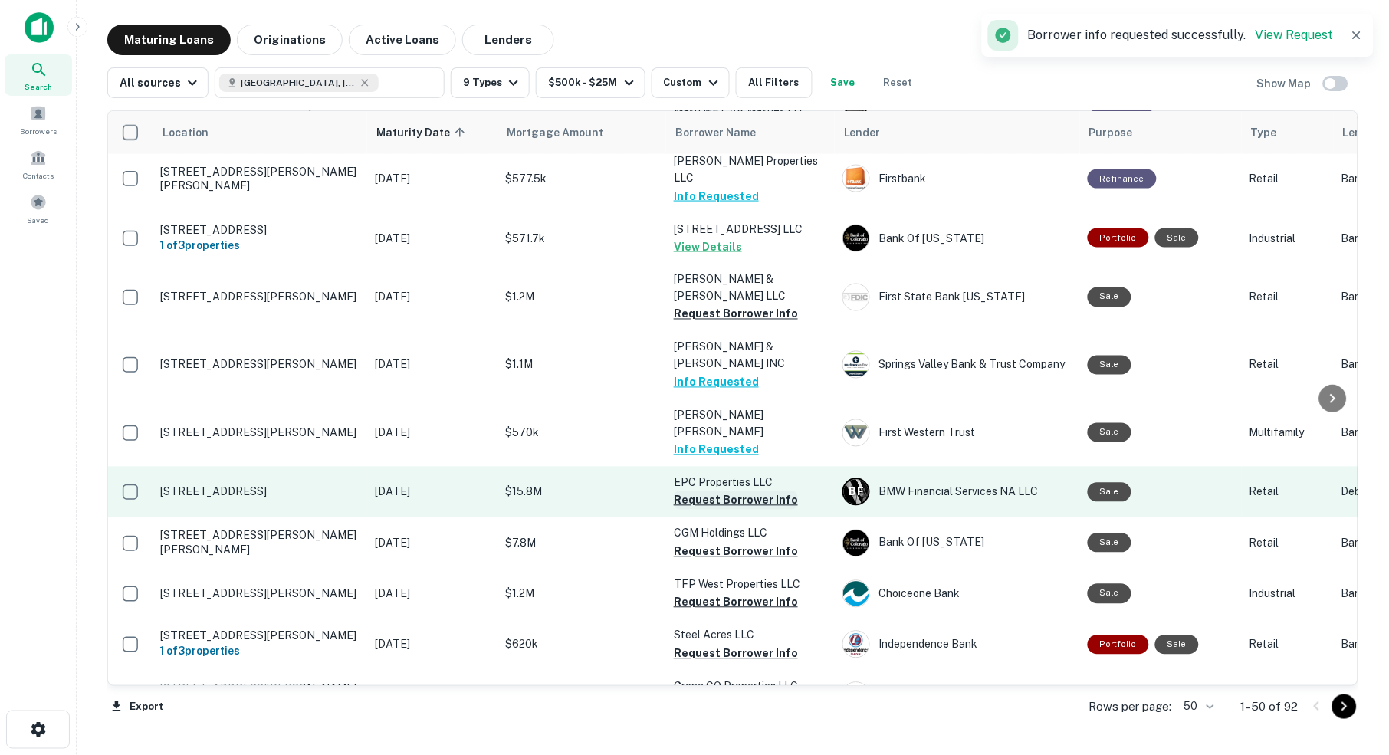
click at [697, 491] on button "Request Borrower Info" at bounding box center [736, 500] width 124 height 18
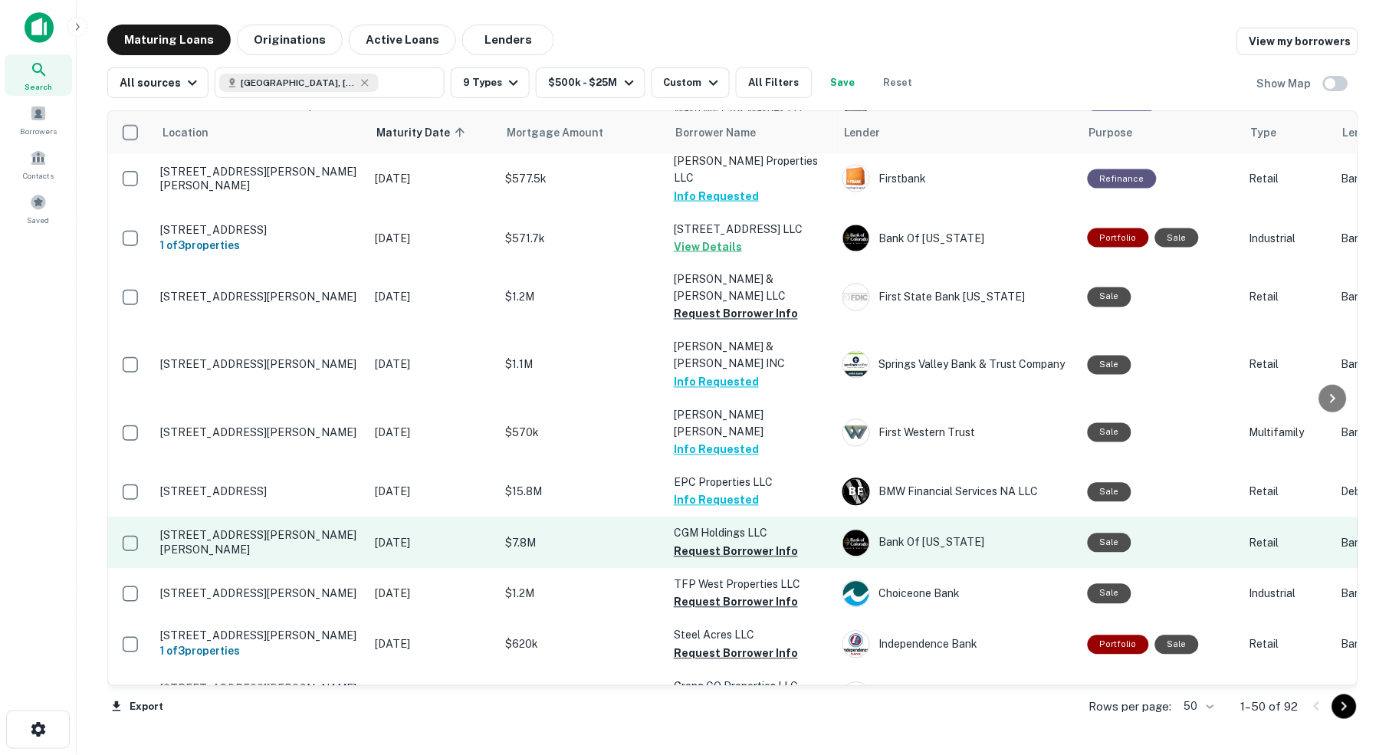
scroll to position [0, 0]
click at [729, 543] on button "Request Borrower Info" at bounding box center [736, 552] width 124 height 18
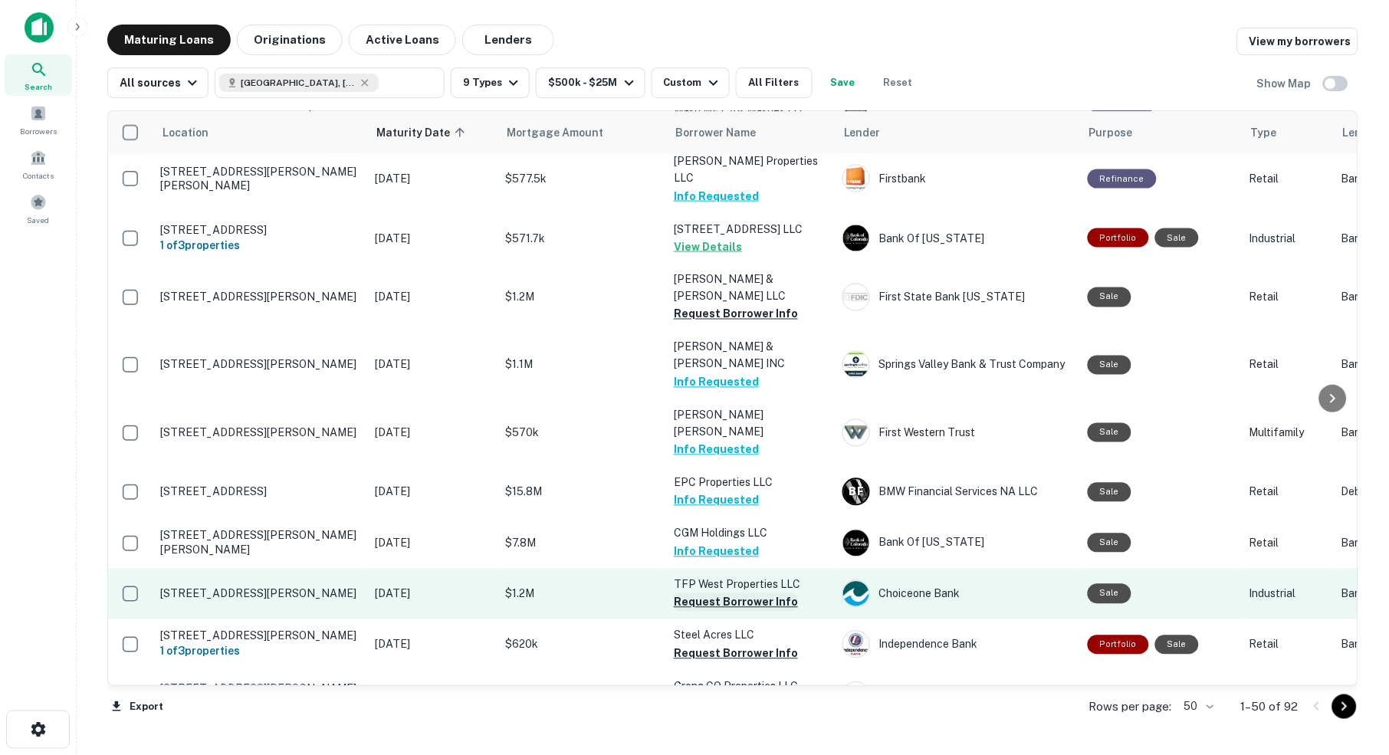
click at [747, 593] on button "Request Borrower Info" at bounding box center [736, 602] width 124 height 18
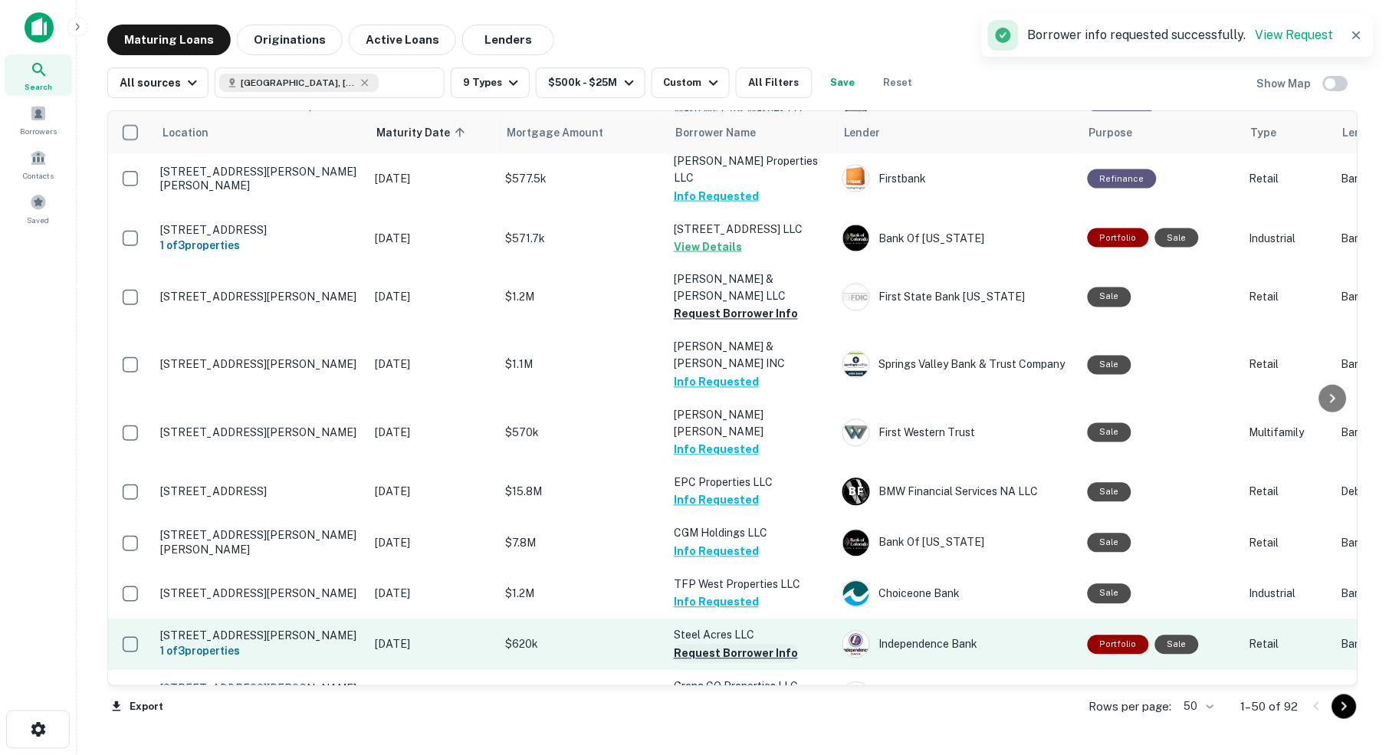
click at [716, 645] on button "Request Borrower Info" at bounding box center [736, 654] width 124 height 18
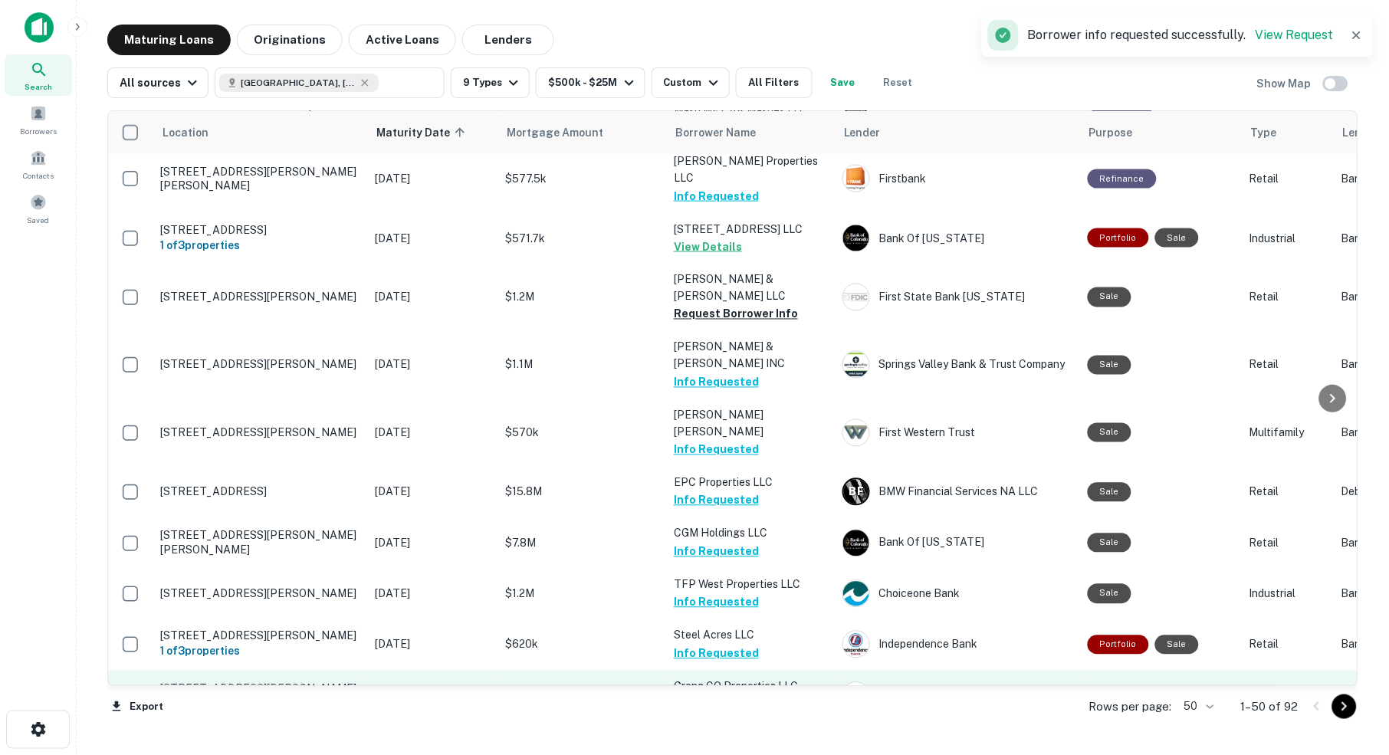
click at [714, 695] on button "Request Borrower Info" at bounding box center [736, 704] width 124 height 18
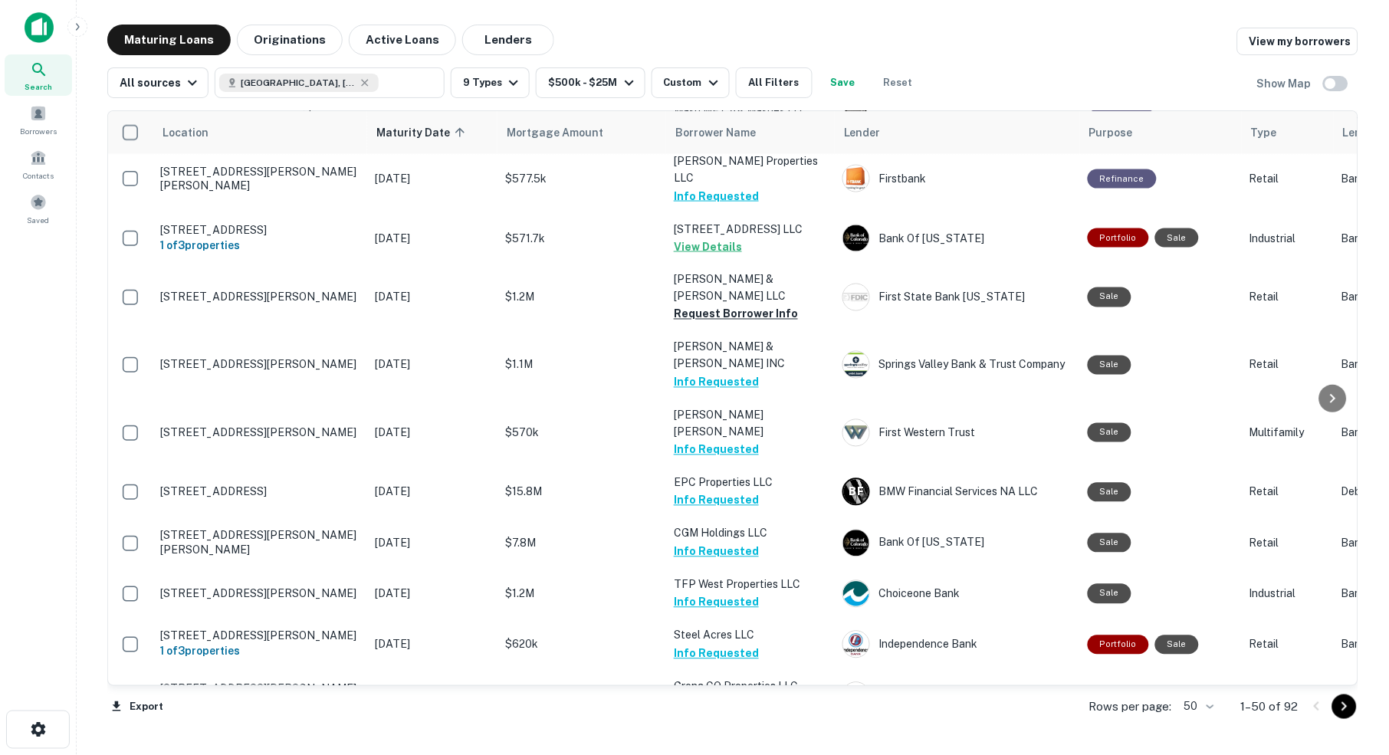
click at [732, 746] on button "Request Borrower Info" at bounding box center [736, 755] width 124 height 18
click at [1362, 27] on icon "close" at bounding box center [1362, 28] width 8 height 8
click at [40, 118] on span at bounding box center [38, 113] width 17 height 17
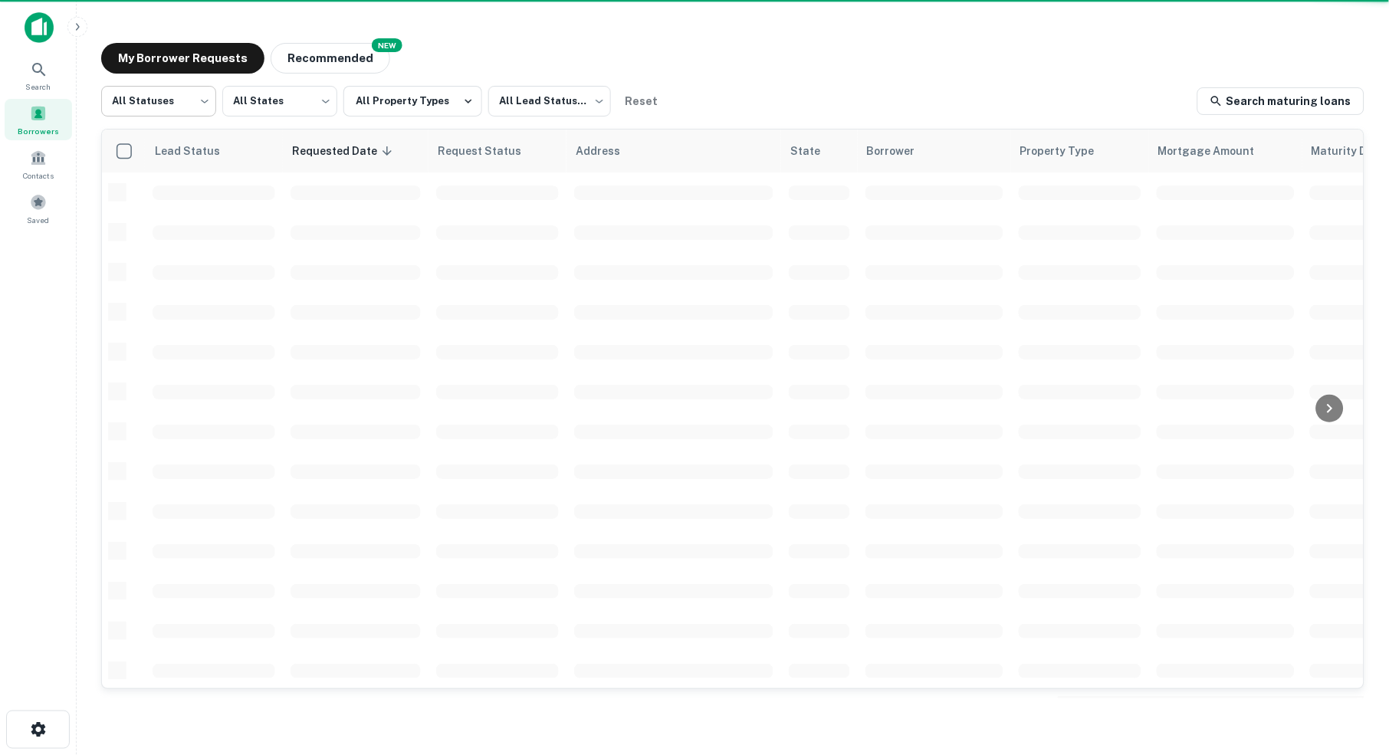
scroll to position [479, 0]
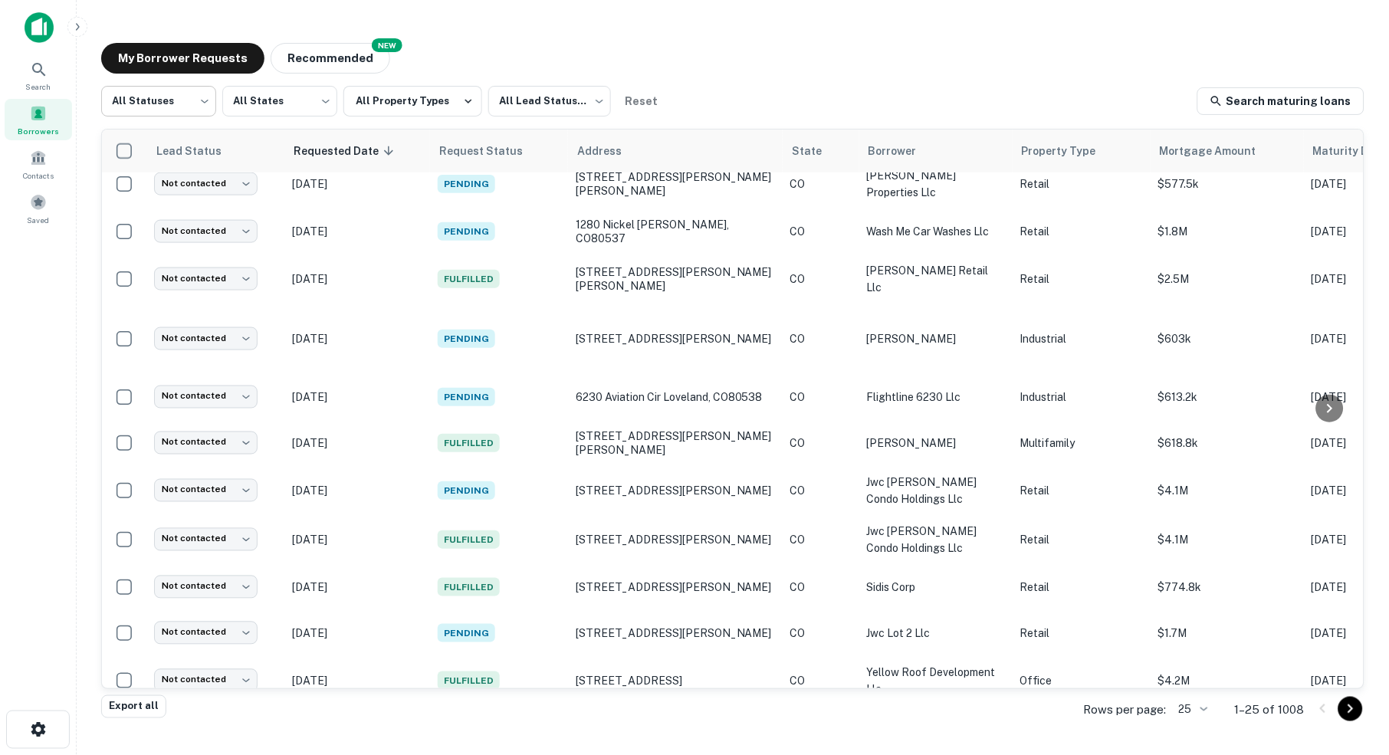
click at [206, 103] on body "Search Borrowers Contacts Saved My Borrower Requests NEW Recommended All Status…" at bounding box center [694, 377] width 1389 height 755
click at [141, 195] on li "Fulfilled" at bounding box center [158, 197] width 116 height 28
type input "*********"
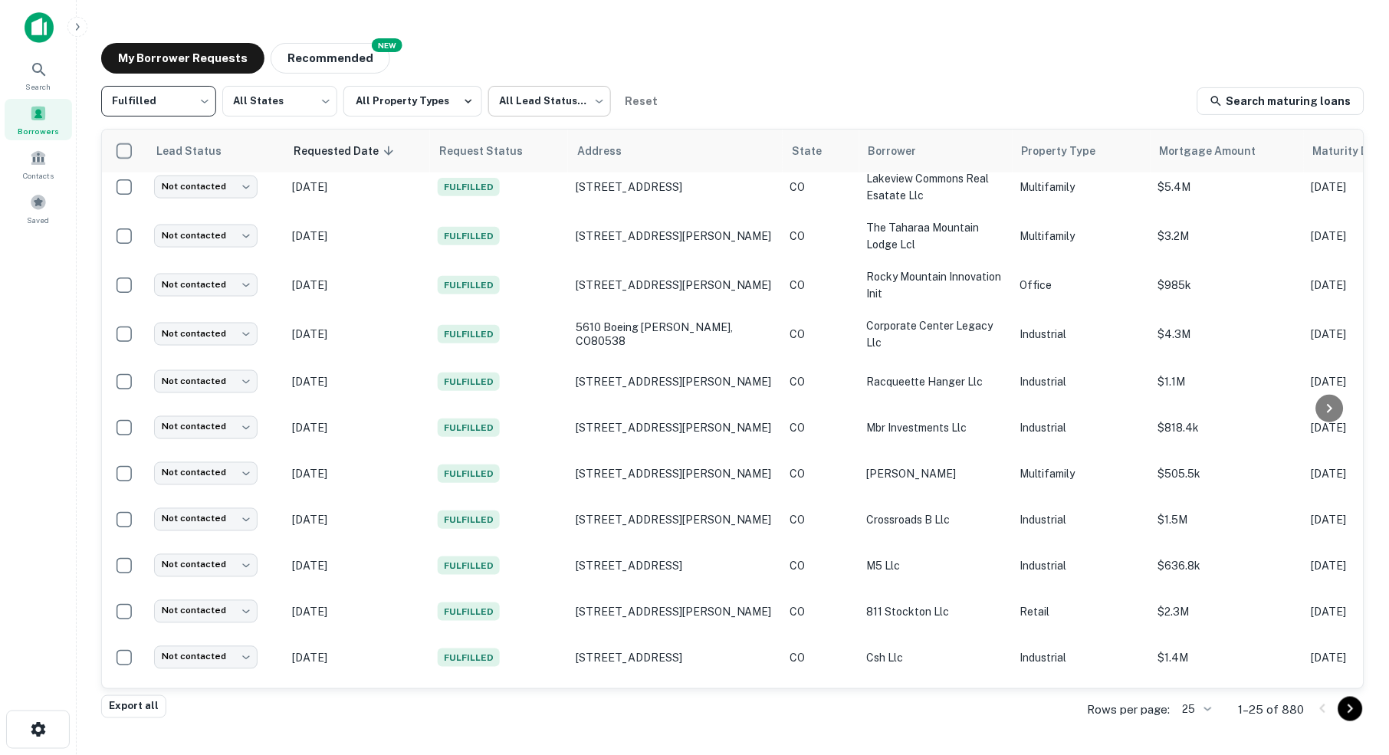
click at [601, 103] on body "Search Borrowers Contacts Saved My Borrower Requests NEW Recommended Fulfilled …" at bounding box center [694, 377] width 1389 height 755
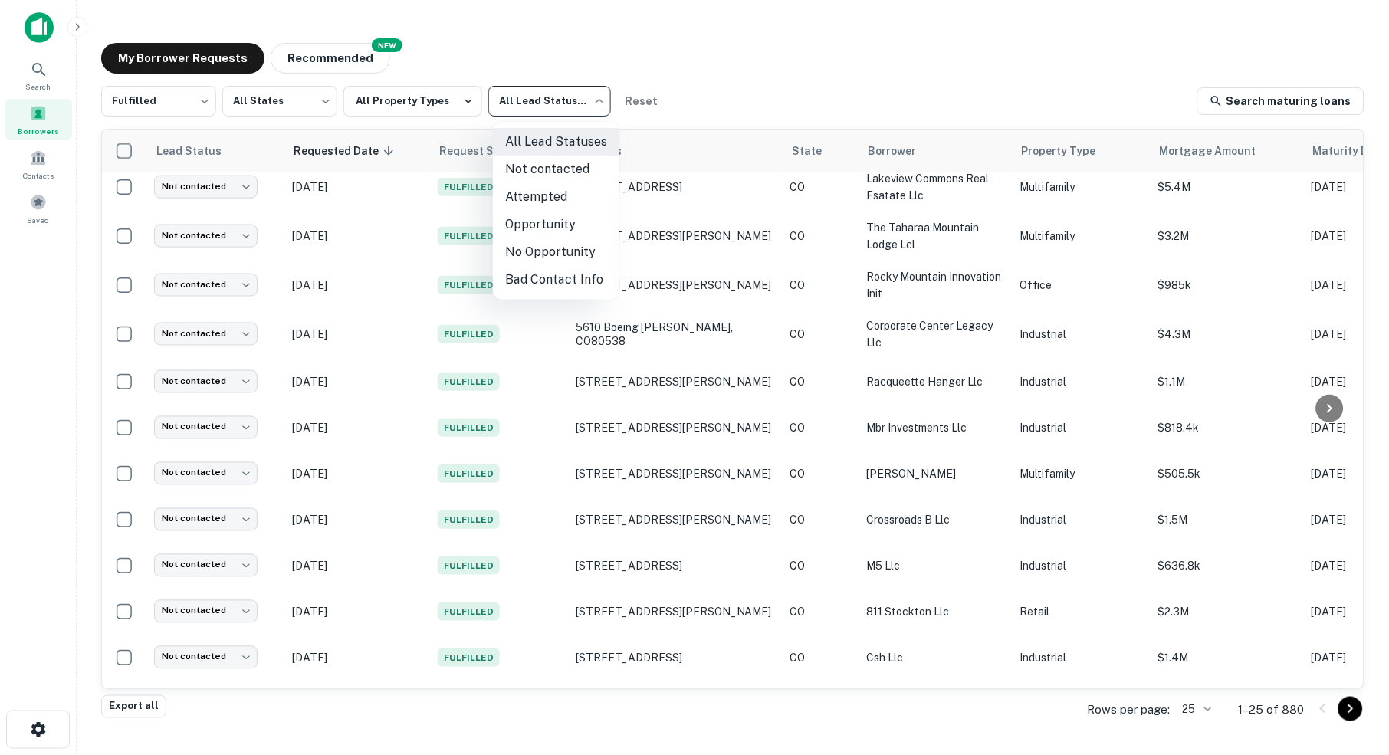
click at [563, 169] on li "Not contacted" at bounding box center [556, 170] width 126 height 28
type input "****"
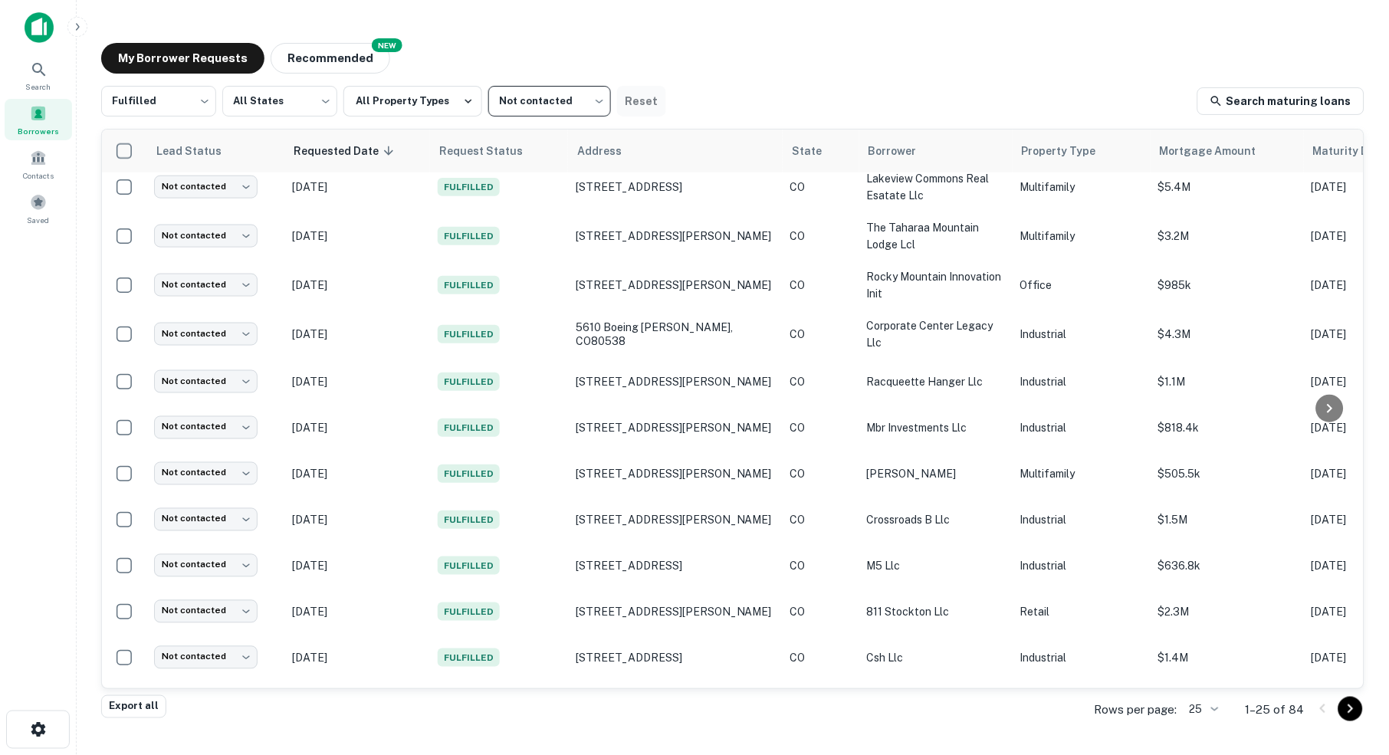
click at [646, 100] on button "Reset" at bounding box center [641, 101] width 49 height 31
type input "***"
